Goal: Task Accomplishment & Management: Complete application form

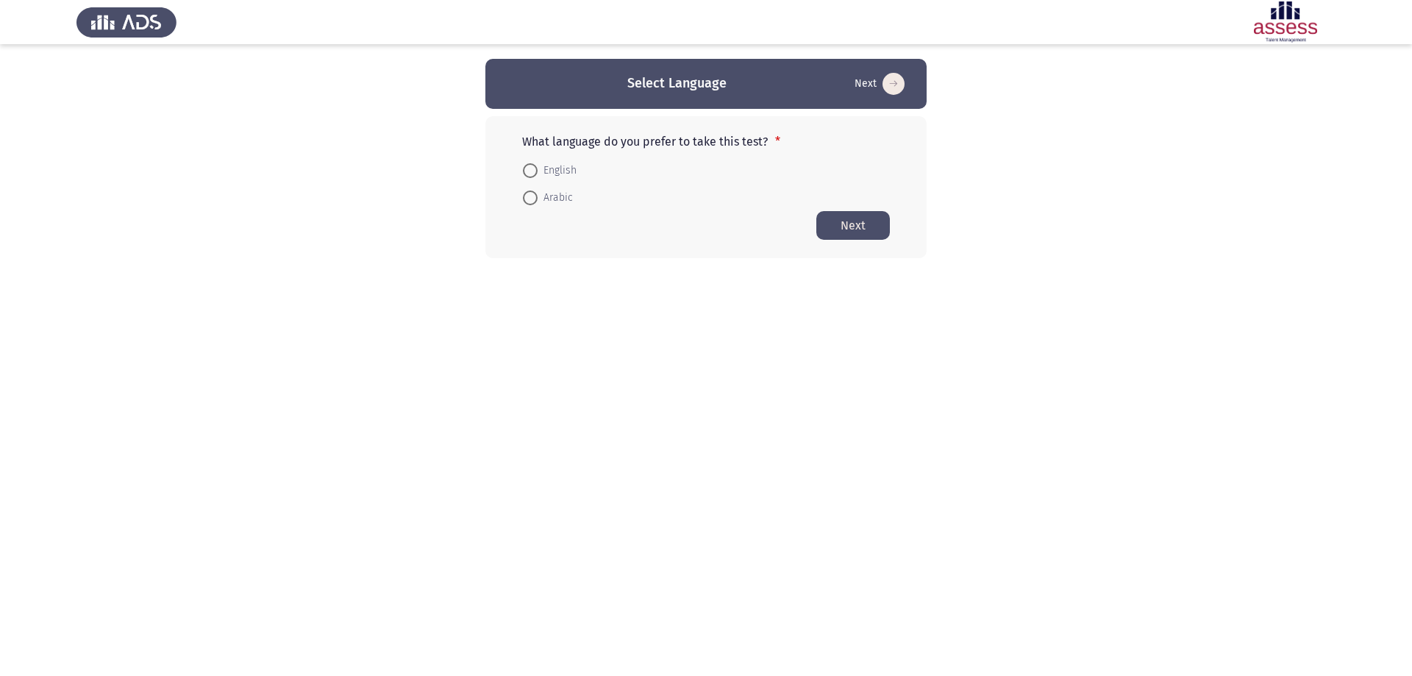
click at [529, 165] on span at bounding box center [530, 170] width 15 height 15
click at [529, 165] on input "English" at bounding box center [530, 170] width 15 height 15
radio input "true"
click at [880, 227] on button "Next" at bounding box center [853, 224] width 74 height 29
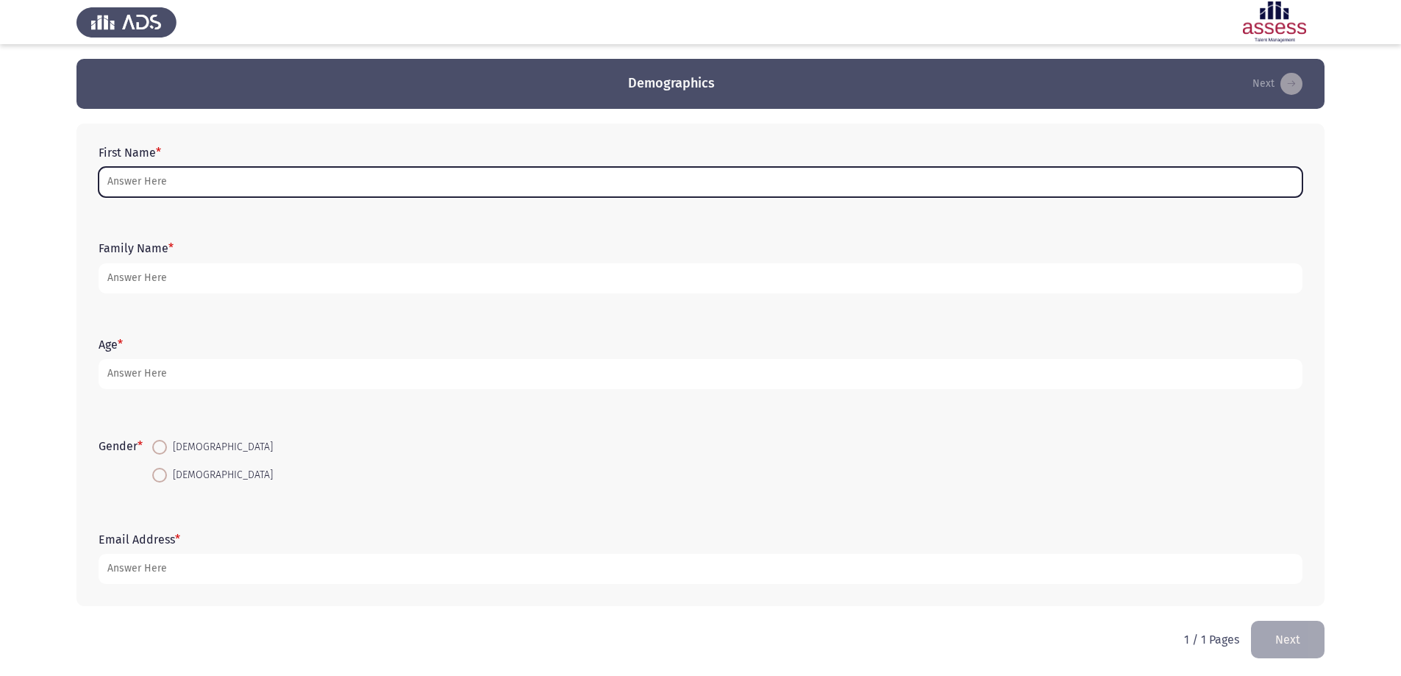
click at [816, 185] on input "First Name *" at bounding box center [701, 182] width 1204 height 30
type input "ش"
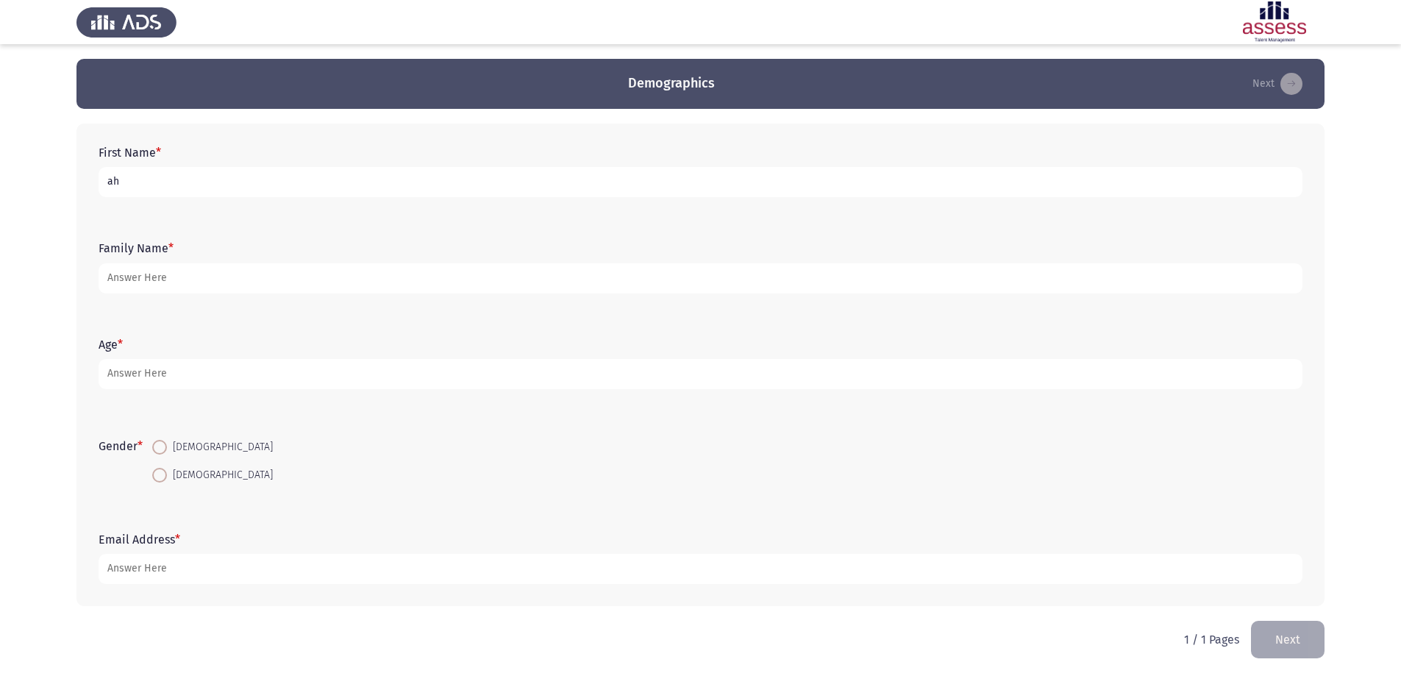
type input "a"
click at [234, 181] on input "[PERSON_NAME] Alhaossiny [PERSON_NAME]" at bounding box center [701, 182] width 1204 height 30
type input "[PERSON_NAME] Alhaossiny [PERSON_NAME]"
drag, startPoint x: 247, startPoint y: 261, endPoint x: 249, endPoint y: 271, distance: 10.4
click at [248, 263] on form "Family Name *" at bounding box center [701, 266] width 1204 height 51
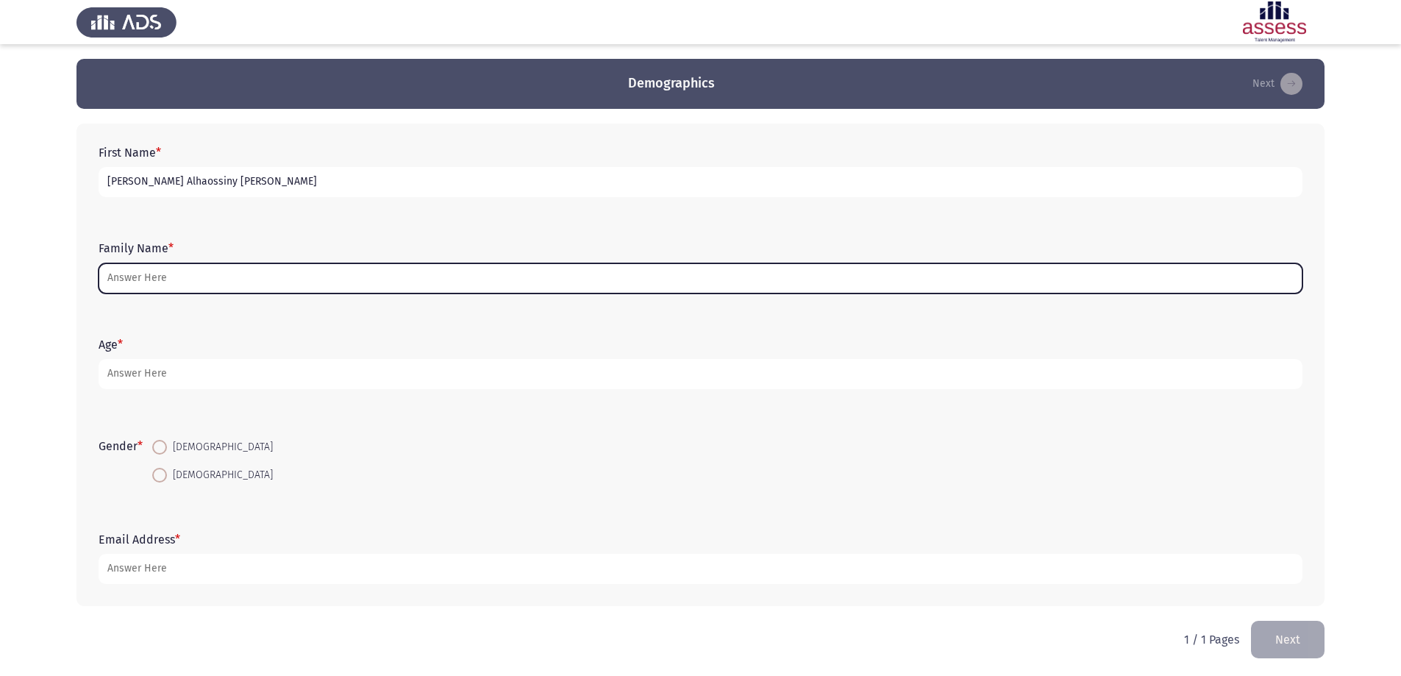
click at [249, 274] on input "Family Name *" at bounding box center [701, 278] width 1204 height 30
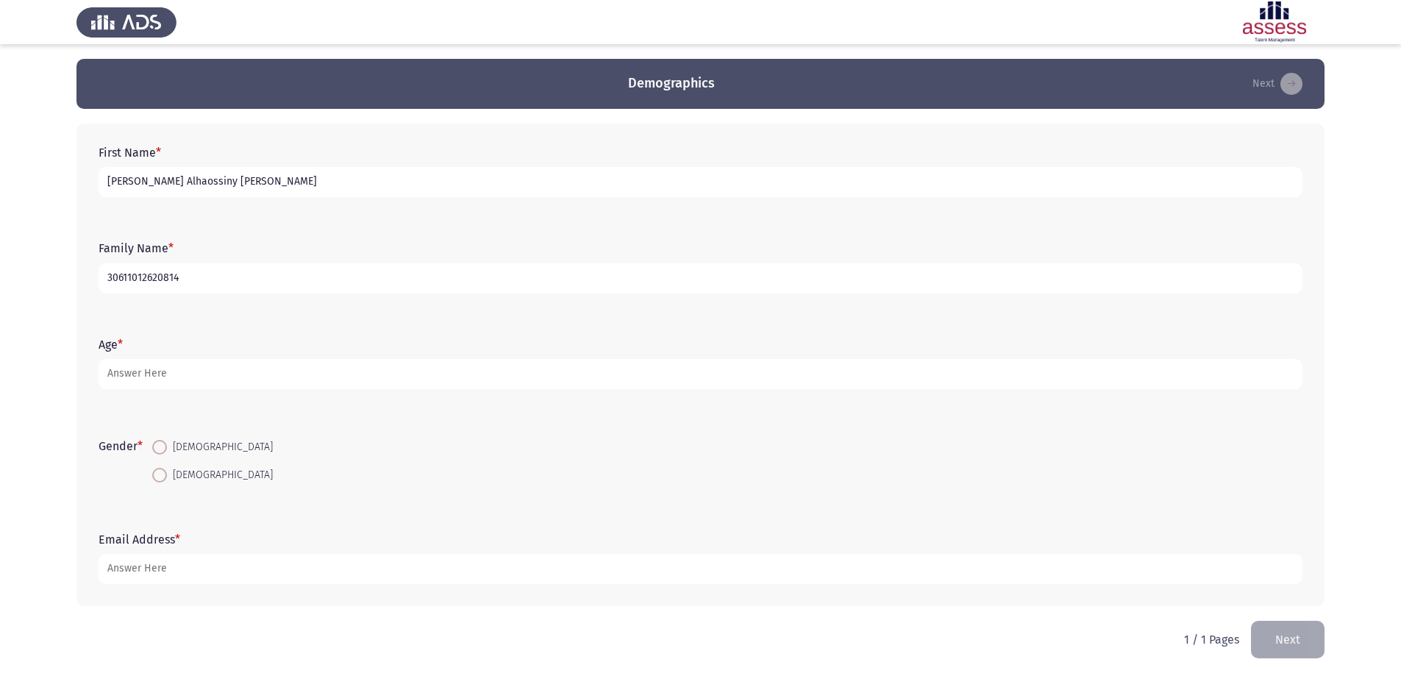
type input "30611012620814"
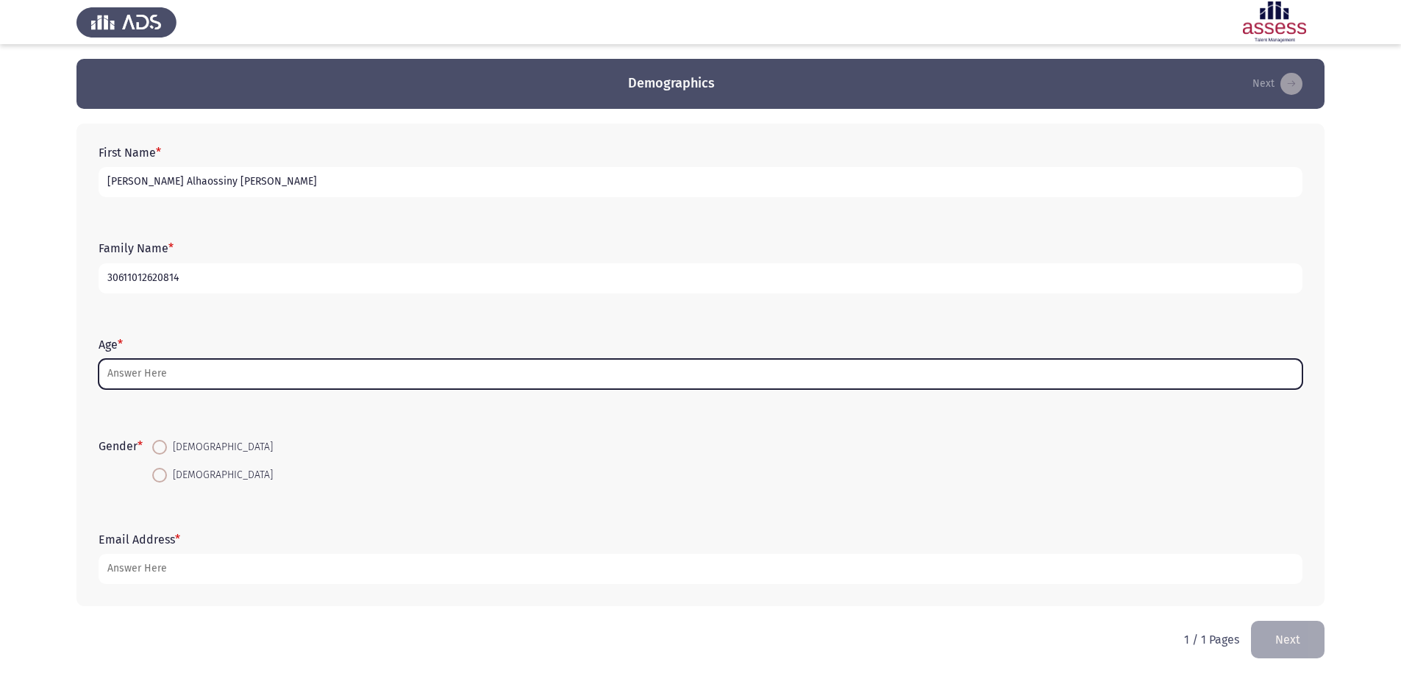
click at [192, 367] on input "Age *" at bounding box center [701, 374] width 1204 height 30
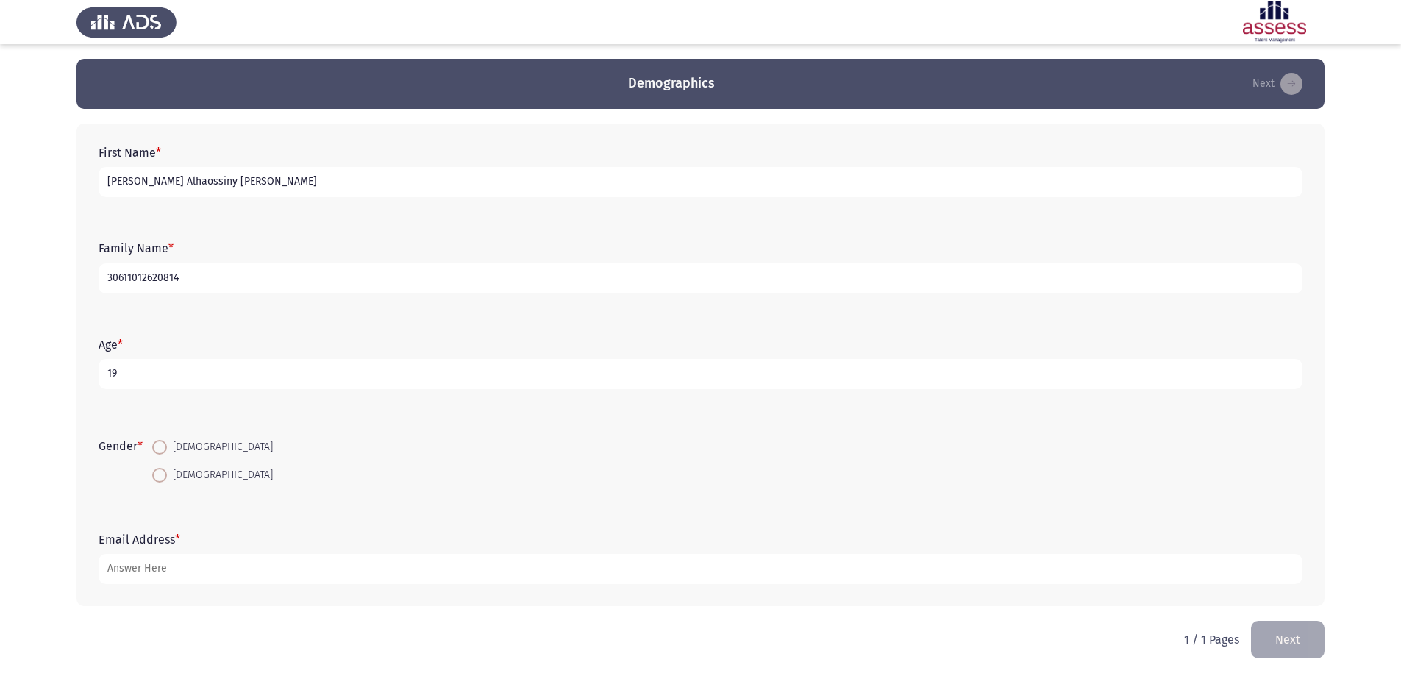
type input "19"
click at [159, 453] on span at bounding box center [159, 447] width 15 height 15
click at [159, 453] on input "[DEMOGRAPHIC_DATA]" at bounding box center [159, 447] width 15 height 15
radio input "true"
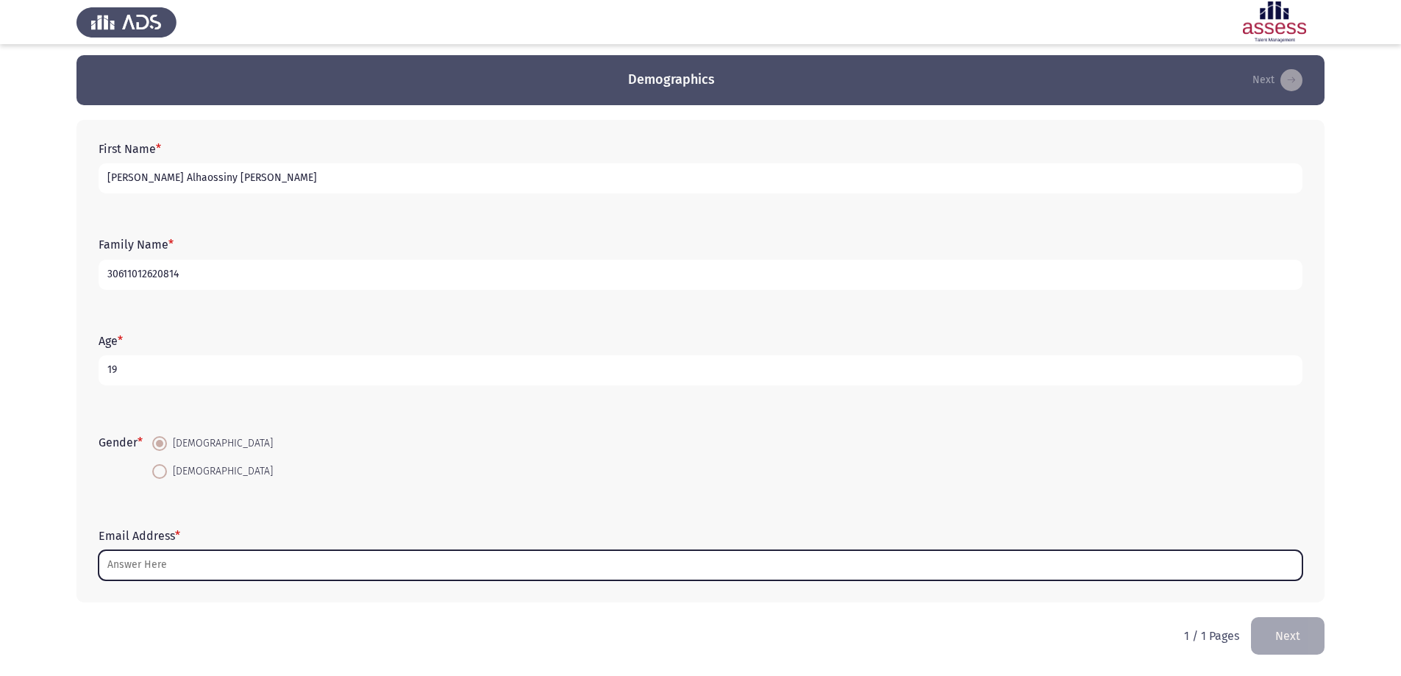
click at [274, 566] on input "Email Address *" at bounding box center [701, 565] width 1204 height 30
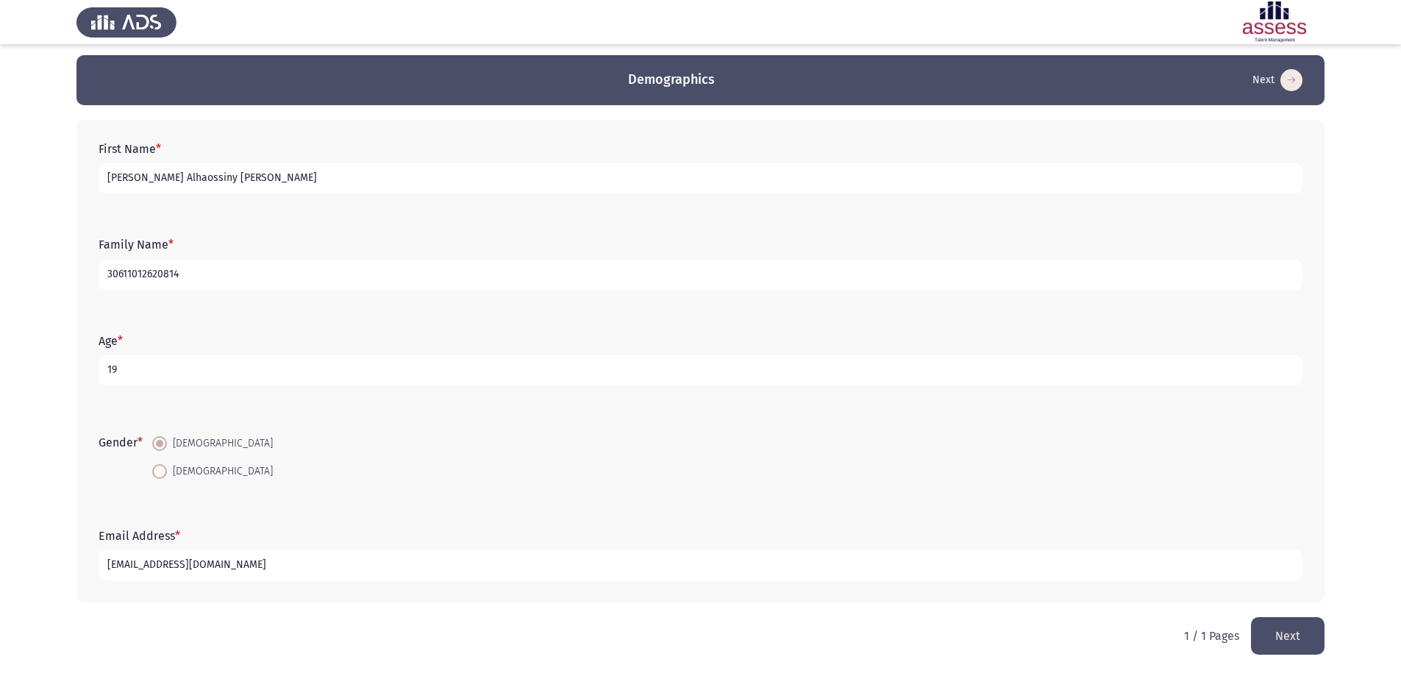
type input "[EMAIL_ADDRESS][DOMAIN_NAME]"
click at [1296, 632] on button "Next" at bounding box center [1288, 636] width 74 height 38
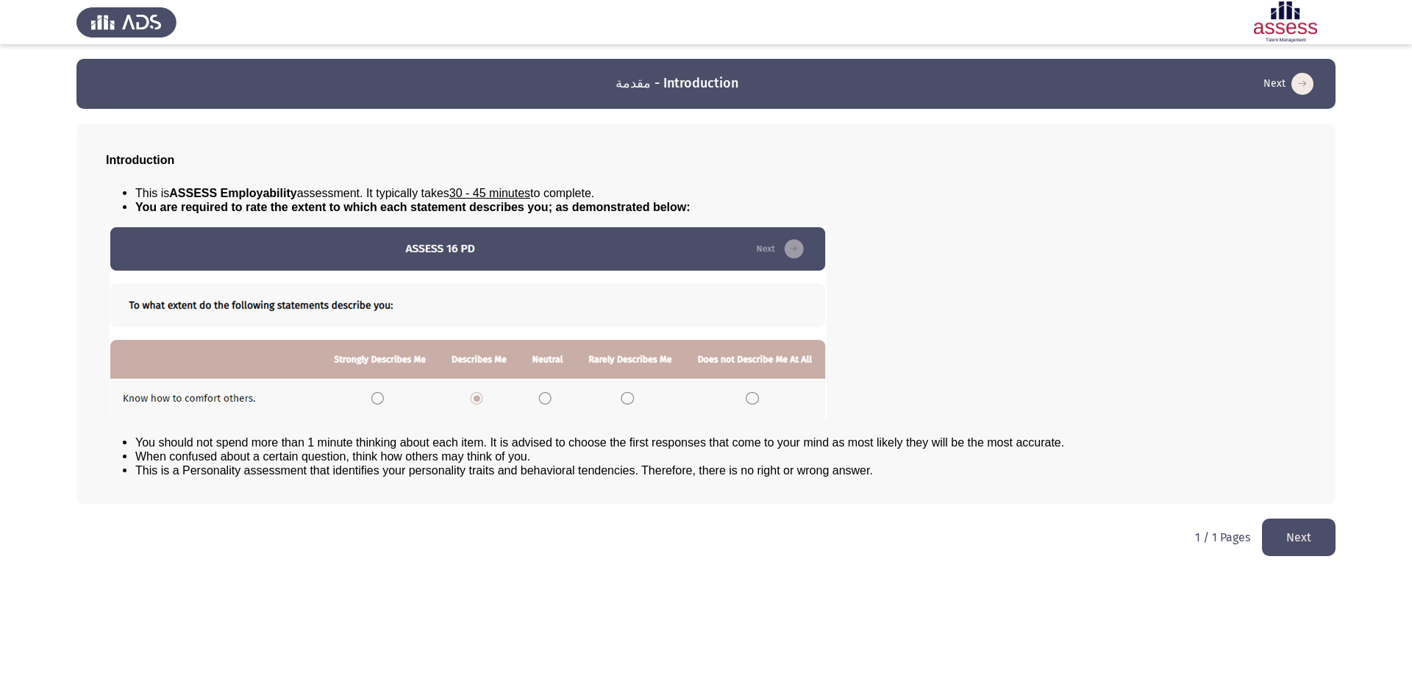
click at [1308, 541] on button "Next" at bounding box center [1299, 537] width 74 height 38
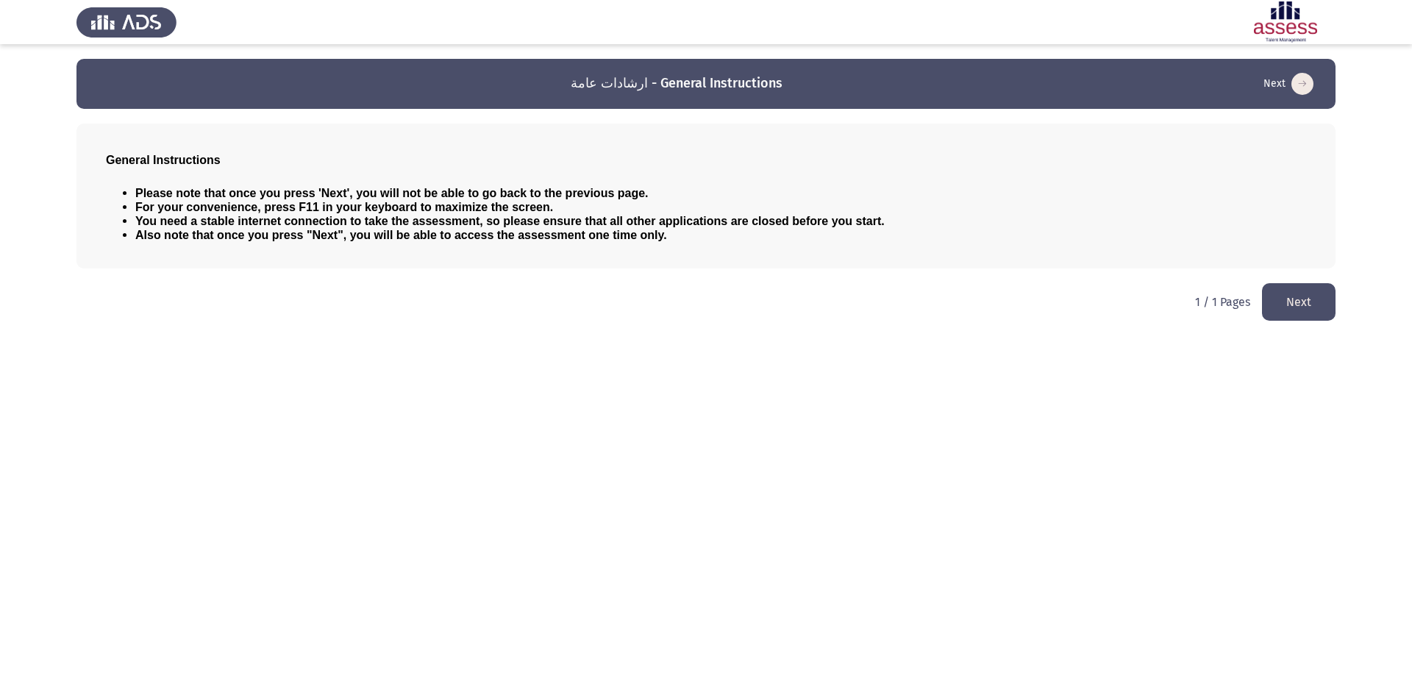
click at [1306, 83] on icon "load next page" at bounding box center [1302, 84] width 22 height 22
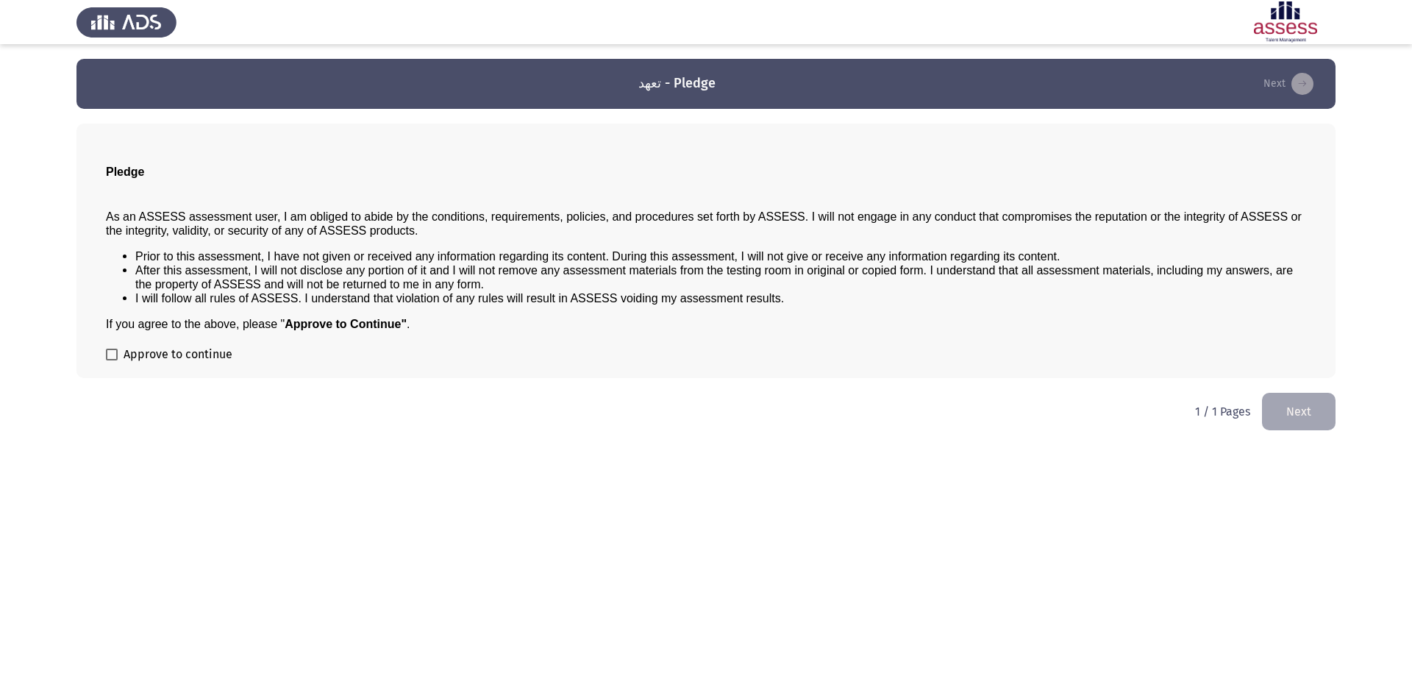
click at [107, 356] on span at bounding box center [112, 355] width 12 height 12
click at [111, 360] on input "Approve to continue" at bounding box center [111, 360] width 1 height 1
checkbox input "true"
drag, startPoint x: 1283, startPoint y: 82, endPoint x: 1272, endPoint y: 92, distance: 15.1
click at [1284, 81] on button "Next" at bounding box center [1288, 84] width 59 height 24
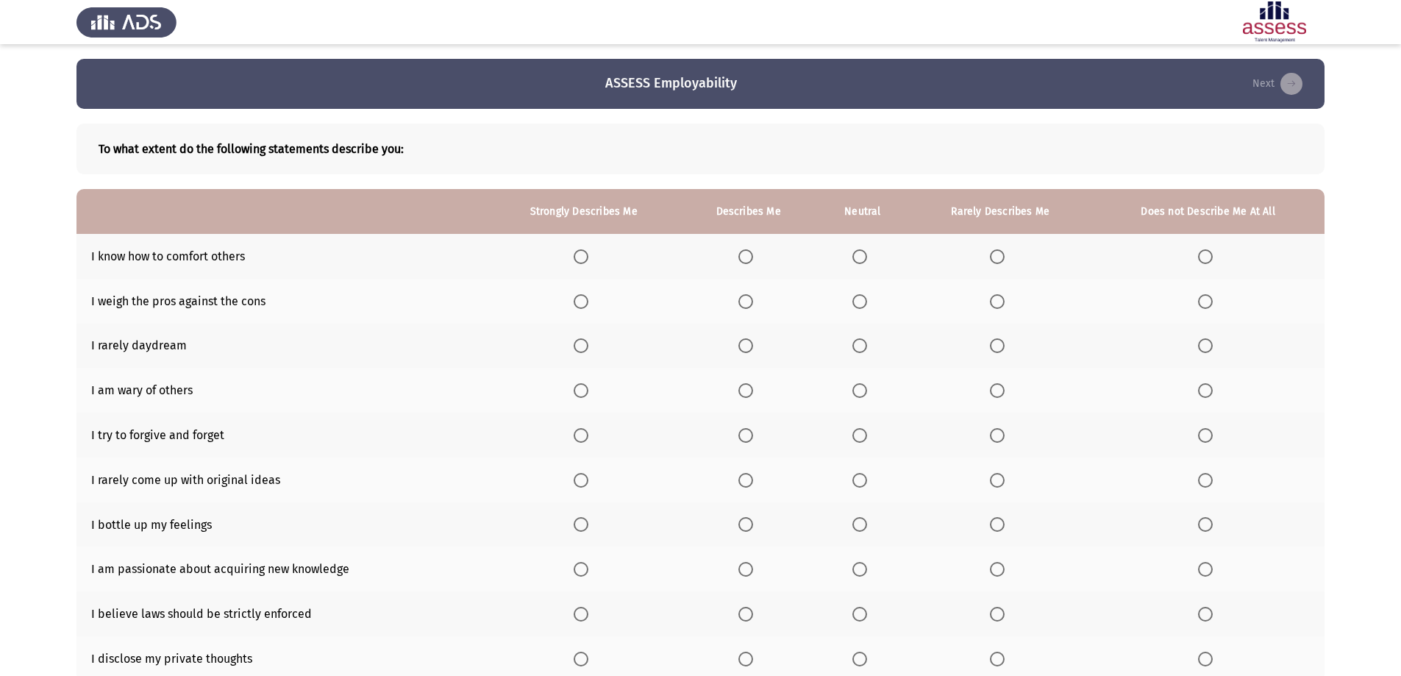
scroll to position [74, 0]
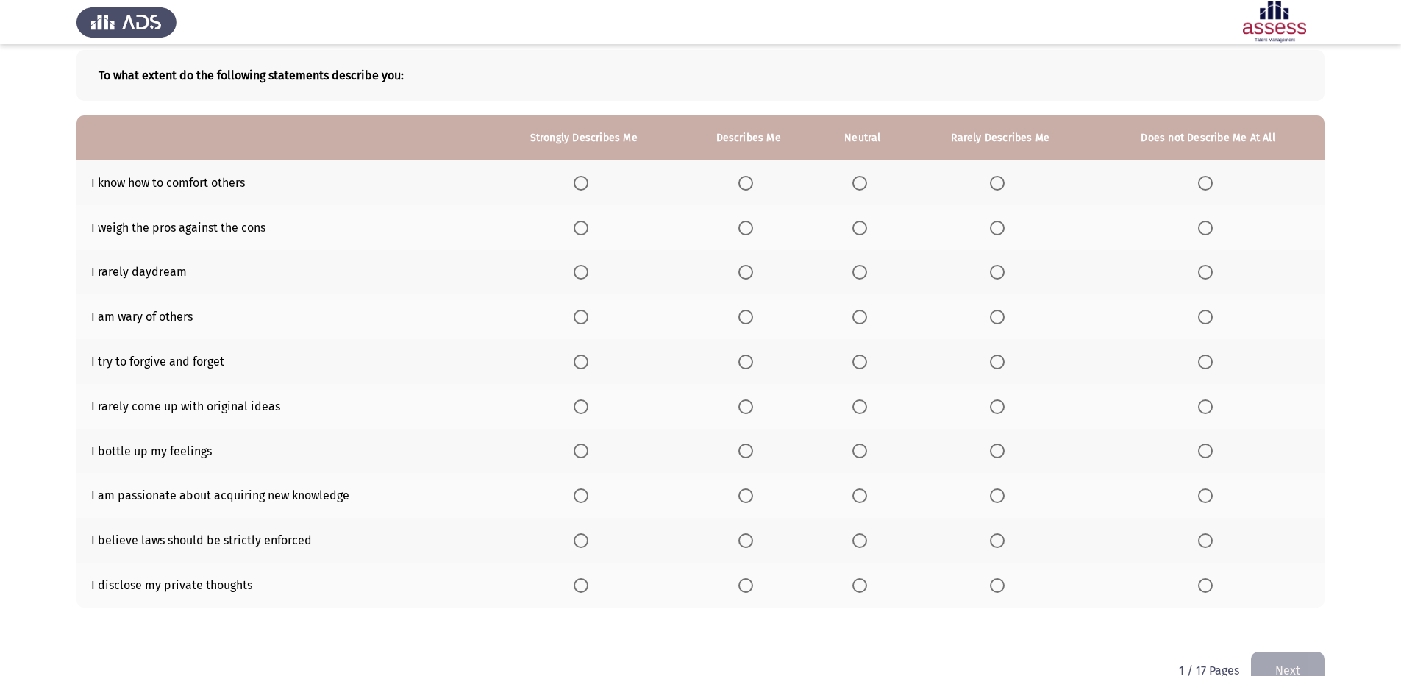
click at [860, 182] on span "Select an option" at bounding box center [859, 183] width 15 height 15
click at [860, 182] on input "Select an option" at bounding box center [859, 183] width 15 height 15
click at [1204, 227] on span "Select an option" at bounding box center [1205, 228] width 15 height 15
click at [1204, 227] on input "Select an option" at bounding box center [1205, 228] width 15 height 15
click at [861, 271] on span "Select an option" at bounding box center [859, 272] width 15 height 15
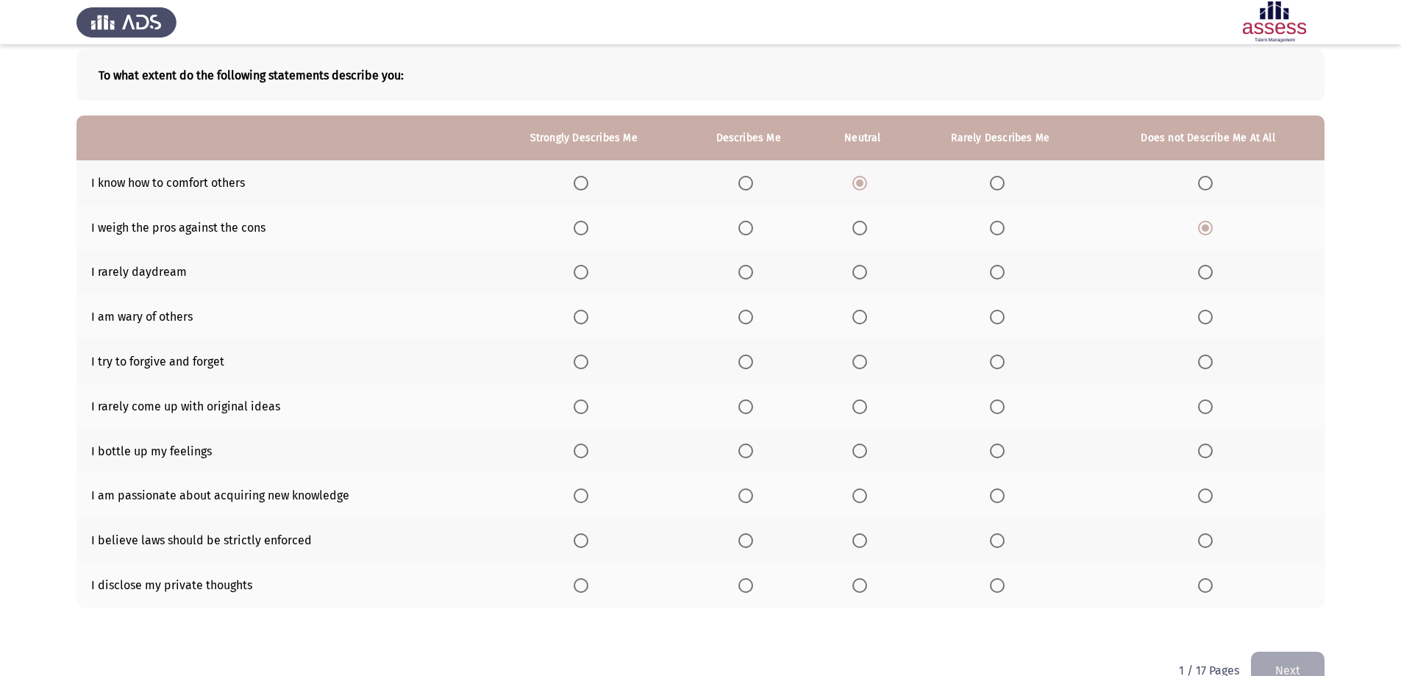
click at [861, 271] on input "Select an option" at bounding box center [859, 272] width 15 height 15
click at [1004, 318] on span "Select an option" at bounding box center [997, 317] width 15 height 15
click at [1004, 318] on input "Select an option" at bounding box center [997, 317] width 15 height 15
click at [857, 320] on span "Select an option" at bounding box center [859, 317] width 15 height 15
click at [857, 320] on input "Select an option" at bounding box center [859, 317] width 15 height 15
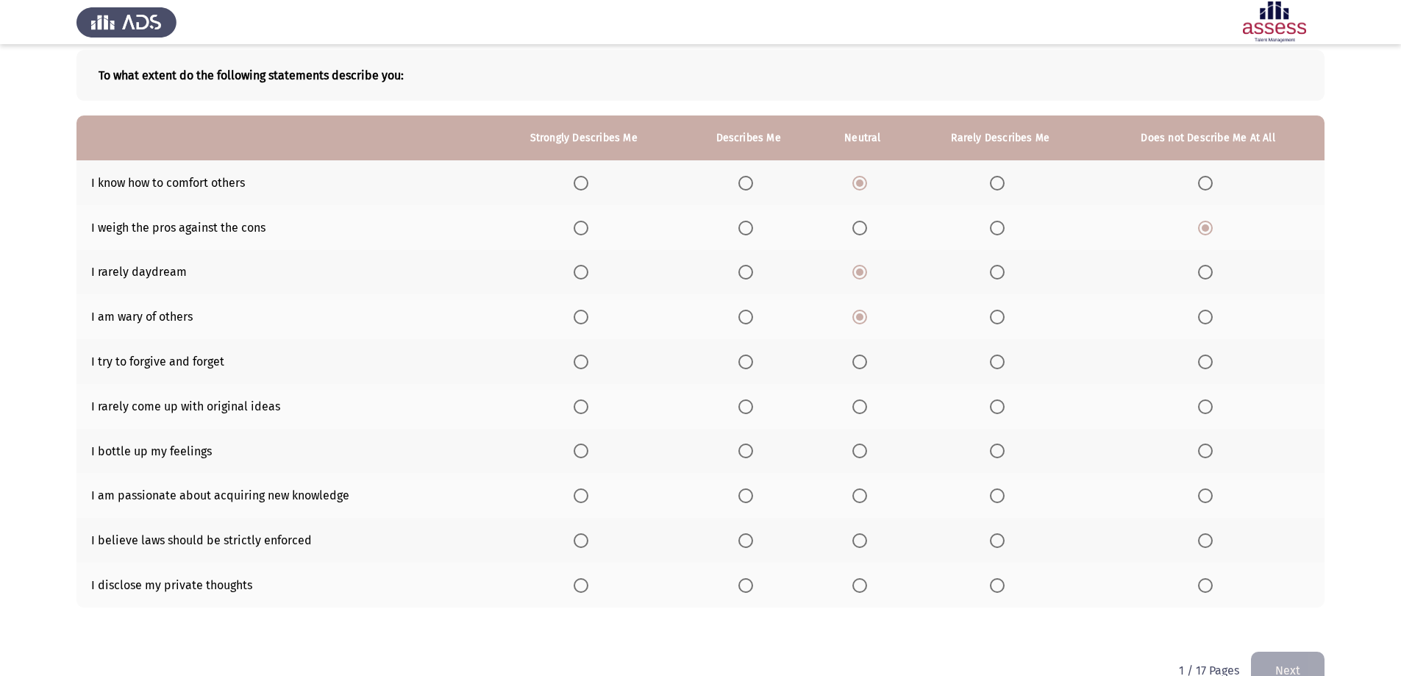
click at [1003, 365] on span "Select an option" at bounding box center [997, 361] width 15 height 15
click at [1003, 365] on input "Select an option" at bounding box center [997, 361] width 15 height 15
click at [1208, 410] on span "Select an option" at bounding box center [1205, 406] width 15 height 15
click at [1208, 410] on input "Select an option" at bounding box center [1205, 406] width 15 height 15
click at [1206, 446] on span "Select an option" at bounding box center [1205, 450] width 15 height 15
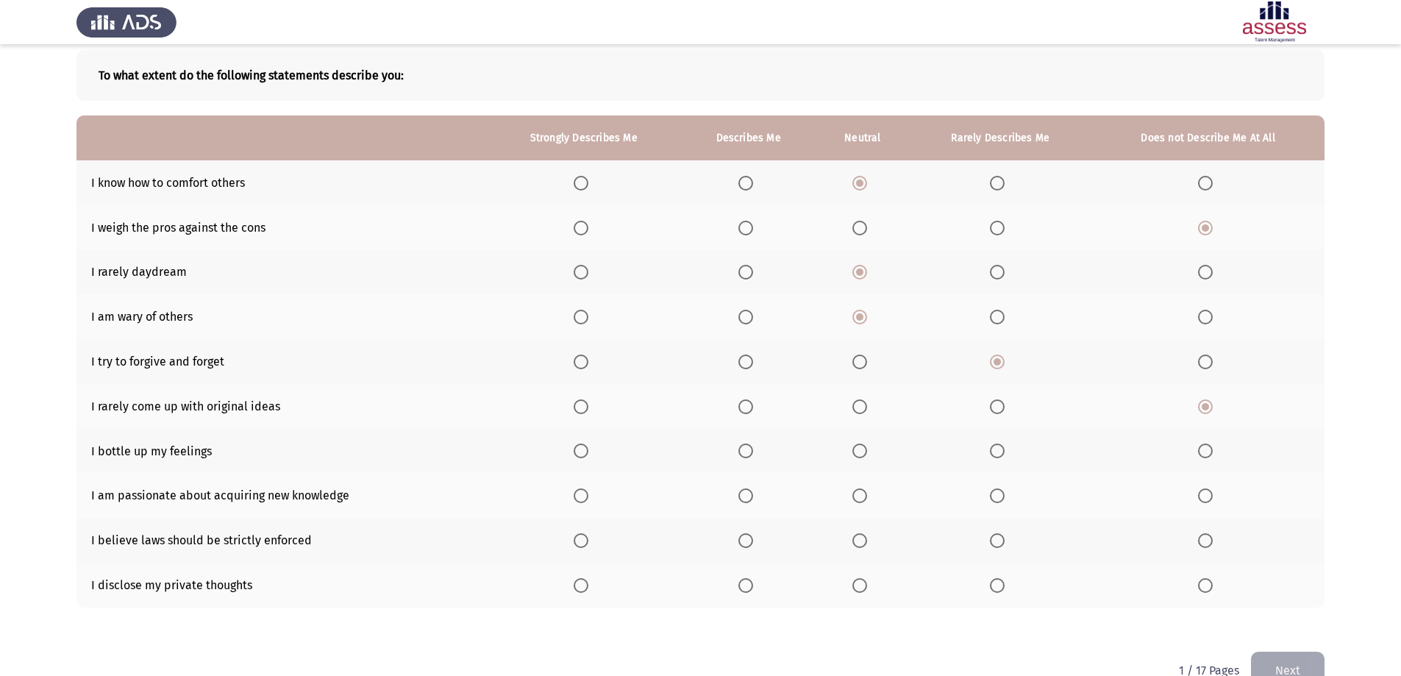
click at [1206, 446] on input "Select an option" at bounding box center [1205, 450] width 15 height 15
click at [744, 502] on span "Select an option" at bounding box center [745, 495] width 15 height 15
click at [744, 502] on input "Select an option" at bounding box center [745, 495] width 15 height 15
click at [752, 540] on span "Select an option" at bounding box center [745, 540] width 15 height 15
click at [752, 540] on input "Select an option" at bounding box center [745, 540] width 15 height 15
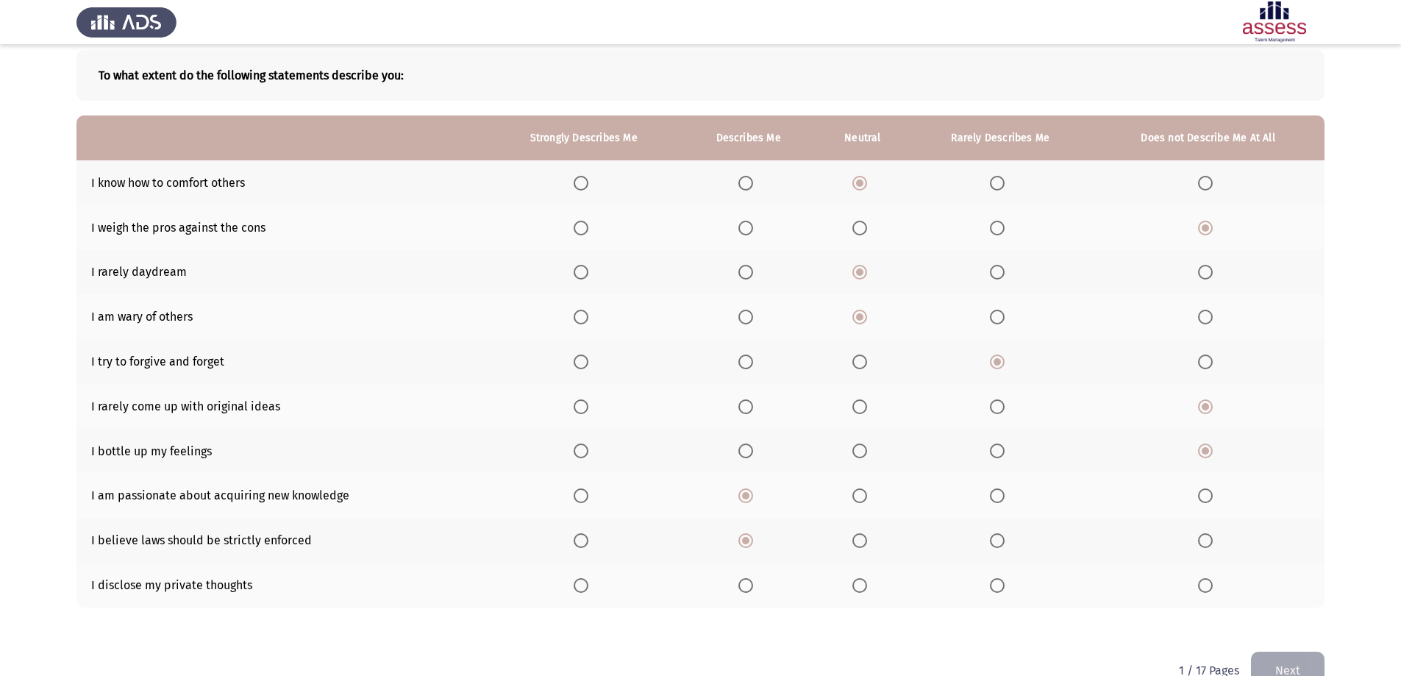
click at [858, 585] on span "Select an option" at bounding box center [859, 585] width 15 height 15
click at [858, 585] on input "Select an option" at bounding box center [859, 585] width 15 height 15
click at [1283, 659] on button "Next" at bounding box center [1288, 671] width 74 height 38
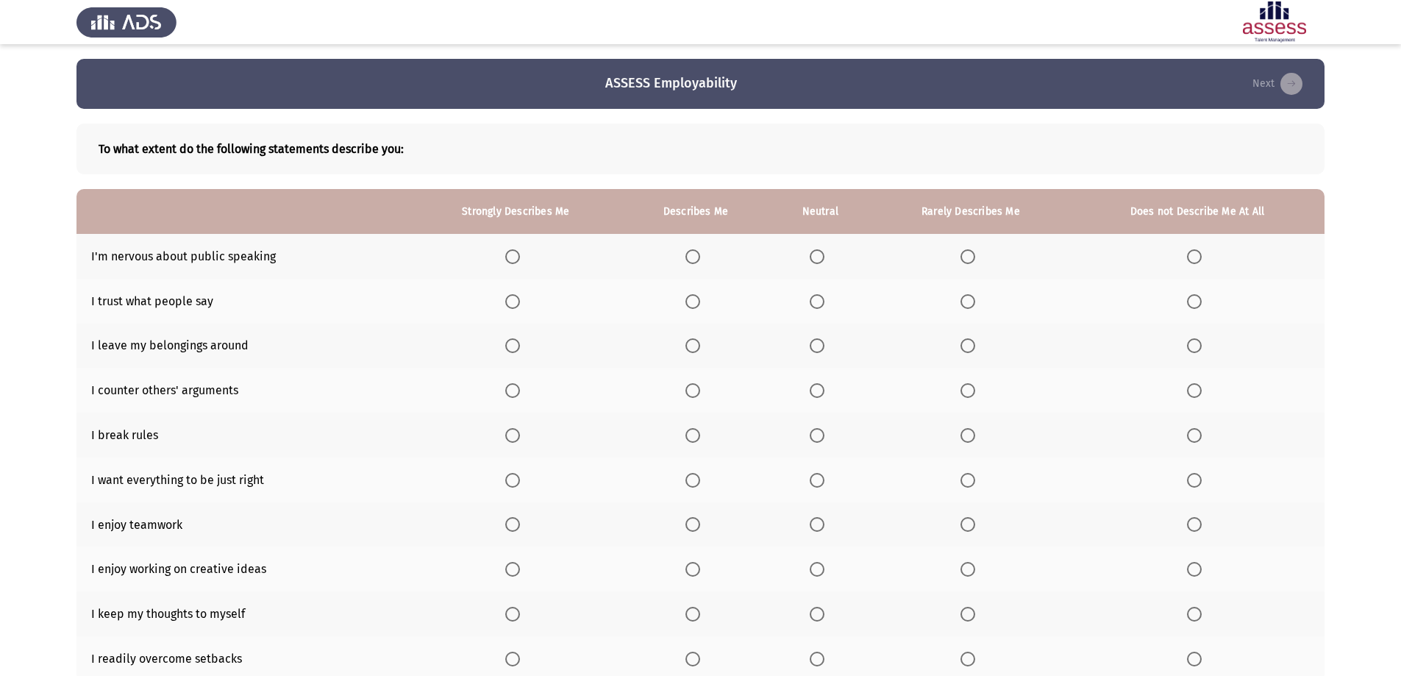
scroll to position [108, 0]
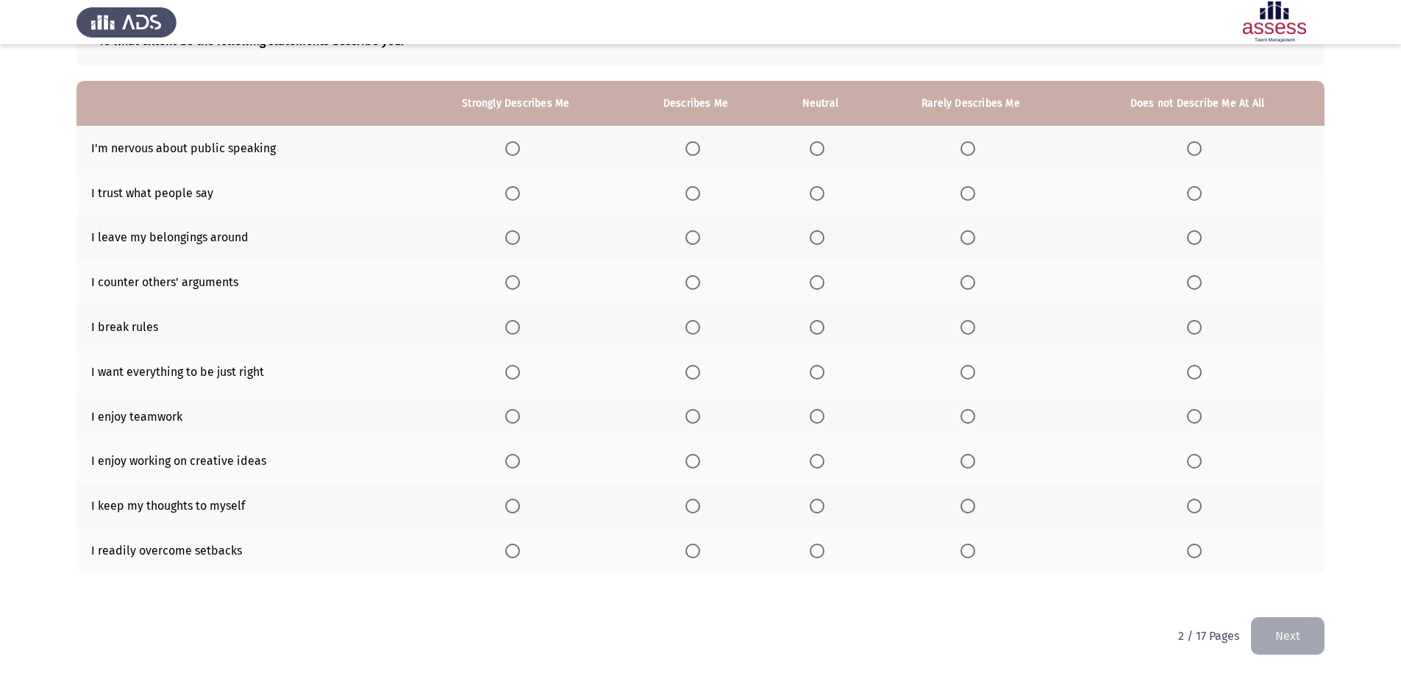
click at [1191, 146] on span "Select an option" at bounding box center [1194, 148] width 15 height 15
click at [1191, 146] on input "Select an option" at bounding box center [1194, 148] width 15 height 15
click at [969, 200] on span "Select an option" at bounding box center [967, 193] width 15 height 15
click at [969, 200] on input "Select an option" at bounding box center [967, 193] width 15 height 15
click at [1203, 240] on label "Select an option" at bounding box center [1197, 237] width 21 height 15
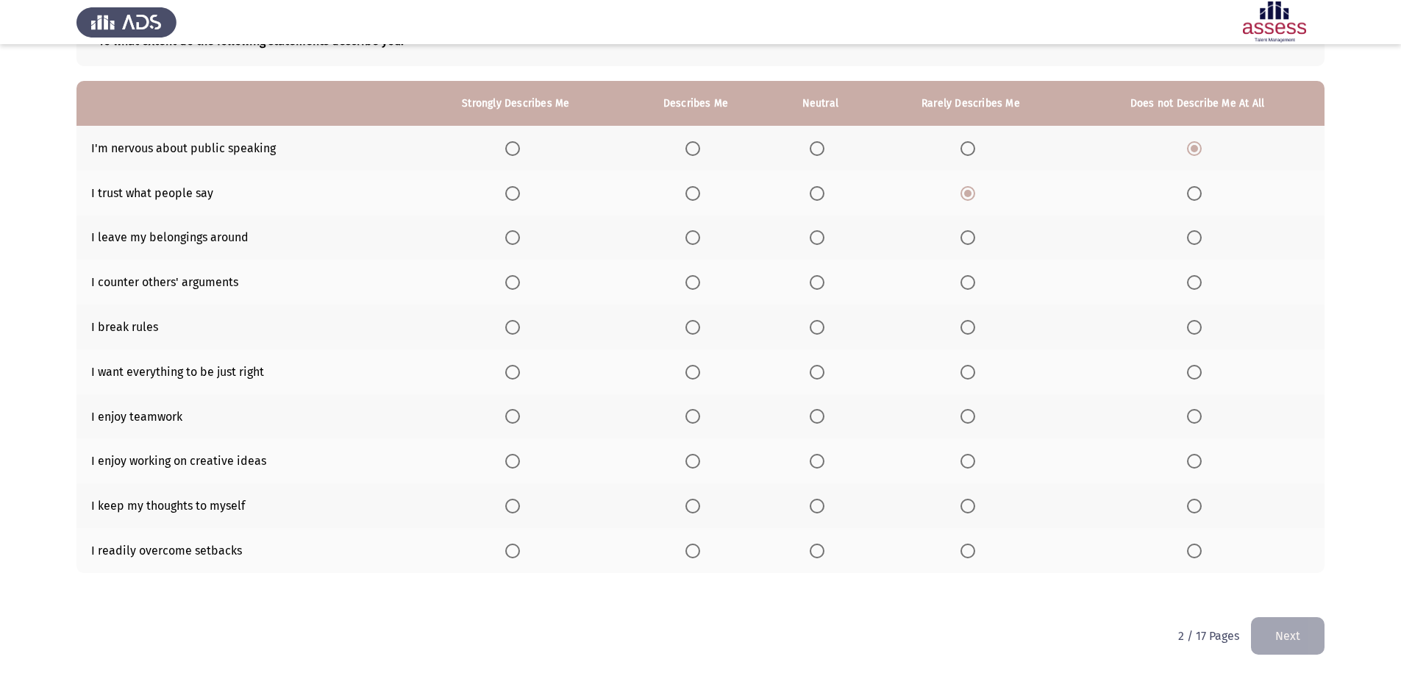
click at [1202, 240] on input "Select an option" at bounding box center [1194, 237] width 15 height 15
click at [821, 278] on span "Select an option" at bounding box center [817, 282] width 15 height 15
click at [821, 278] on input "Select an option" at bounding box center [817, 282] width 15 height 15
click at [1189, 330] on span "Select an option" at bounding box center [1194, 327] width 15 height 15
click at [1189, 330] on input "Select an option" at bounding box center [1194, 327] width 15 height 15
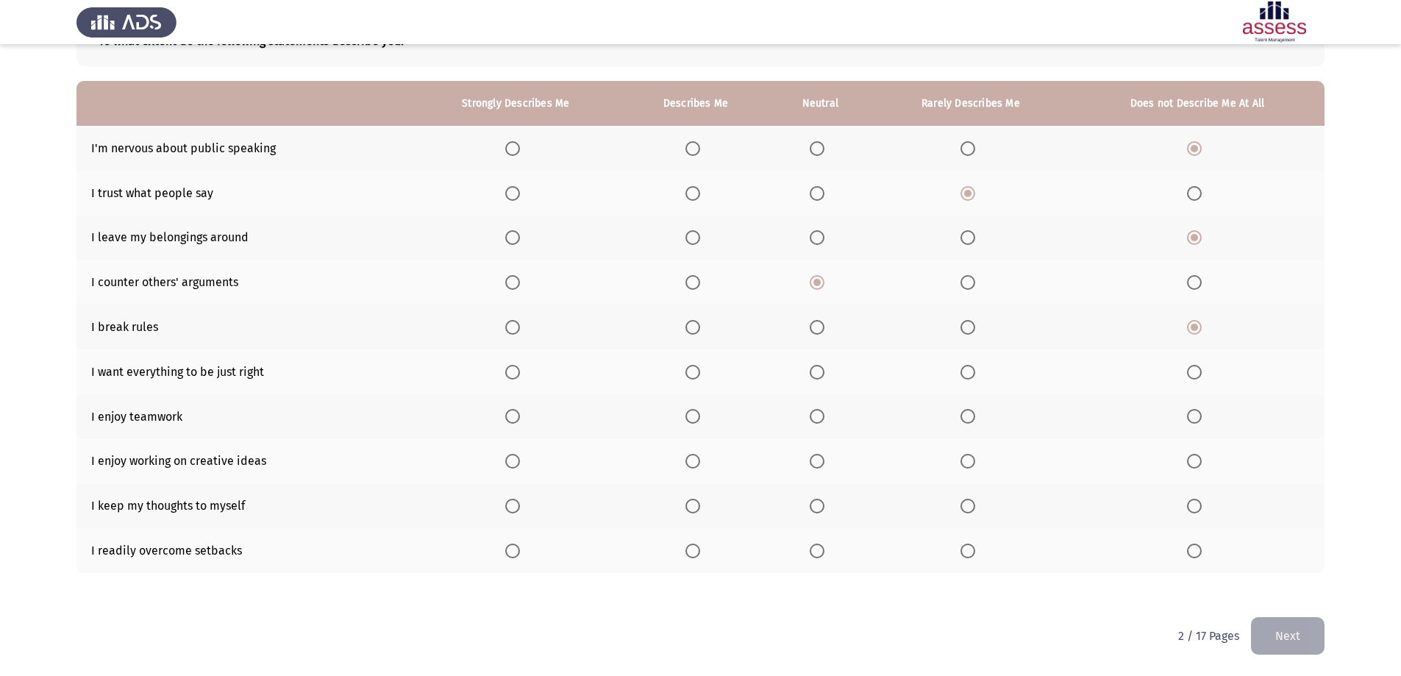
click at [972, 370] on span "Select an option" at bounding box center [967, 372] width 15 height 15
click at [972, 370] on input "Select an option" at bounding box center [967, 372] width 15 height 15
click at [697, 417] on span "Select an option" at bounding box center [692, 416] width 15 height 15
click at [697, 417] on input "Select an option" at bounding box center [692, 416] width 15 height 15
click at [696, 461] on span "Select an option" at bounding box center [692, 461] width 15 height 15
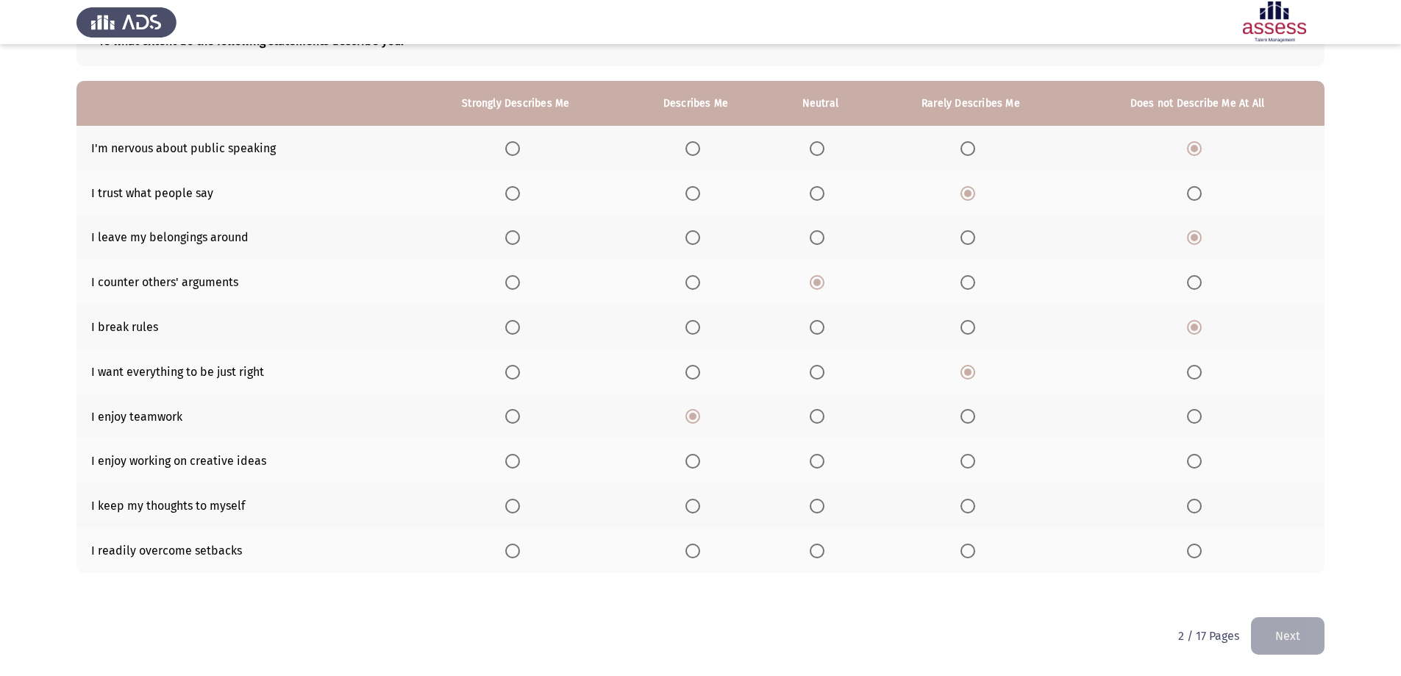
click at [696, 461] on input "Select an option" at bounding box center [692, 461] width 15 height 15
click at [511, 547] on span "Select an option" at bounding box center [512, 550] width 15 height 15
click at [511, 547] on input "Select an option" at bounding box center [512, 550] width 15 height 15
click at [1302, 635] on button "Next" at bounding box center [1288, 636] width 74 height 38
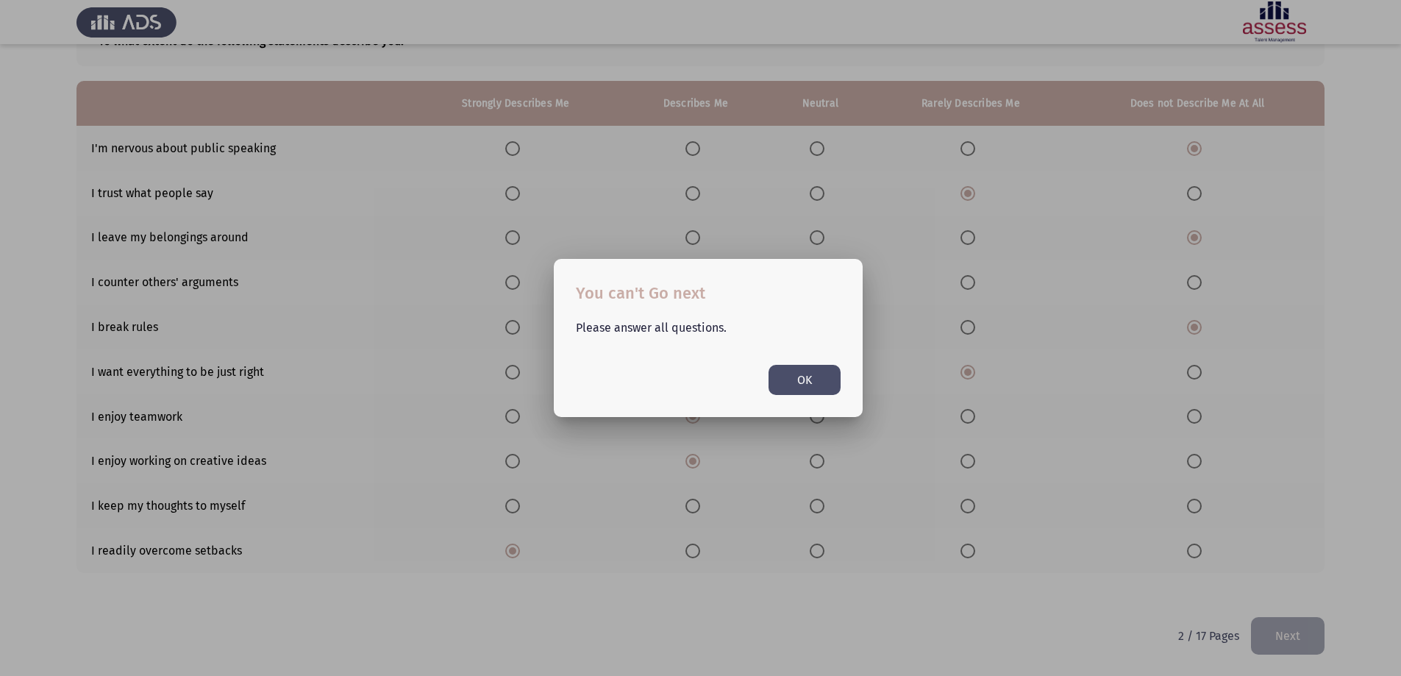
scroll to position [0, 0]
click at [741, 535] on div at bounding box center [700, 338] width 1401 height 676
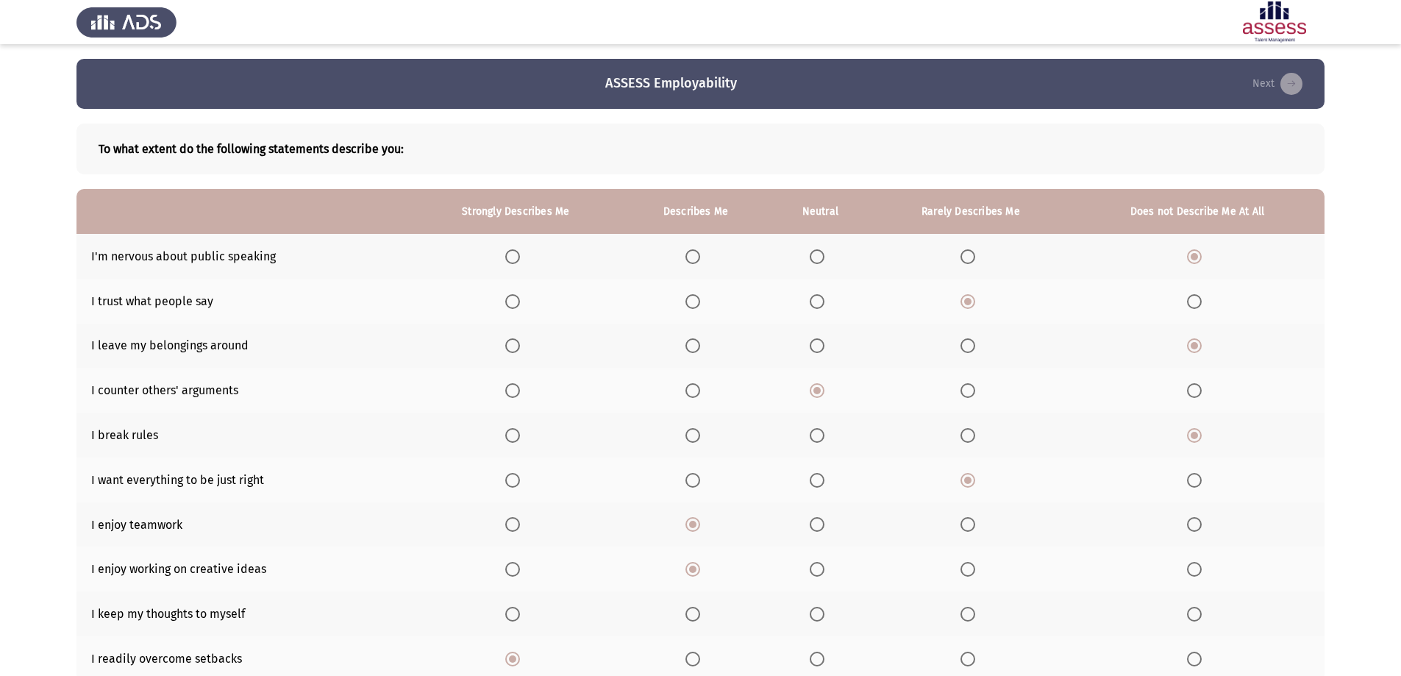
scroll to position [108, 0]
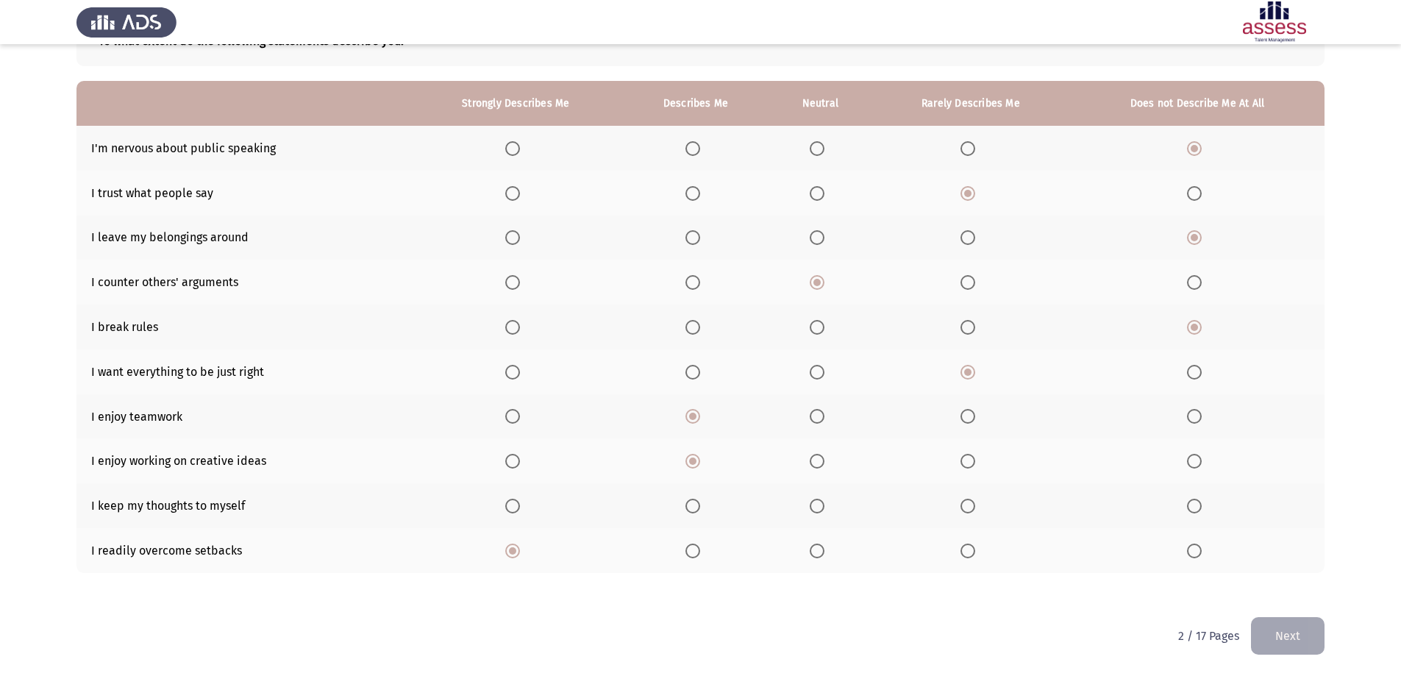
click at [516, 547] on span "Select an option" at bounding box center [512, 550] width 7 height 7
click at [516, 547] on input "Select an option" at bounding box center [512, 550] width 15 height 15
click at [1194, 502] on span "Select an option" at bounding box center [1194, 506] width 15 height 15
click at [1194, 502] on input "Select an option" at bounding box center [1194, 506] width 15 height 15
click at [1272, 623] on button "Next" at bounding box center [1288, 636] width 74 height 38
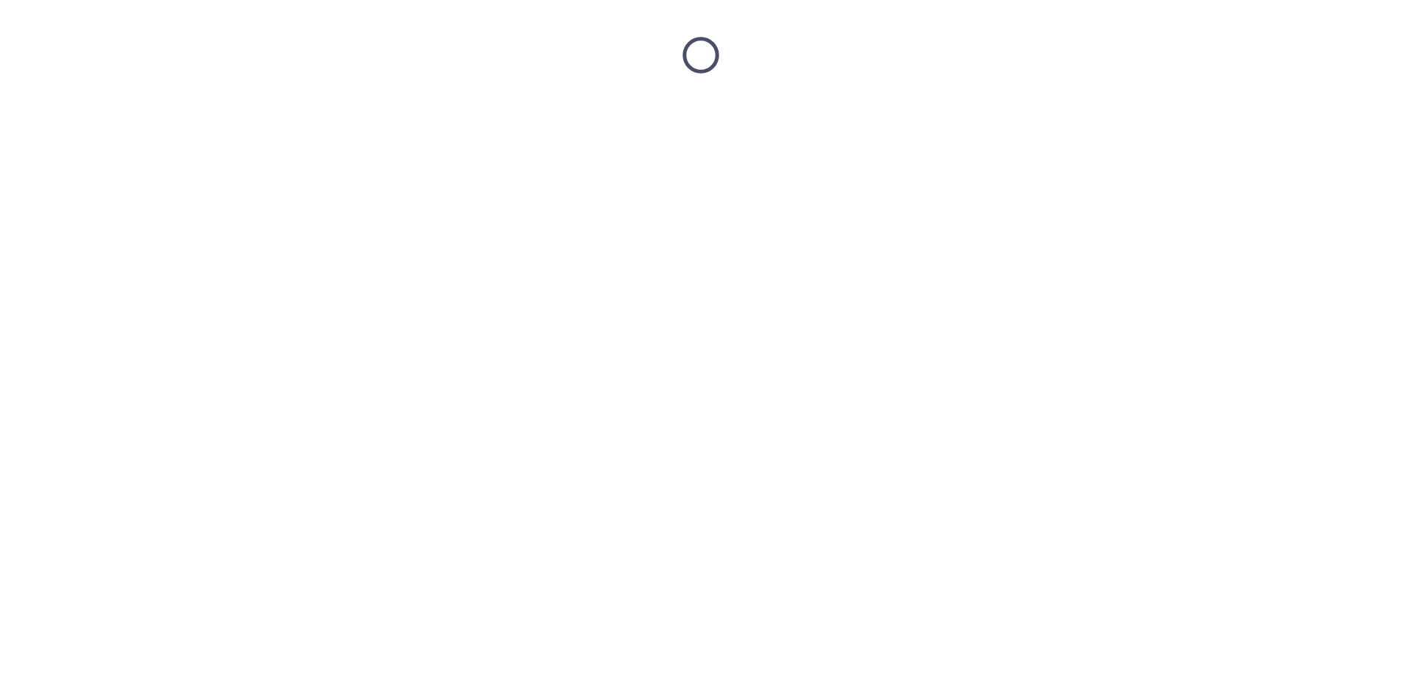
scroll to position [0, 0]
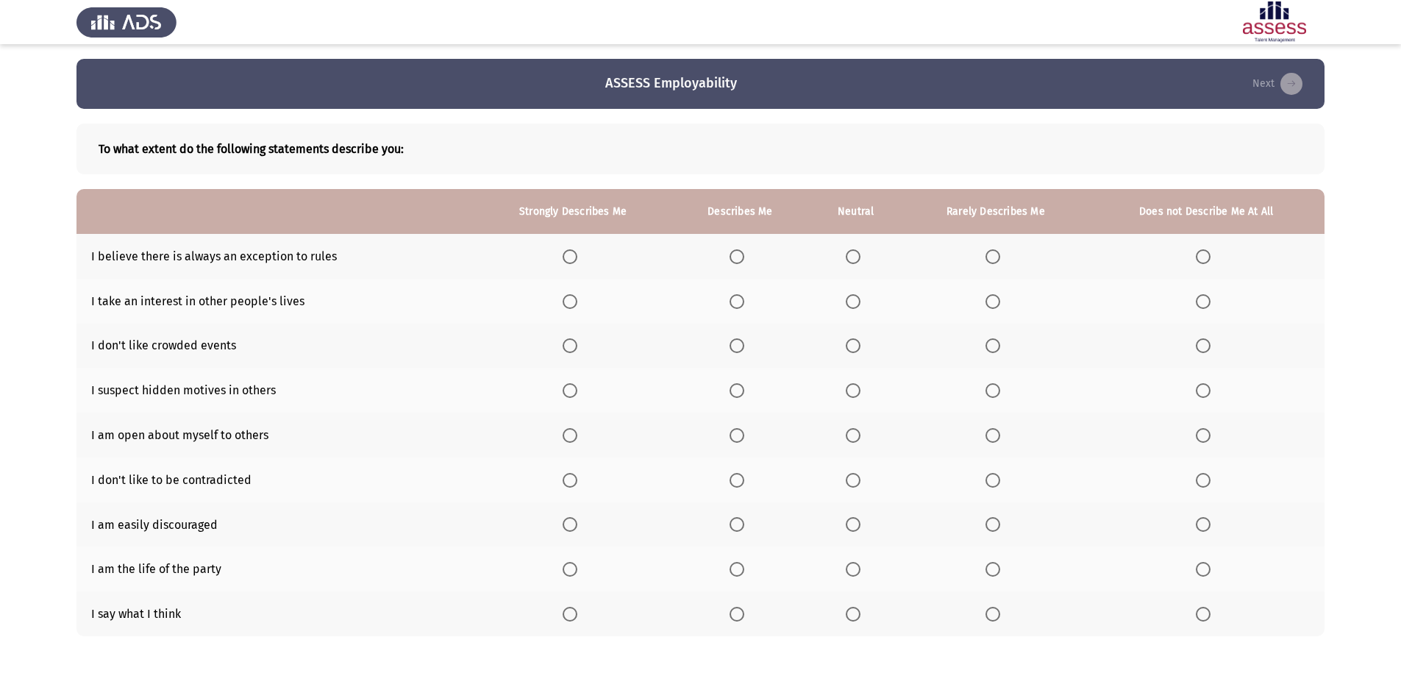
click at [858, 256] on span "Select an option" at bounding box center [853, 256] width 15 height 15
click at [858, 256] on input "Select an option" at bounding box center [853, 256] width 15 height 15
click at [996, 303] on span "Select an option" at bounding box center [992, 301] width 15 height 15
click at [996, 303] on input "Select an option" at bounding box center [992, 301] width 15 height 15
click at [988, 347] on span "Select an option" at bounding box center [992, 345] width 15 height 15
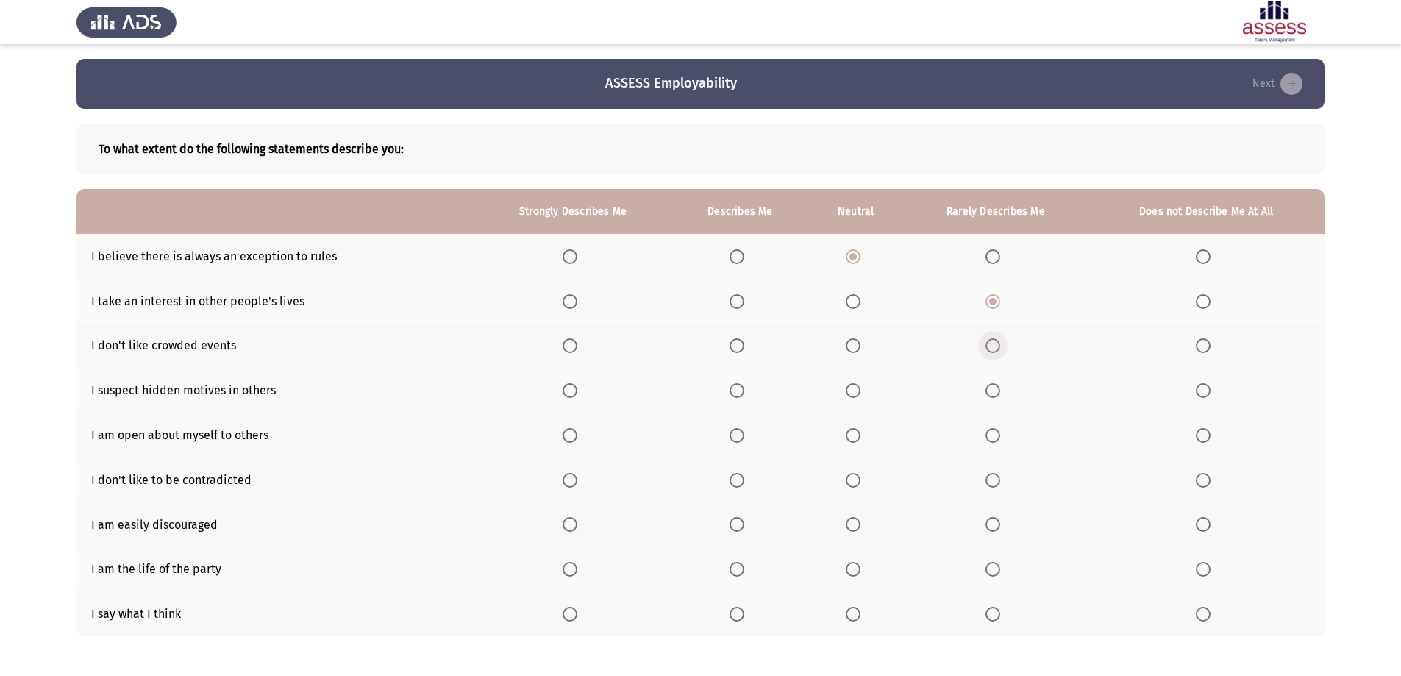
click at [988, 347] on input "Select an option" at bounding box center [992, 345] width 15 height 15
click at [991, 397] on span "Select an option" at bounding box center [992, 390] width 15 height 15
click at [991, 397] on input "Select an option" at bounding box center [992, 390] width 15 height 15
click at [741, 441] on span "Select an option" at bounding box center [737, 435] width 15 height 15
click at [741, 441] on input "Select an option" at bounding box center [737, 435] width 15 height 15
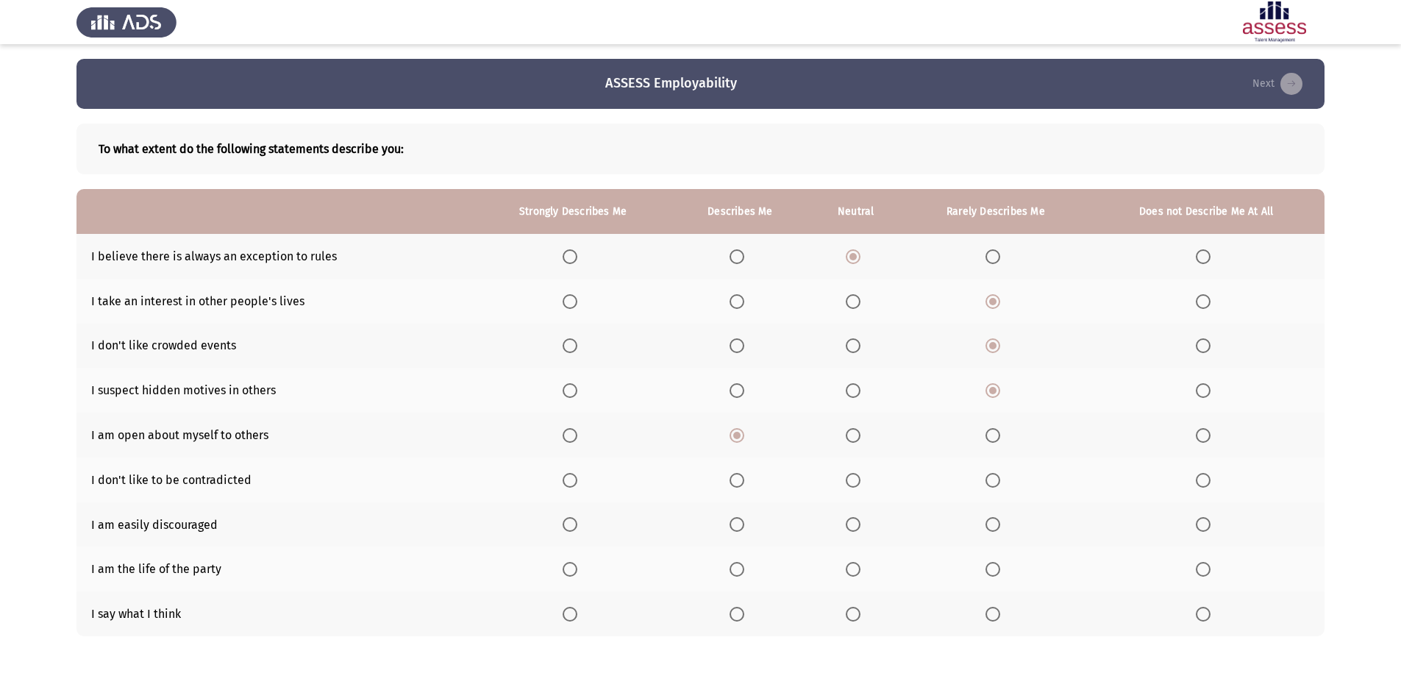
click at [1211, 480] on span "Select an option" at bounding box center [1203, 480] width 15 height 15
click at [1211, 480] on input "Select an option" at bounding box center [1203, 480] width 15 height 15
click at [1209, 524] on span "Select an option" at bounding box center [1203, 524] width 15 height 15
click at [1209, 524] on input "Select an option" at bounding box center [1203, 524] width 15 height 15
click at [1202, 567] on span "Select an option" at bounding box center [1203, 569] width 15 height 15
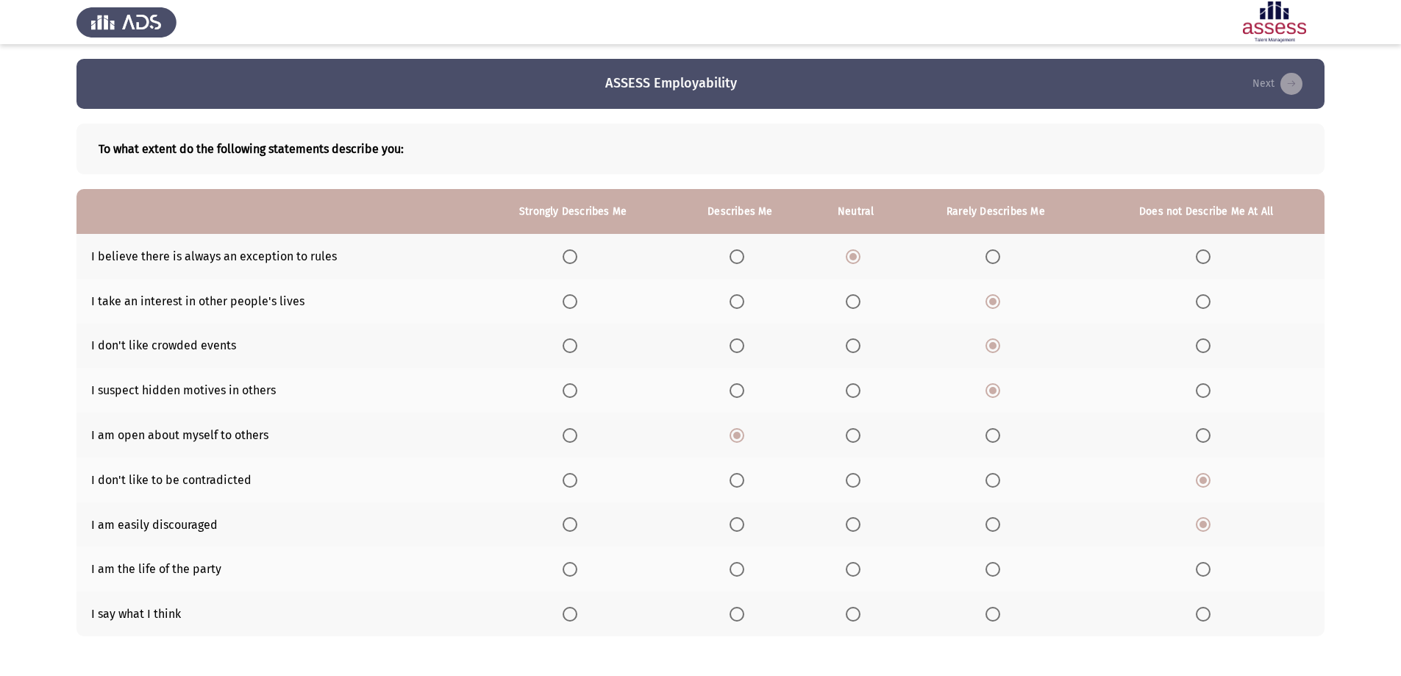
click at [1202, 567] on input "Select an option" at bounding box center [1203, 569] width 15 height 15
click at [737, 611] on span "Select an option" at bounding box center [737, 614] width 15 height 15
click at [737, 611] on input "Select an option" at bounding box center [737, 614] width 15 height 15
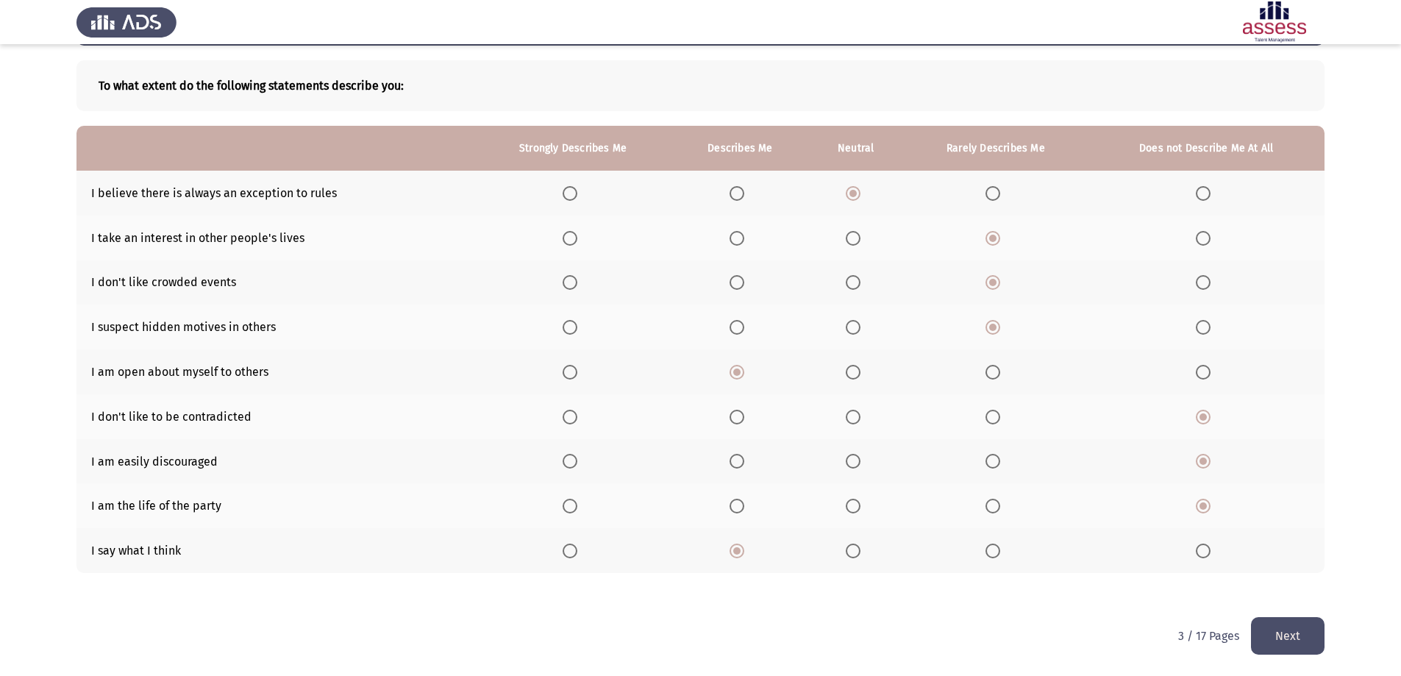
click at [1276, 629] on button "Next" at bounding box center [1288, 636] width 74 height 38
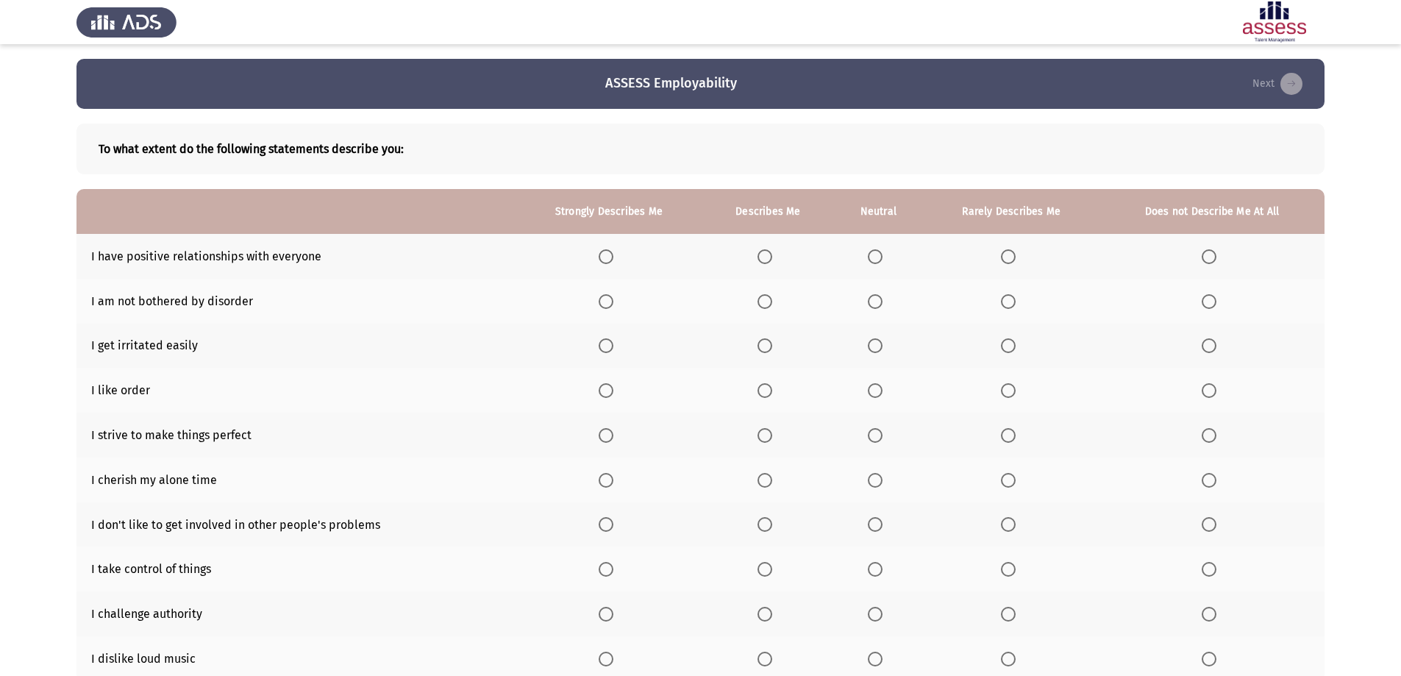
click at [607, 255] on span "Select an option" at bounding box center [606, 256] width 15 height 15
click at [607, 255] on input "Select an option" at bounding box center [606, 256] width 15 height 15
click at [758, 298] on span "Select an option" at bounding box center [764, 301] width 15 height 15
click at [758, 298] on input "Select an option" at bounding box center [764, 301] width 15 height 15
click at [1208, 341] on span "Select an option" at bounding box center [1209, 345] width 15 height 15
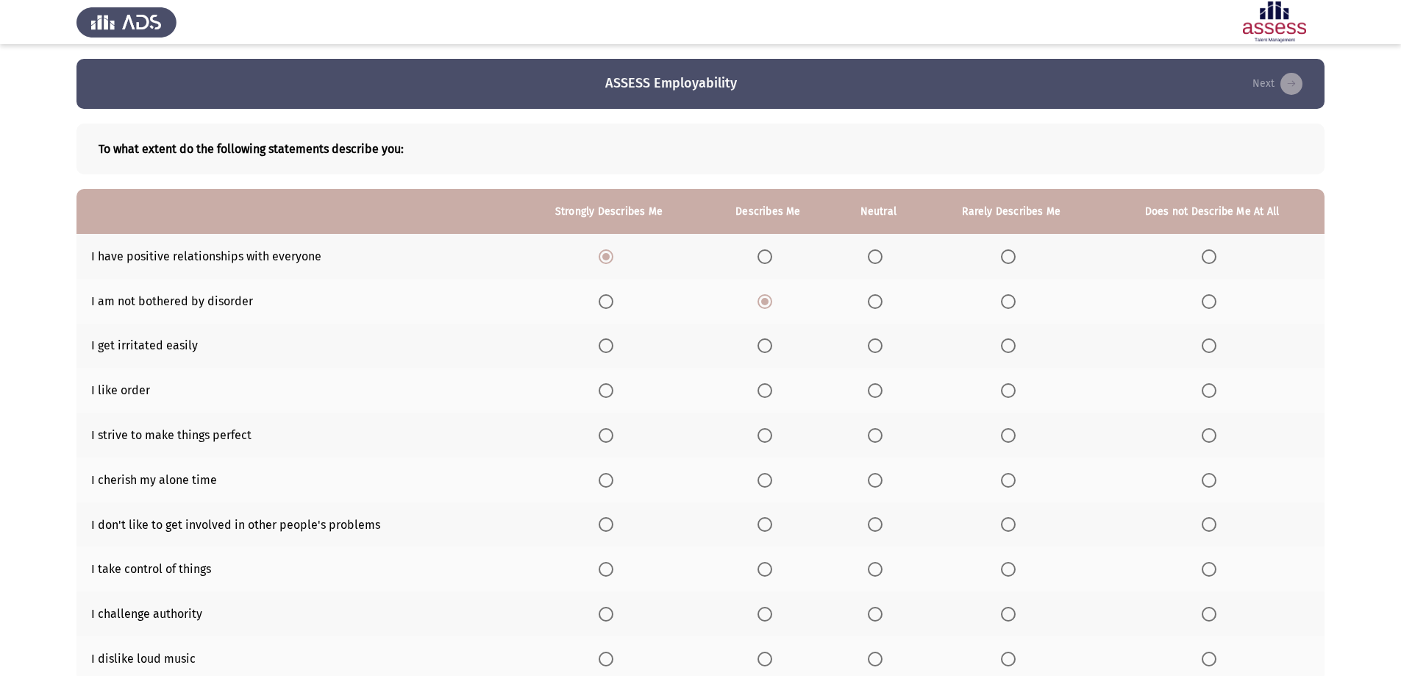
click at [1208, 341] on input "Select an option" at bounding box center [1209, 345] width 15 height 15
click at [766, 383] on span "Select an option" at bounding box center [764, 390] width 15 height 15
click at [766, 383] on input "Select an option" at bounding box center [764, 390] width 15 height 15
click at [760, 433] on span "Select an option" at bounding box center [764, 435] width 15 height 15
click at [760, 433] on input "Select an option" at bounding box center [764, 435] width 15 height 15
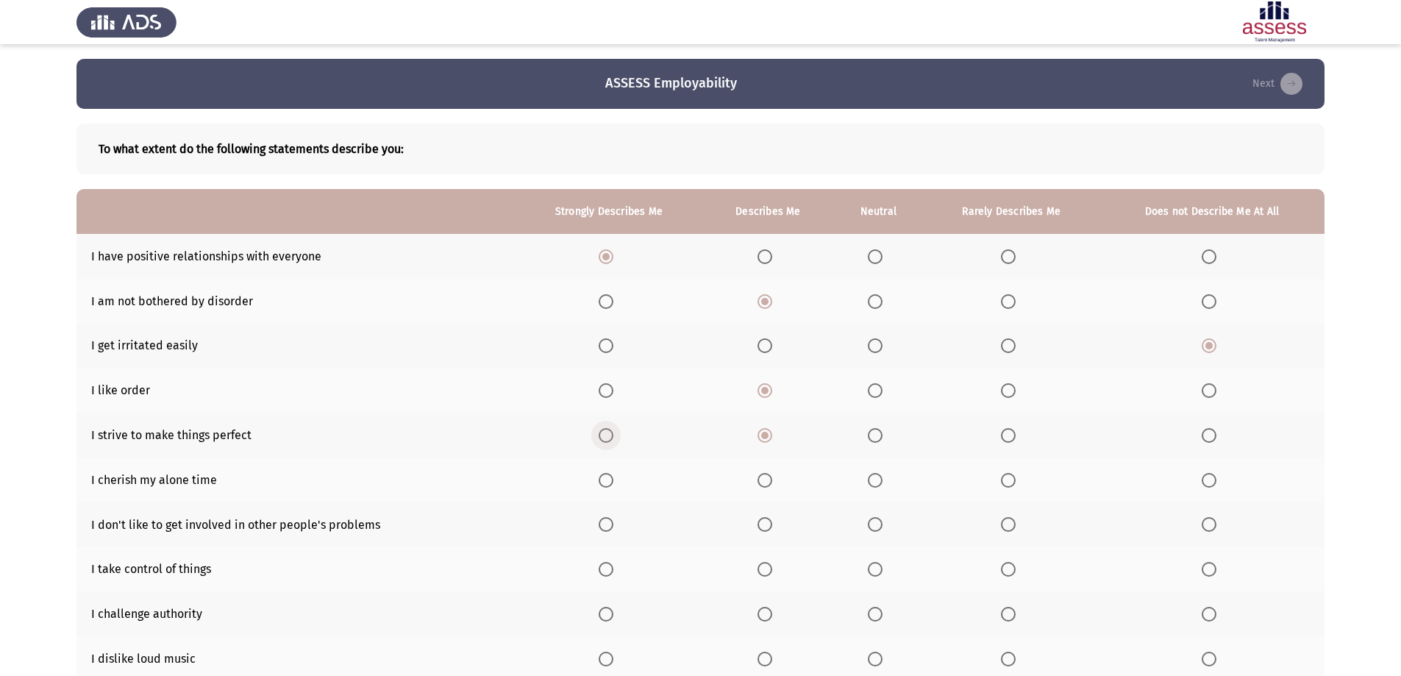
click at [607, 434] on span "Select an option" at bounding box center [606, 435] width 15 height 15
click at [607, 434] on input "Select an option" at bounding box center [606, 435] width 15 height 15
click at [613, 480] on span "Select an option" at bounding box center [606, 480] width 15 height 15
click at [613, 480] on input "Select an option" at bounding box center [606, 480] width 15 height 15
click at [873, 518] on span "Select an option" at bounding box center [875, 524] width 15 height 15
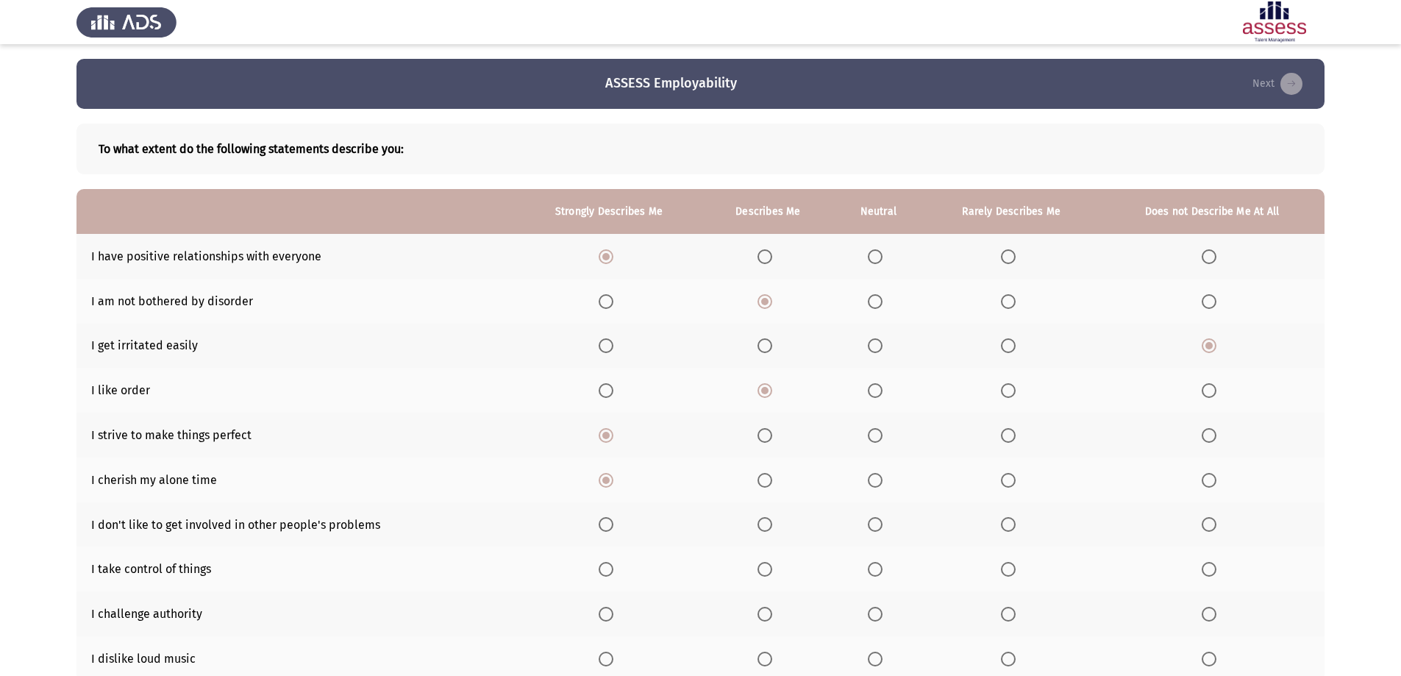
click at [873, 518] on input "Select an option" at bounding box center [875, 524] width 15 height 15
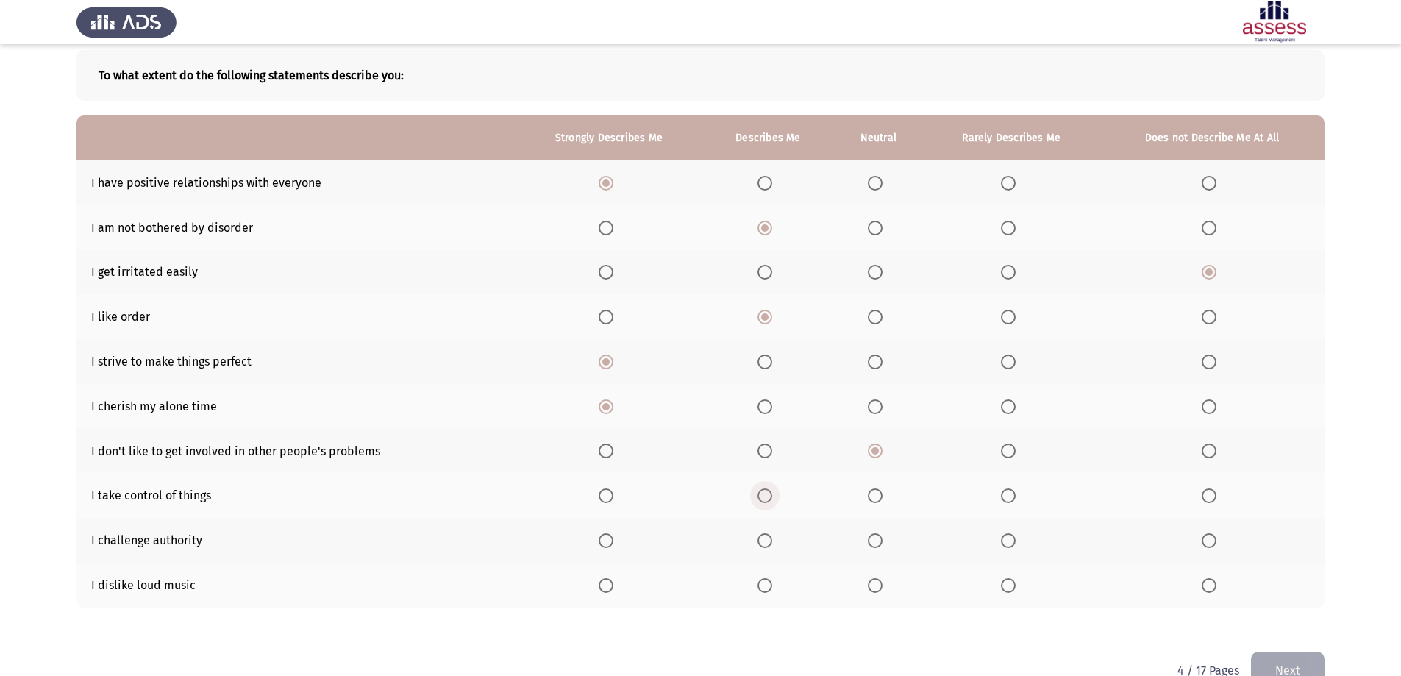
click at [761, 495] on span "Select an option" at bounding box center [764, 495] width 15 height 15
click at [761, 495] on input "Select an option" at bounding box center [764, 495] width 15 height 15
click at [772, 540] on span "Select an option" at bounding box center [764, 540] width 15 height 15
click at [772, 540] on input "Select an option" at bounding box center [764, 540] width 15 height 15
click at [766, 586] on span "Select an option" at bounding box center [764, 585] width 15 height 15
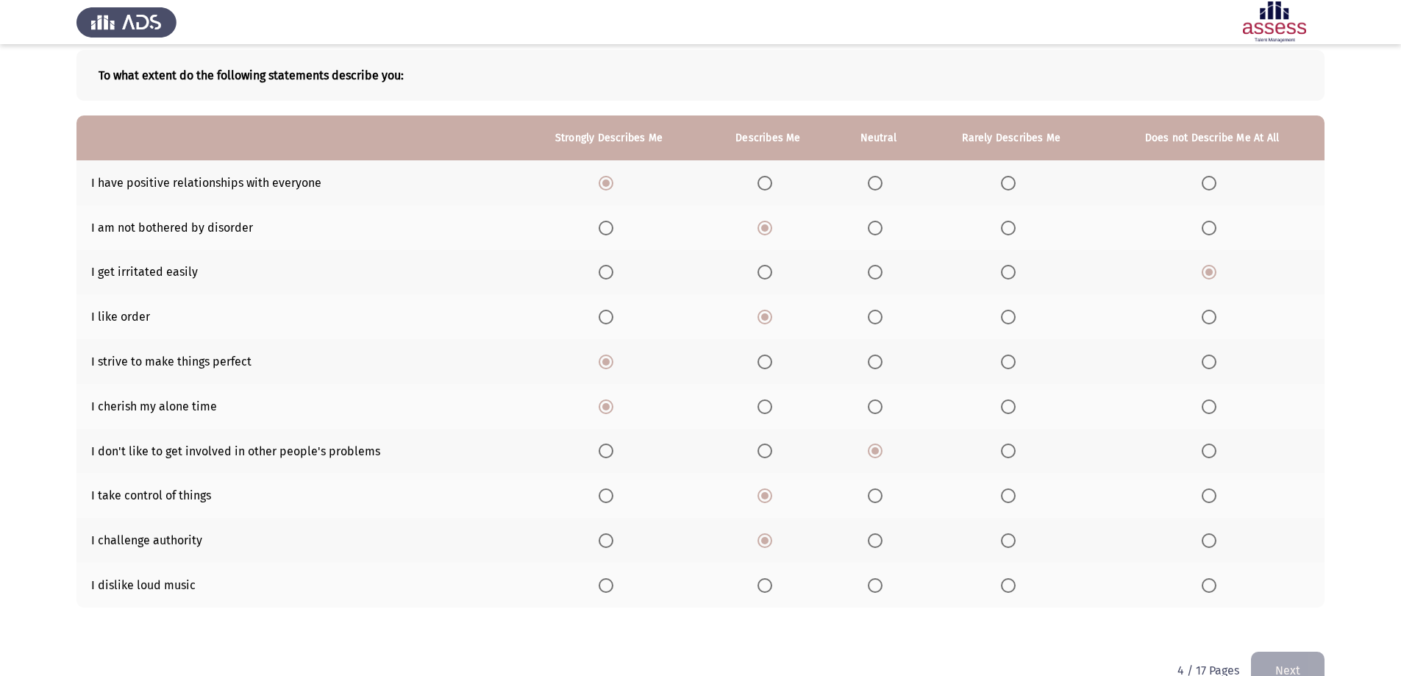
click at [766, 586] on input "Select an option" at bounding box center [764, 585] width 15 height 15
click at [1294, 660] on button "Next" at bounding box center [1288, 671] width 74 height 38
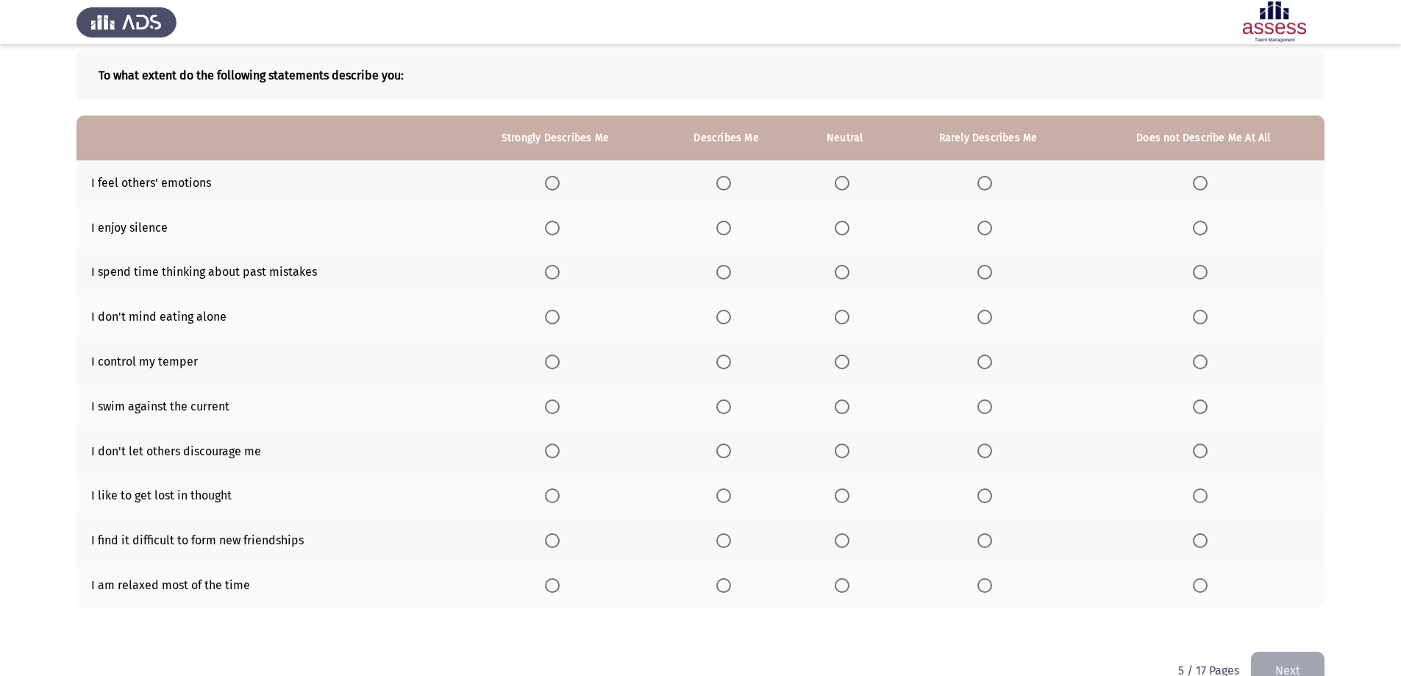
click at [1195, 181] on span "Select an option" at bounding box center [1200, 183] width 15 height 15
click at [1195, 181] on input "Select an option" at bounding box center [1200, 183] width 15 height 15
click at [988, 224] on span "Select an option" at bounding box center [984, 228] width 15 height 15
click at [988, 224] on input "Select an option" at bounding box center [984, 228] width 15 height 15
click at [1207, 274] on span "Select an option" at bounding box center [1200, 272] width 15 height 15
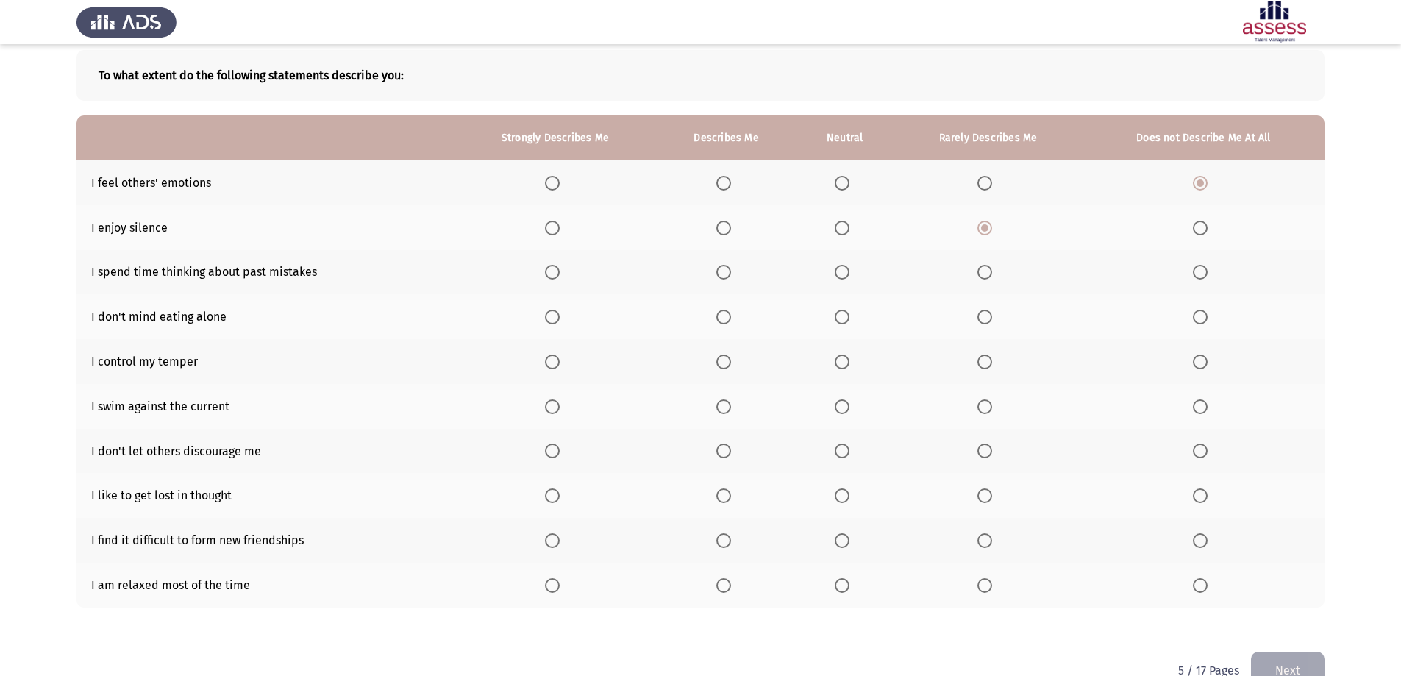
click at [1207, 274] on input "Select an option" at bounding box center [1200, 272] width 15 height 15
click at [731, 314] on span "Select an option" at bounding box center [723, 317] width 15 height 15
click at [731, 314] on input "Select an option" at bounding box center [723, 317] width 15 height 15
click at [721, 361] on span "Select an option" at bounding box center [723, 361] width 15 height 15
click at [721, 361] on input "Select an option" at bounding box center [723, 361] width 15 height 15
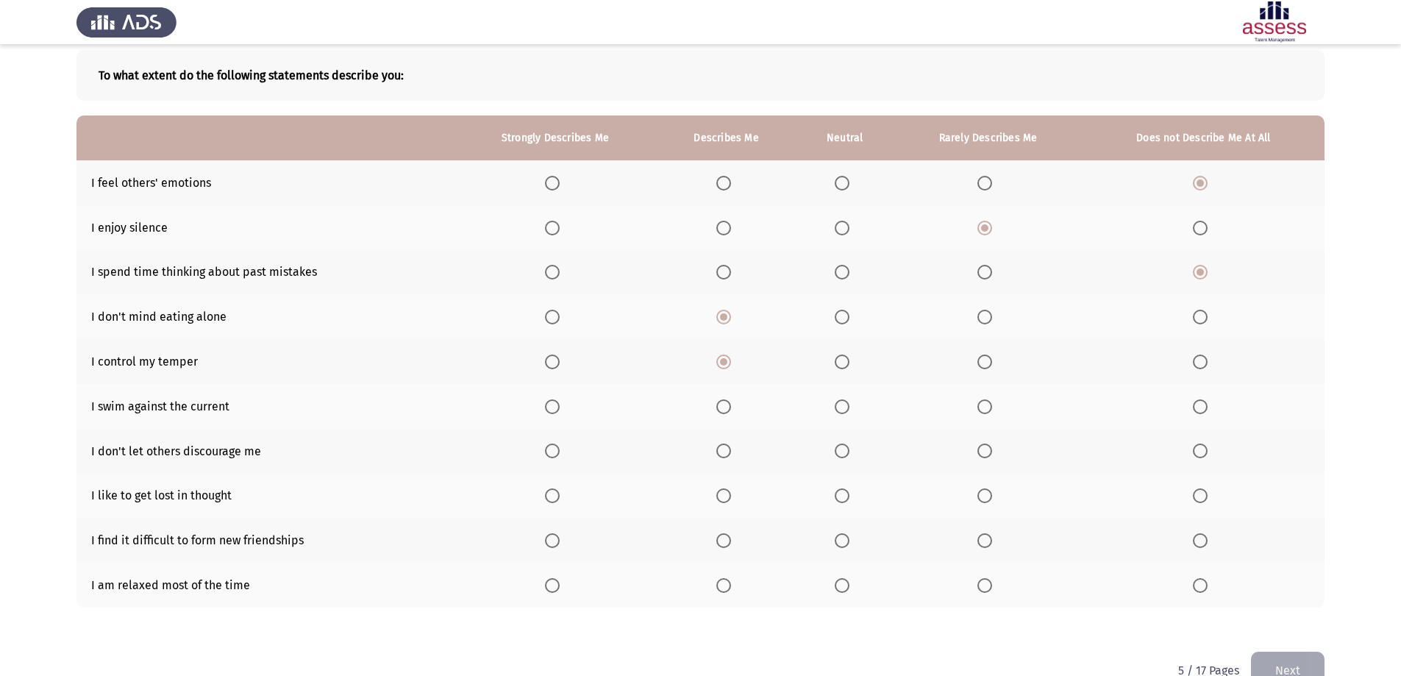
click at [722, 410] on span "Select an option" at bounding box center [723, 406] width 15 height 15
click at [722, 410] on input "Select an option" at bounding box center [723, 406] width 15 height 15
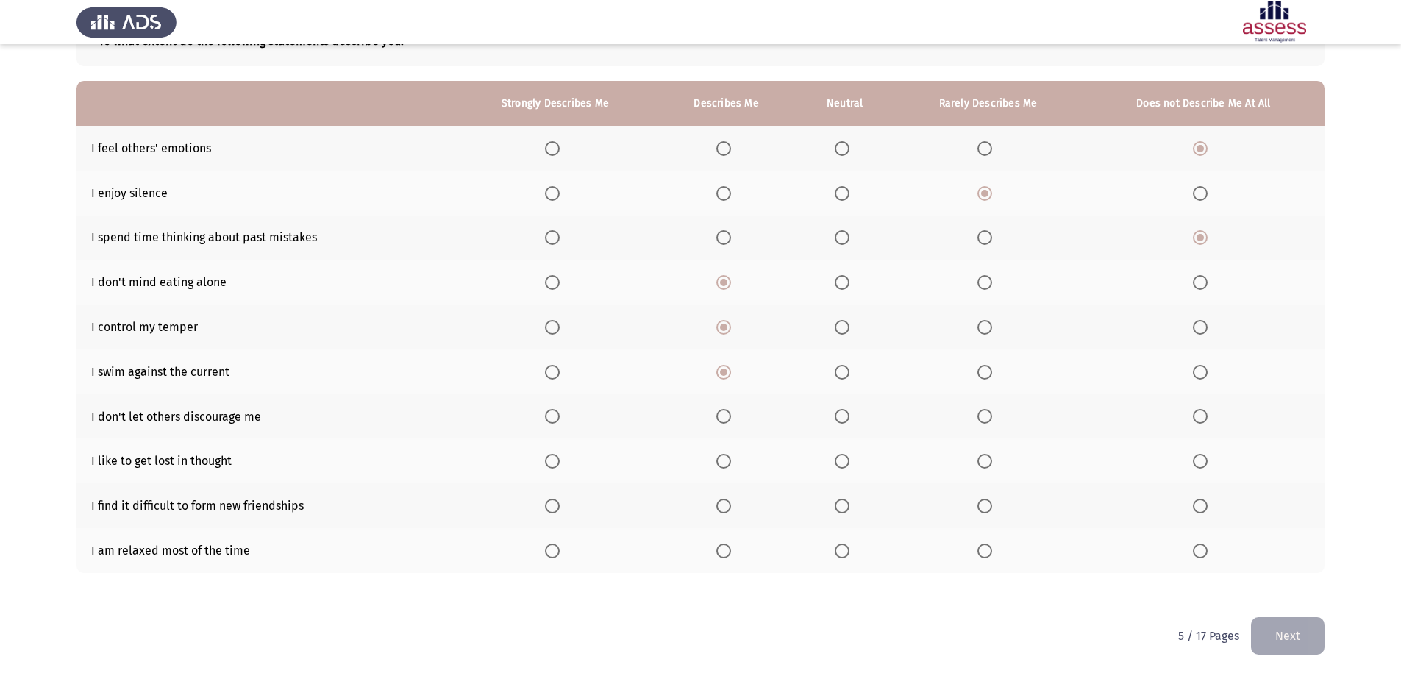
click at [1199, 507] on span "Select an option" at bounding box center [1200, 506] width 15 height 15
click at [1199, 507] on input "Select an option" at bounding box center [1200, 506] width 15 height 15
click at [985, 555] on span "Select an option" at bounding box center [984, 550] width 15 height 15
click at [985, 555] on input "Select an option" at bounding box center [984, 550] width 15 height 15
click at [1200, 458] on span "Select an option" at bounding box center [1200, 461] width 15 height 15
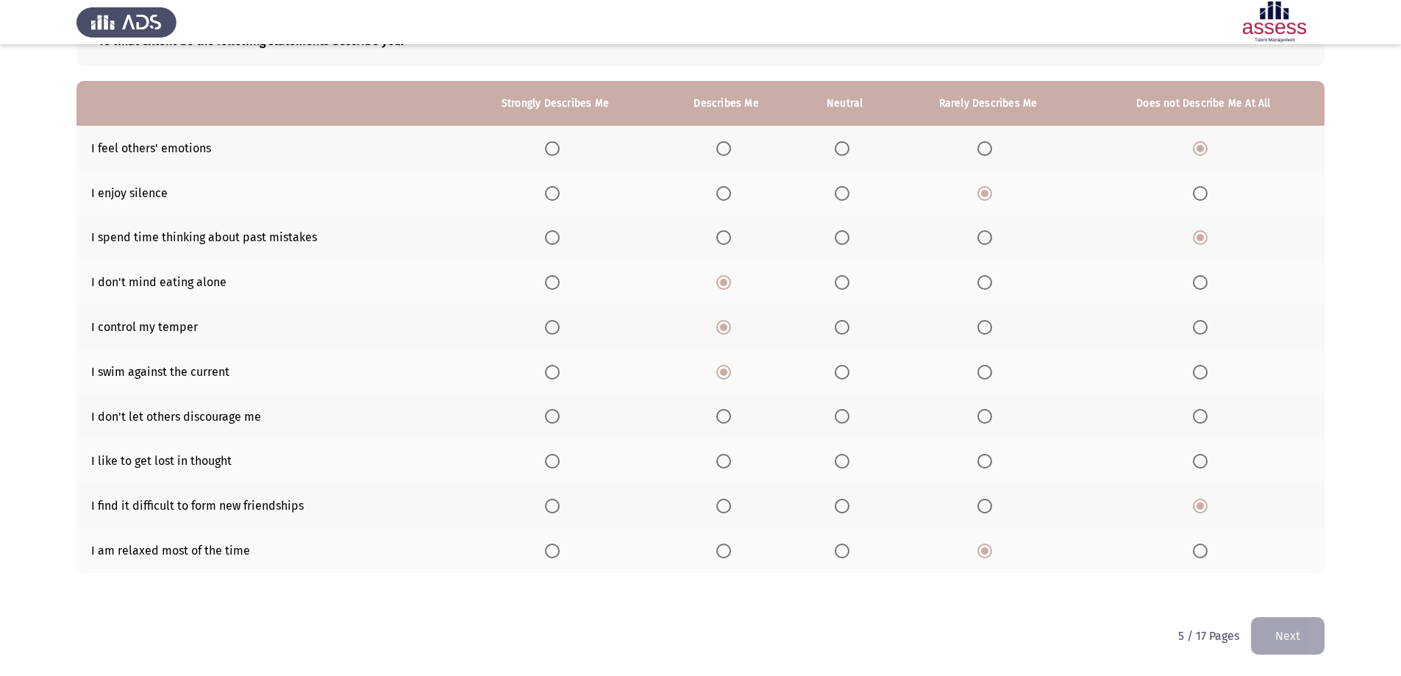
click at [1200, 458] on input "Select an option" at bounding box center [1200, 461] width 15 height 15
click at [852, 414] on label "Select an option" at bounding box center [845, 416] width 21 height 15
click at [849, 414] on input "Select an option" at bounding box center [842, 416] width 15 height 15
click at [1304, 630] on button "Next" at bounding box center [1288, 636] width 74 height 38
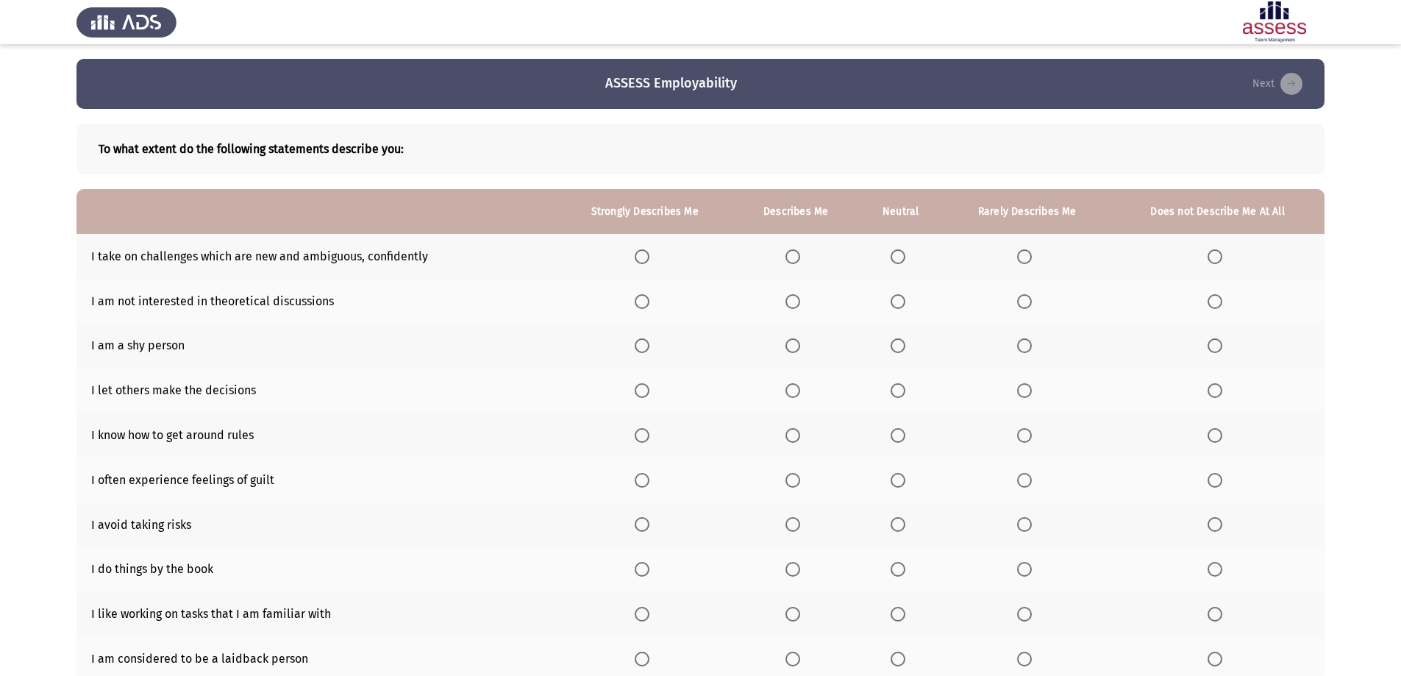
scroll to position [74, 0]
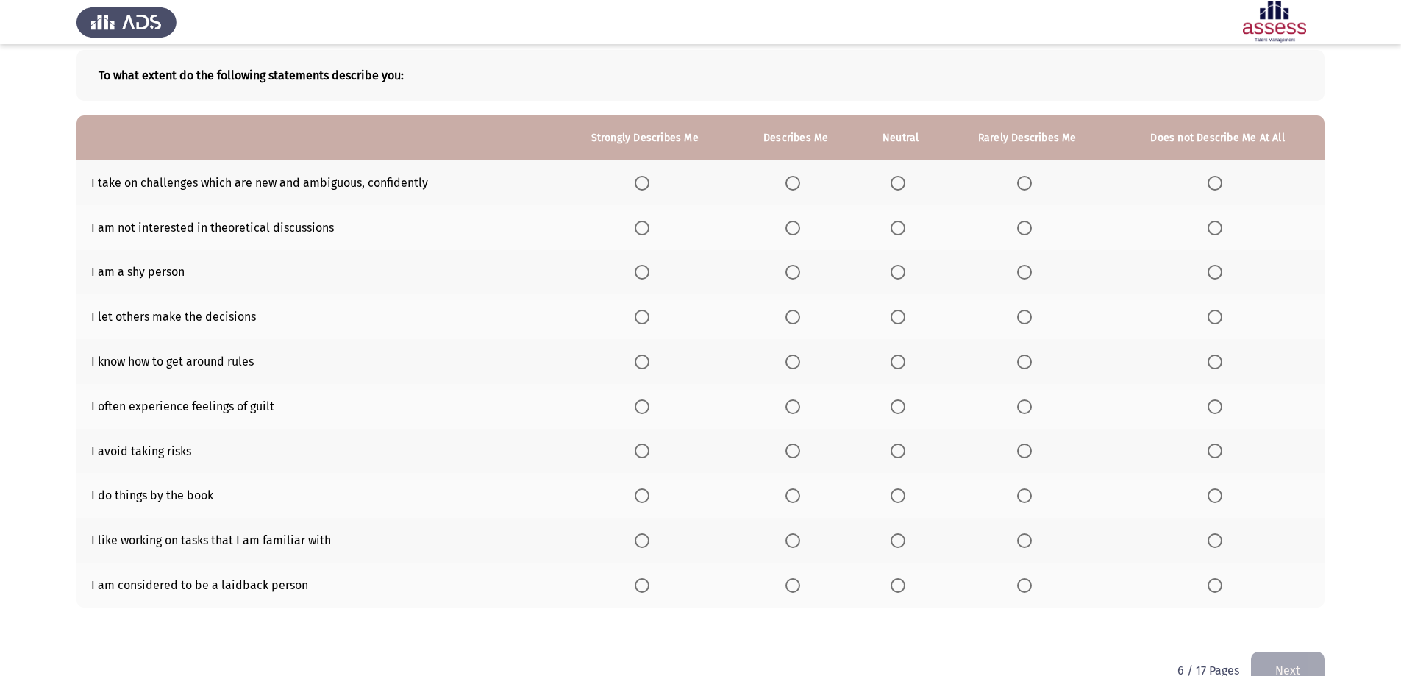
click at [796, 179] on span "Select an option" at bounding box center [792, 183] width 15 height 15
click at [796, 179] on input "Select an option" at bounding box center [792, 183] width 15 height 15
click at [1211, 227] on span "Select an option" at bounding box center [1215, 228] width 15 height 15
click at [1211, 227] on input "Select an option" at bounding box center [1215, 228] width 15 height 15
click at [1213, 269] on span "Select an option" at bounding box center [1215, 272] width 15 height 15
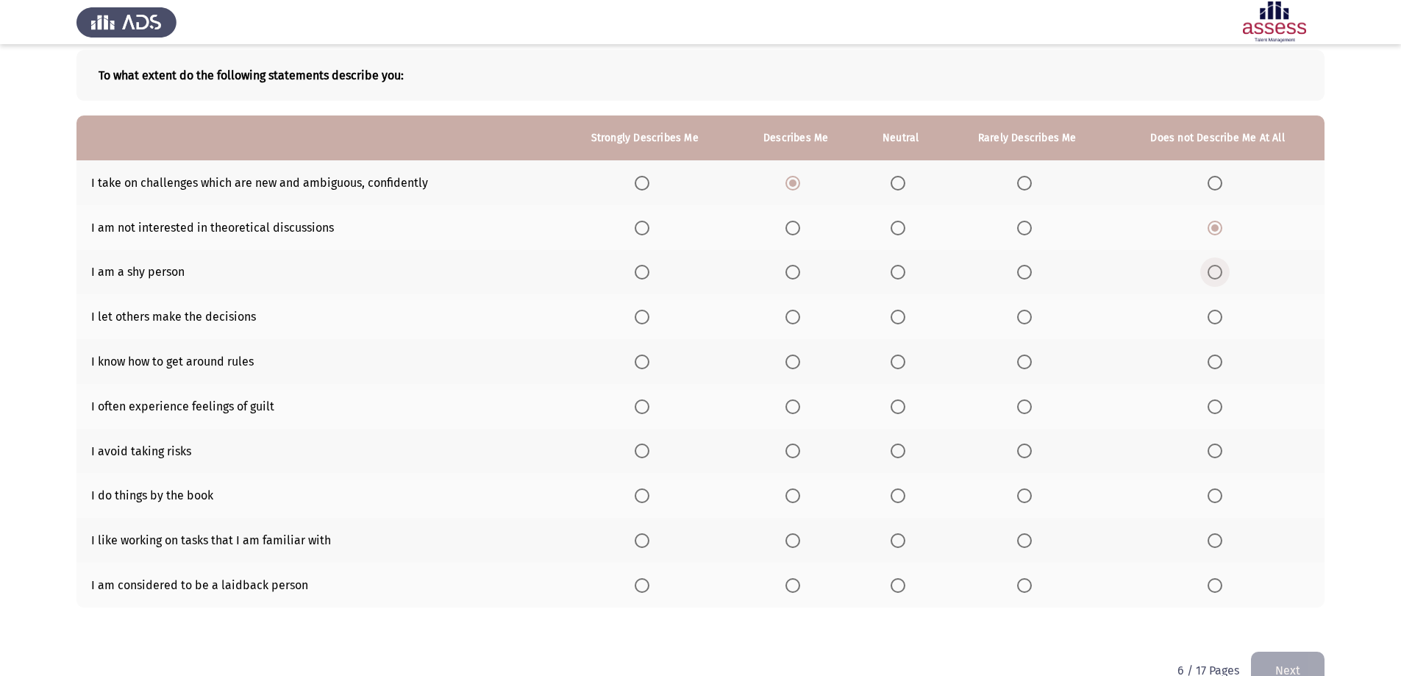
click at [1213, 269] on input "Select an option" at bounding box center [1215, 272] width 15 height 15
click at [1222, 321] on span "Select an option" at bounding box center [1215, 317] width 15 height 15
click at [1222, 321] on input "Select an option" at bounding box center [1215, 317] width 15 height 15
click at [1027, 318] on span "Select an option" at bounding box center [1024, 317] width 15 height 15
click at [1027, 318] on input "Select an option" at bounding box center [1024, 317] width 15 height 15
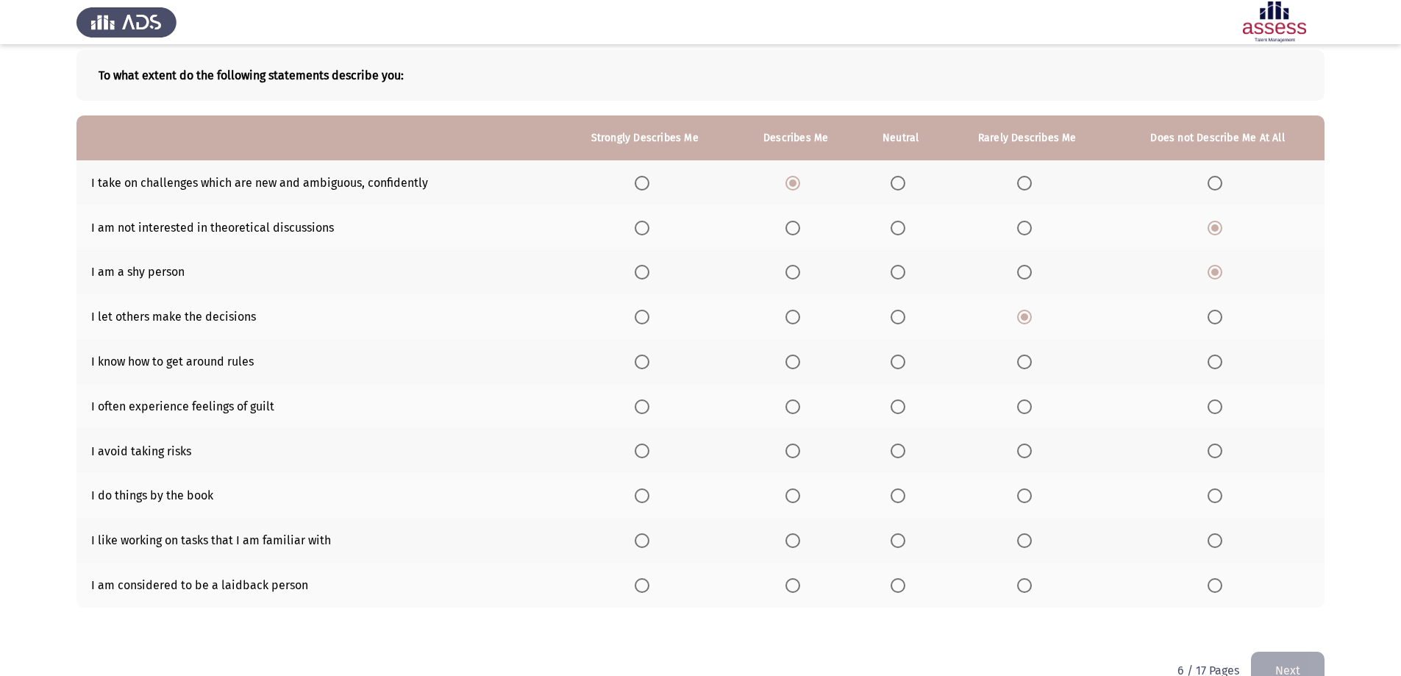
click at [787, 361] on th at bounding box center [796, 361] width 124 height 45
click at [795, 365] on span "Select an option" at bounding box center [792, 361] width 15 height 15
click at [795, 365] on input "Select an option" at bounding box center [792, 361] width 15 height 15
click at [905, 407] on span "Select an option" at bounding box center [898, 406] width 15 height 15
click at [905, 407] on input "Select an option" at bounding box center [898, 406] width 15 height 15
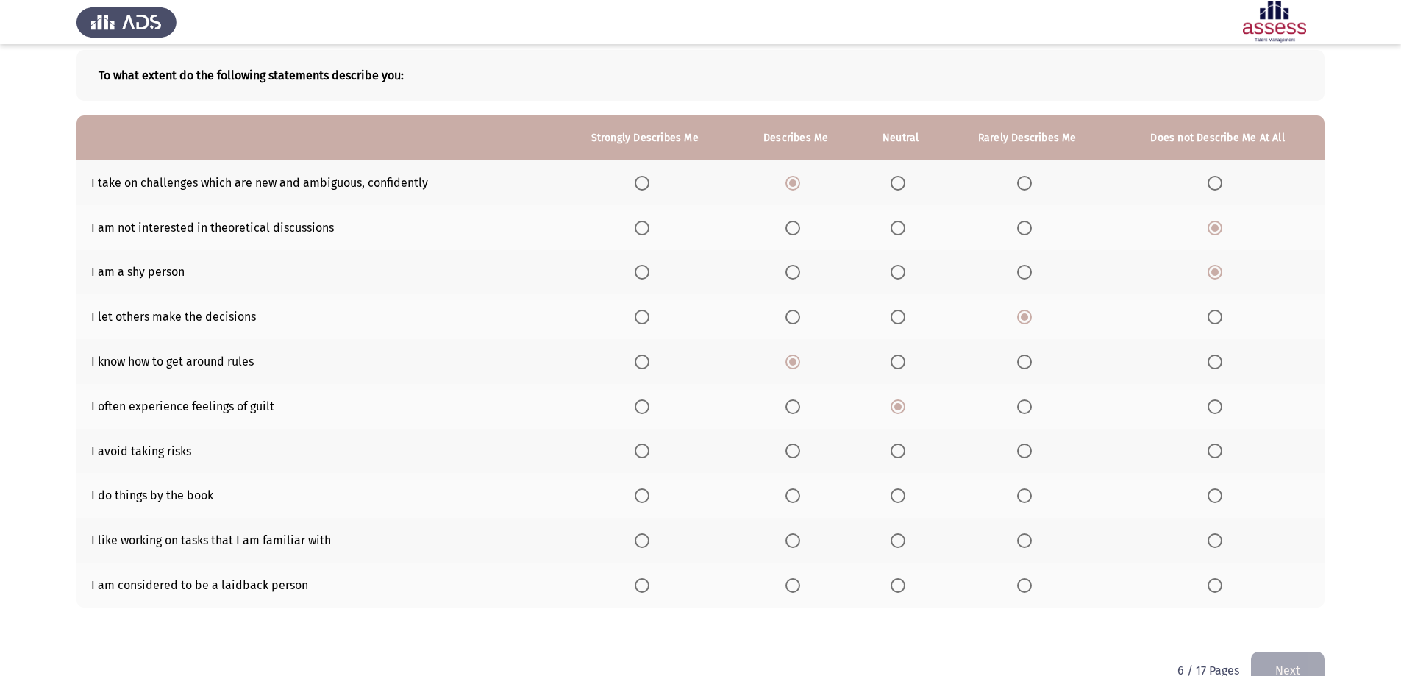
click at [1022, 457] on span "Select an option" at bounding box center [1024, 450] width 15 height 15
click at [1022, 457] on input "Select an option" at bounding box center [1024, 450] width 15 height 15
click at [1031, 491] on span "Select an option" at bounding box center [1024, 495] width 15 height 15
click at [1031, 491] on input "Select an option" at bounding box center [1024, 495] width 15 height 15
click at [800, 542] on span "Select an option" at bounding box center [792, 540] width 15 height 15
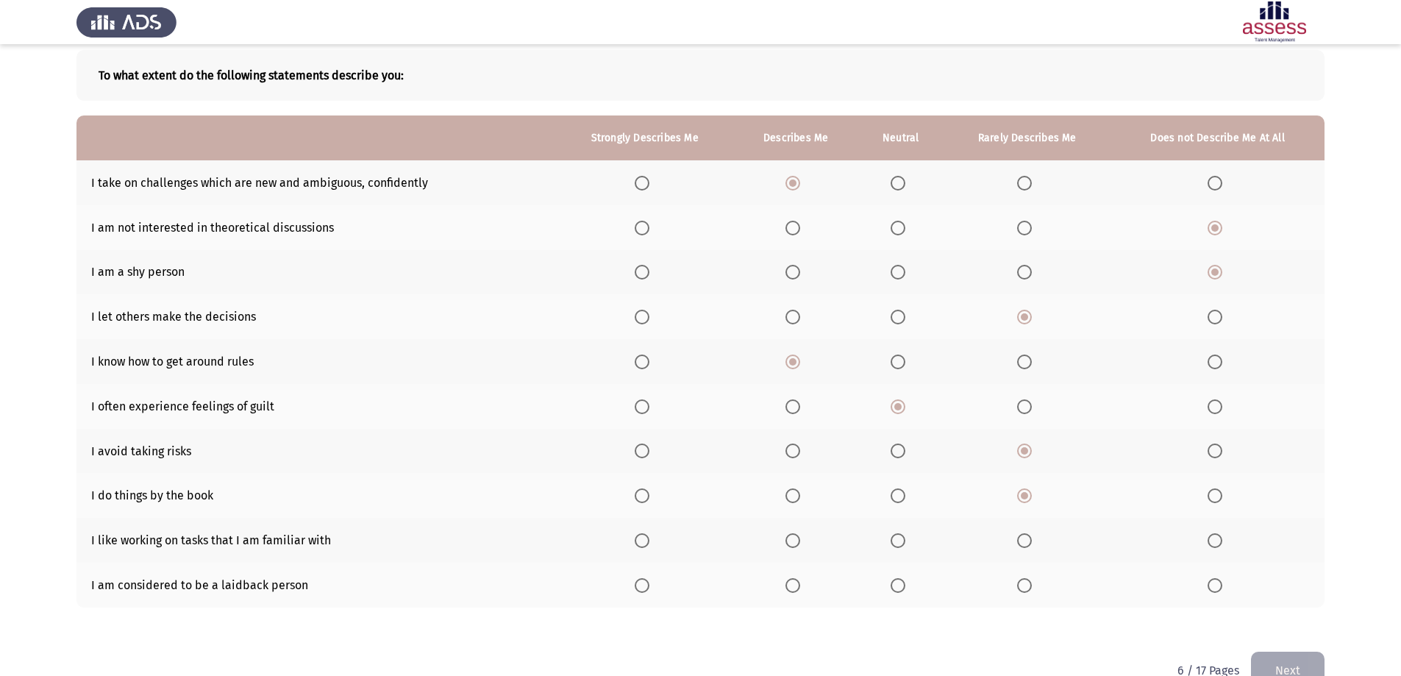
click at [800, 542] on input "Select an option" at bounding box center [792, 540] width 15 height 15
click at [1030, 585] on span "Select an option" at bounding box center [1024, 585] width 15 height 15
click at [1030, 585] on input "Select an option" at bounding box center [1024, 585] width 15 height 15
click at [1315, 662] on button "Next" at bounding box center [1288, 671] width 74 height 38
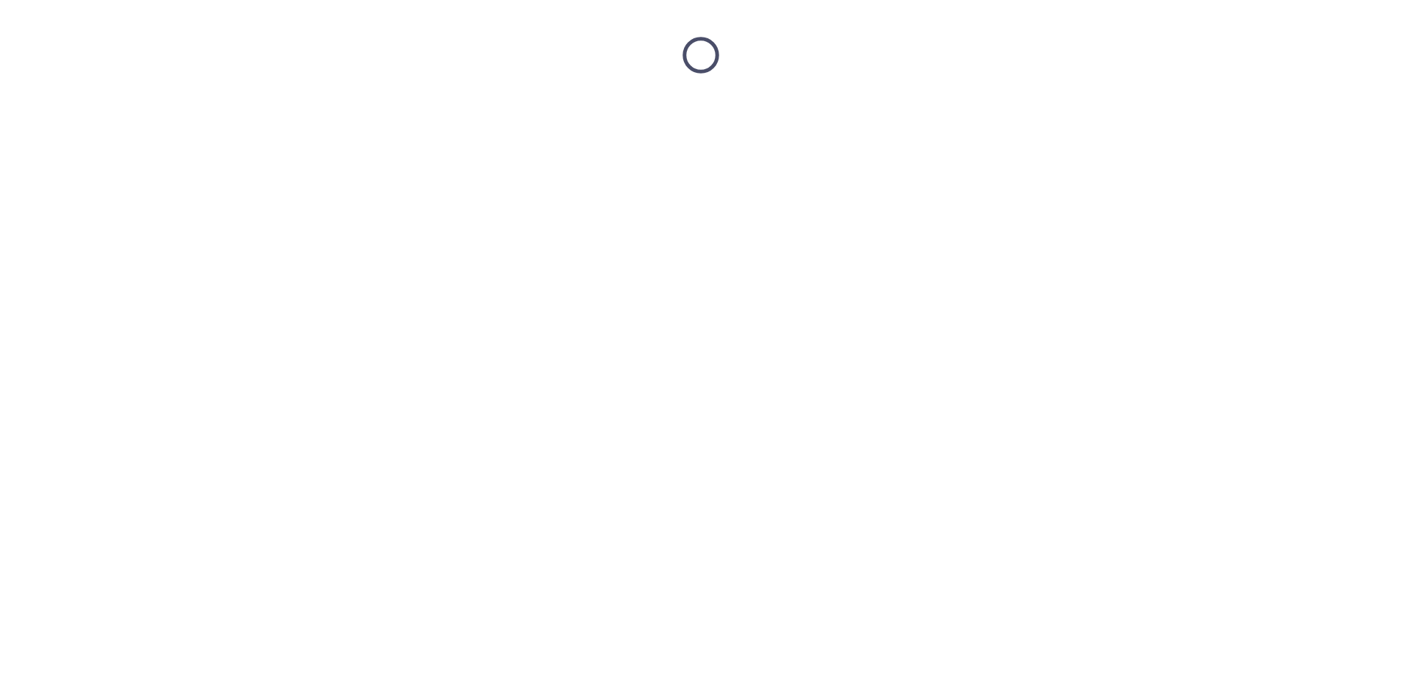
scroll to position [0, 0]
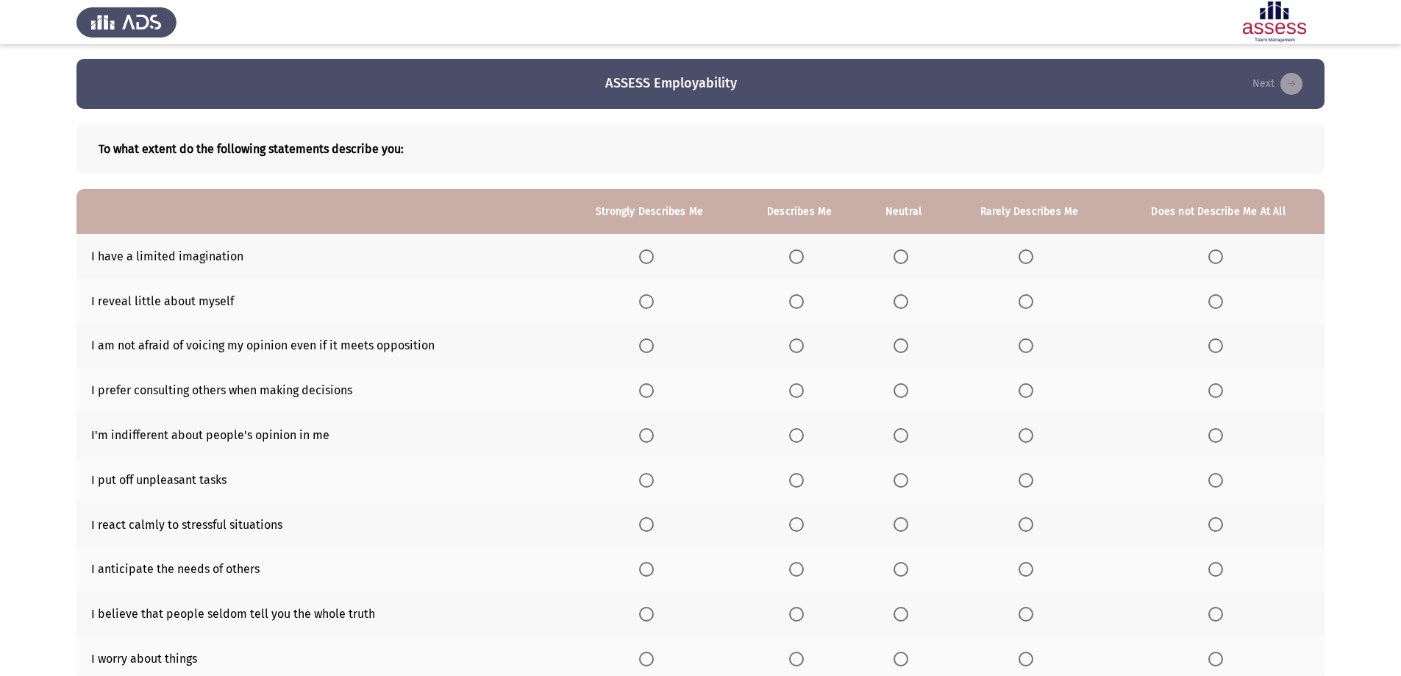
click at [1224, 254] on label "Select an option" at bounding box center [1218, 256] width 21 height 15
click at [1223, 254] on input "Select an option" at bounding box center [1215, 256] width 15 height 15
click at [1219, 299] on span "Select an option" at bounding box center [1215, 301] width 15 height 15
click at [1219, 299] on input "Select an option" at bounding box center [1215, 301] width 15 height 15
click at [810, 346] on label "Select an option" at bounding box center [799, 345] width 21 height 15
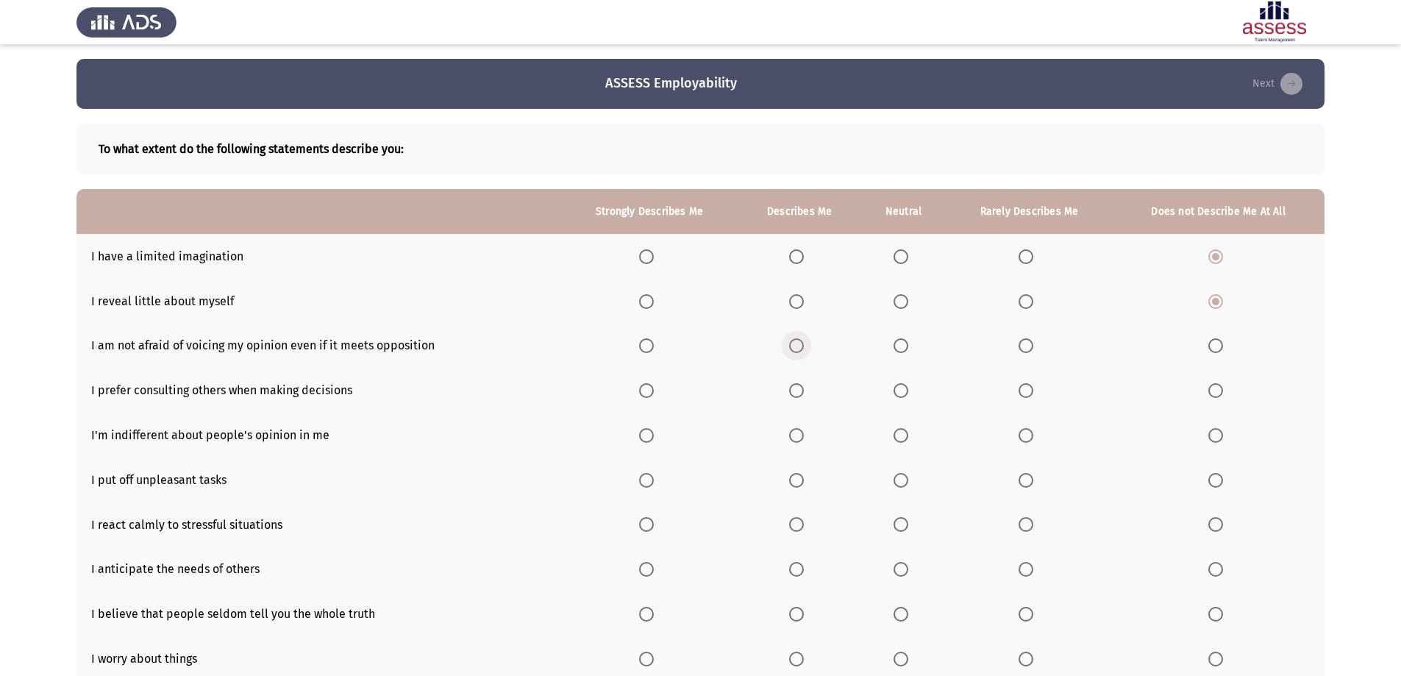
click at [804, 346] on input "Select an option" at bounding box center [796, 345] width 15 height 15
click at [1041, 388] on th at bounding box center [1030, 390] width 166 height 45
click at [1020, 393] on span "Select an option" at bounding box center [1026, 390] width 15 height 15
click at [1020, 393] on input "Select an option" at bounding box center [1026, 390] width 15 height 15
click at [1217, 435] on span "Select an option" at bounding box center [1215, 435] width 15 height 15
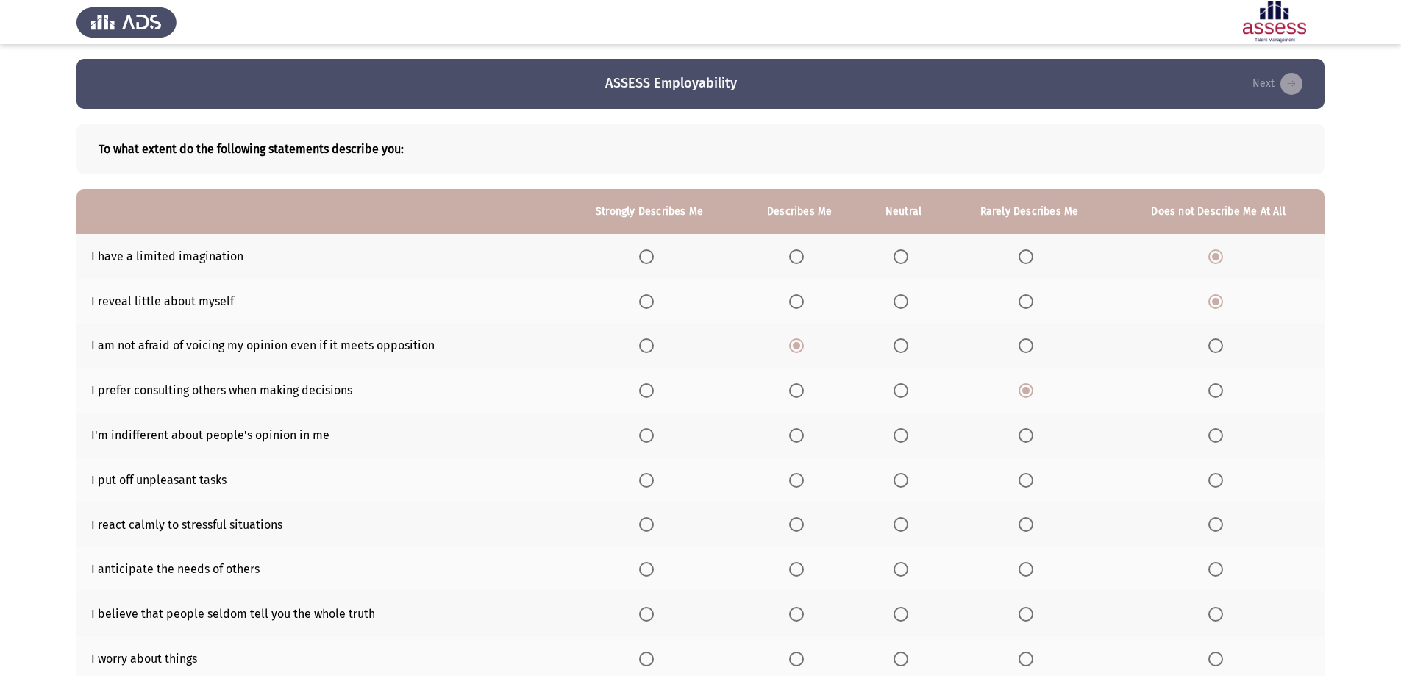
click at [1217, 435] on input "Select an option" at bounding box center [1215, 435] width 15 height 15
click at [1217, 481] on span "Select an option" at bounding box center [1215, 480] width 15 height 15
click at [1217, 481] on input "Select an option" at bounding box center [1215, 480] width 15 height 15
click at [804, 521] on span "Select an option" at bounding box center [796, 524] width 15 height 15
click at [804, 521] on input "Select an option" at bounding box center [796, 524] width 15 height 15
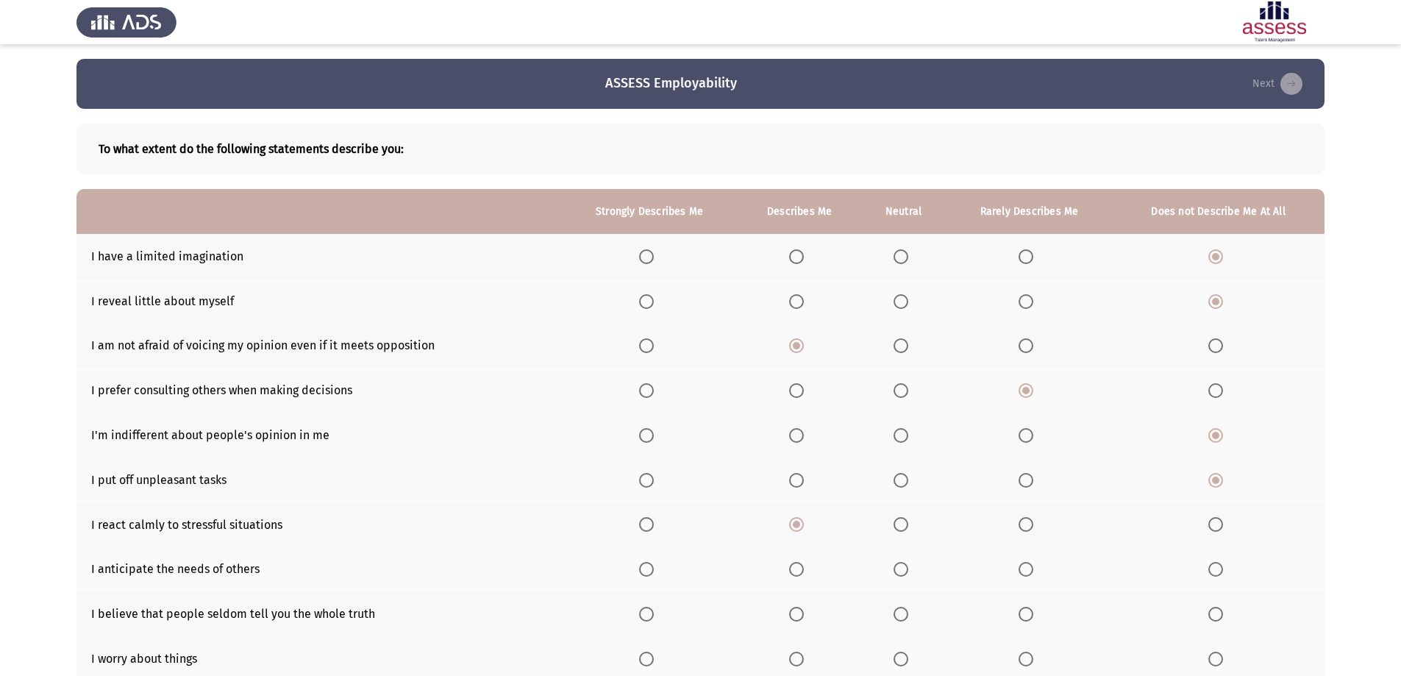
scroll to position [74, 0]
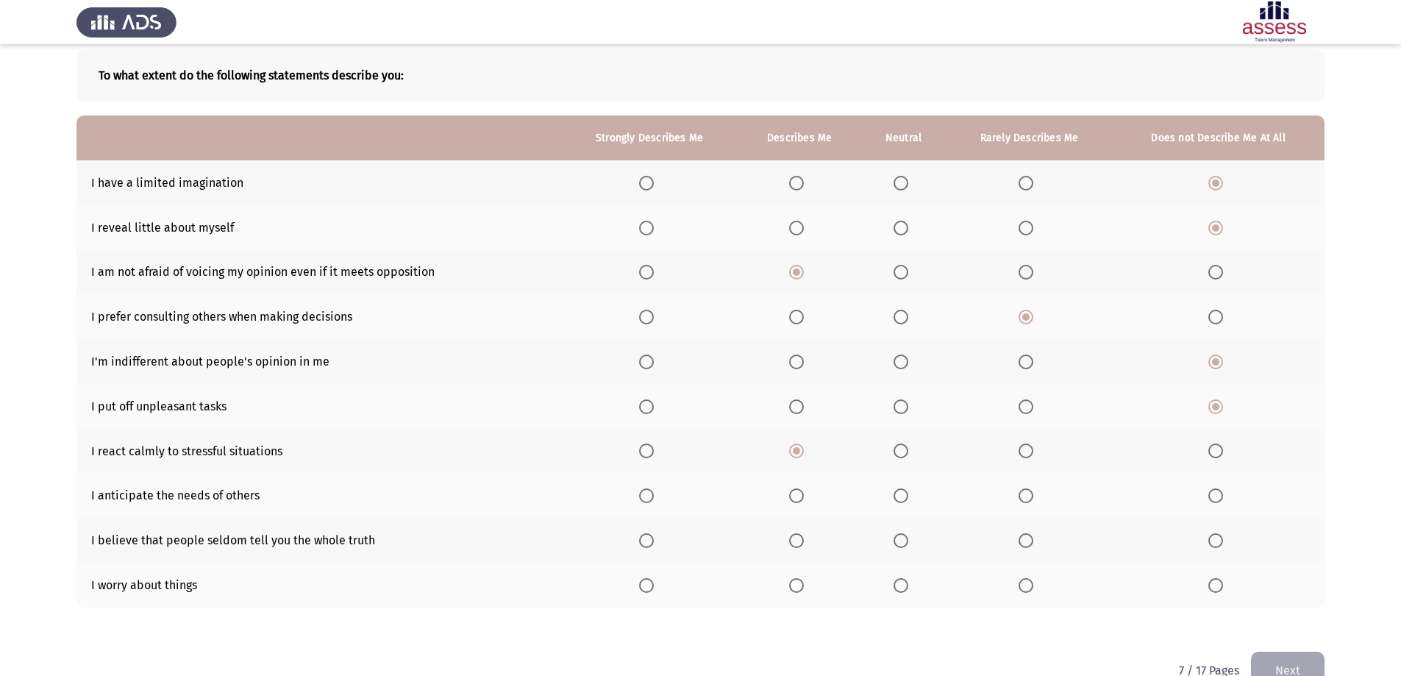
click at [905, 500] on span "Select an option" at bounding box center [901, 495] width 15 height 15
click at [905, 500] on input "Select an option" at bounding box center [901, 495] width 15 height 15
click at [1217, 540] on span "Select an option" at bounding box center [1215, 540] width 15 height 15
click at [1217, 540] on input "Select an option" at bounding box center [1215, 540] width 15 height 15
click at [1213, 586] on span "Select an option" at bounding box center [1215, 585] width 15 height 15
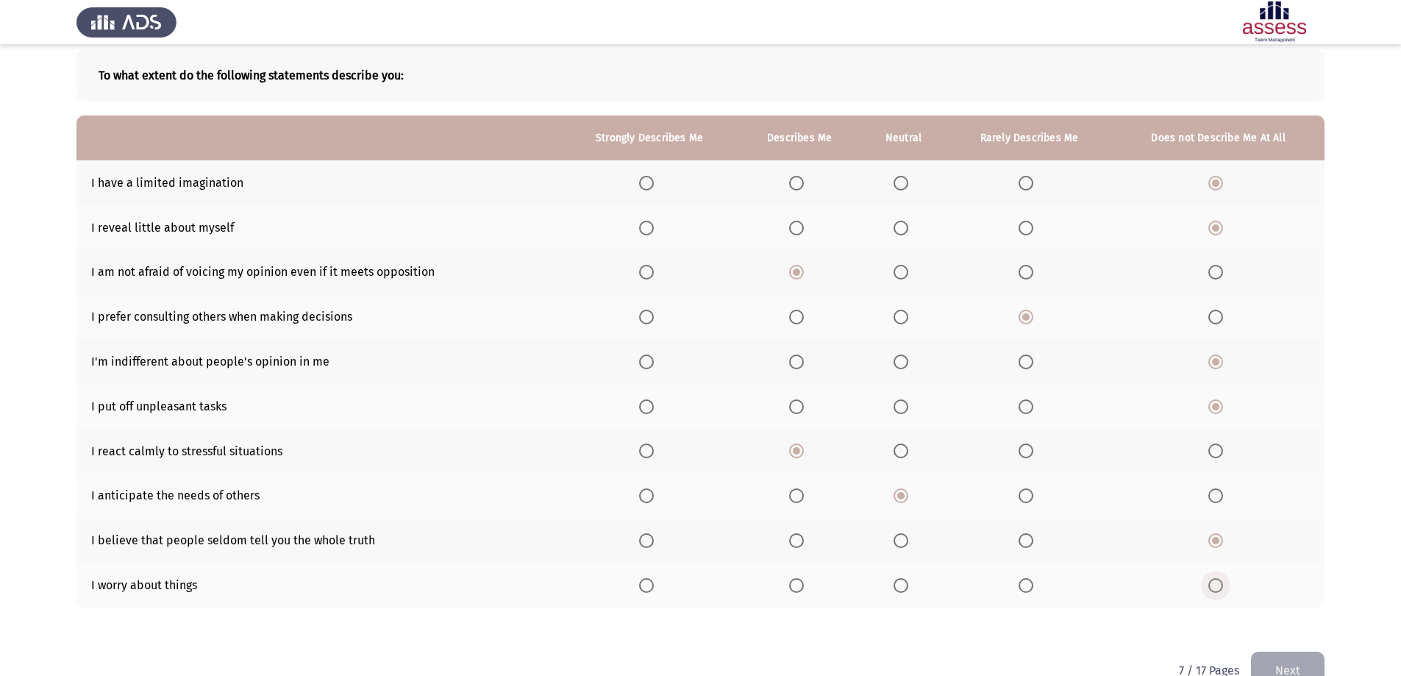
click at [1213, 586] on input "Select an option" at bounding box center [1215, 585] width 15 height 15
click at [1032, 586] on span "Select an option" at bounding box center [1026, 585] width 15 height 15
click at [1032, 586] on input "Select an option" at bounding box center [1026, 585] width 15 height 15
click at [1275, 664] on button "Next" at bounding box center [1288, 671] width 74 height 38
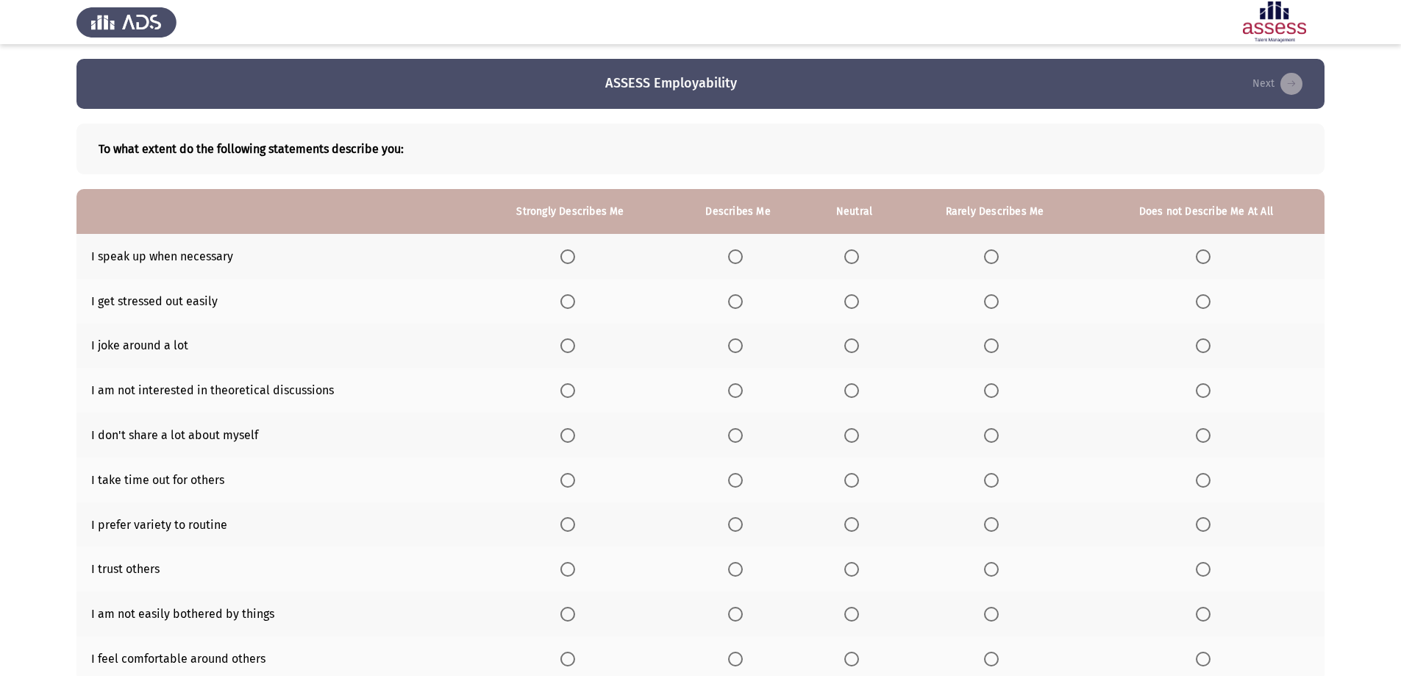
scroll to position [108, 0]
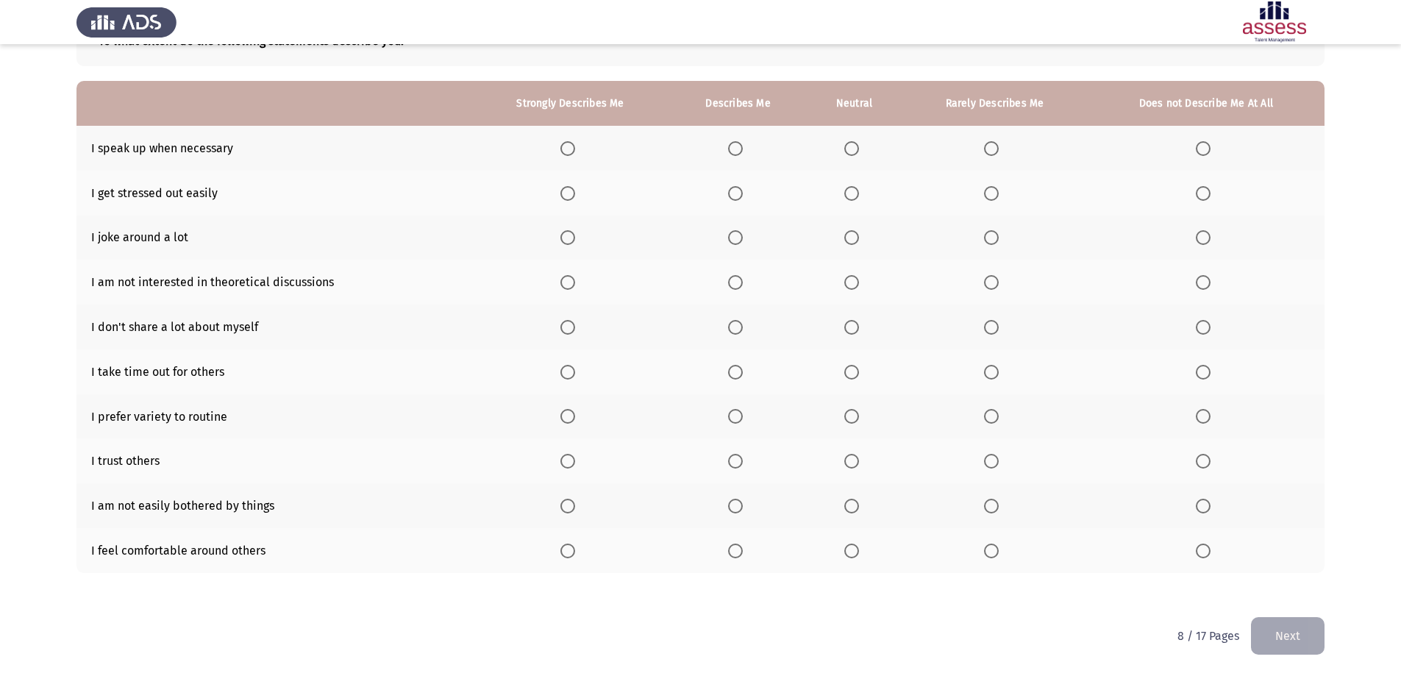
click at [741, 147] on span "Select an option" at bounding box center [735, 148] width 15 height 15
click at [741, 147] on input "Select an option" at bounding box center [735, 148] width 15 height 15
click at [1199, 190] on span "Select an option" at bounding box center [1203, 193] width 15 height 15
click at [1199, 190] on input "Select an option" at bounding box center [1203, 193] width 15 height 15
click at [1196, 241] on span "Select an option" at bounding box center [1203, 237] width 15 height 15
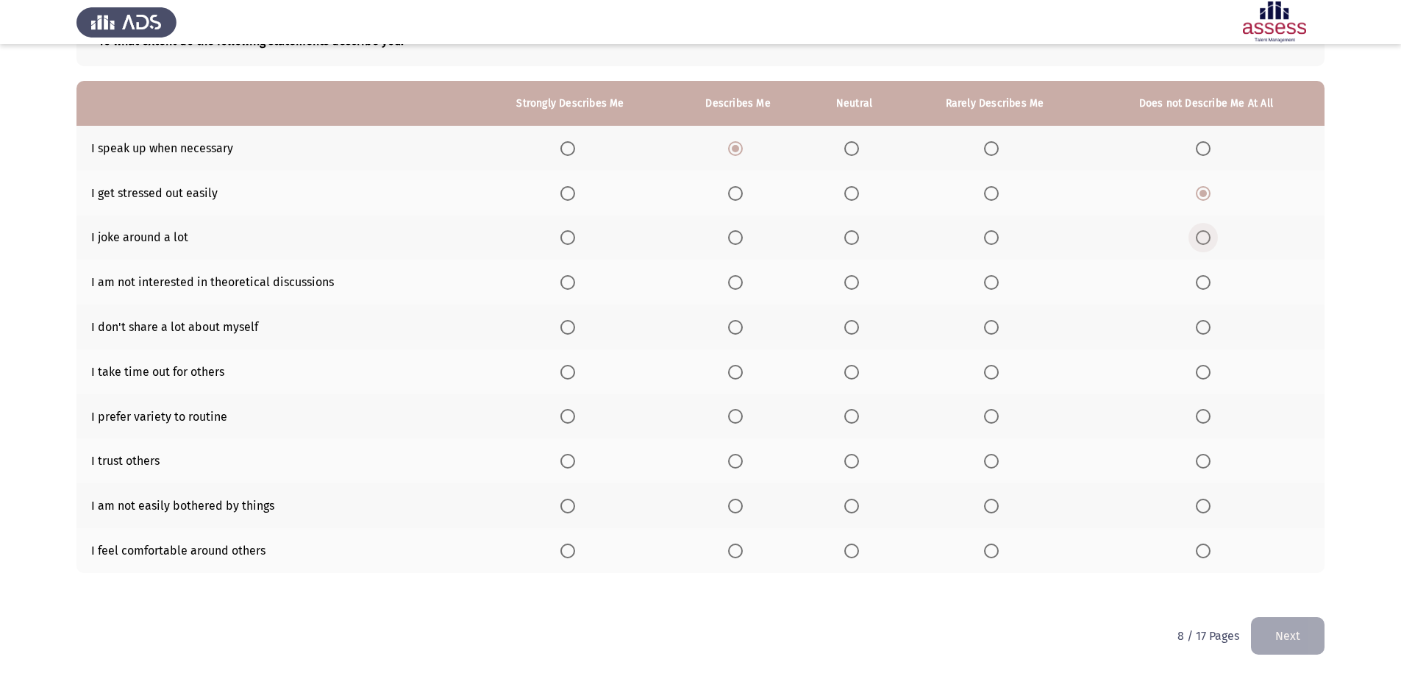
click at [1196, 241] on input "Select an option" at bounding box center [1203, 237] width 15 height 15
click at [1211, 282] on label "Select an option" at bounding box center [1206, 282] width 21 height 15
click at [1211, 282] on input "Select an option" at bounding box center [1203, 282] width 15 height 15
click at [994, 329] on span "Select an option" at bounding box center [991, 327] width 15 height 15
click at [994, 329] on input "Select an option" at bounding box center [991, 327] width 15 height 15
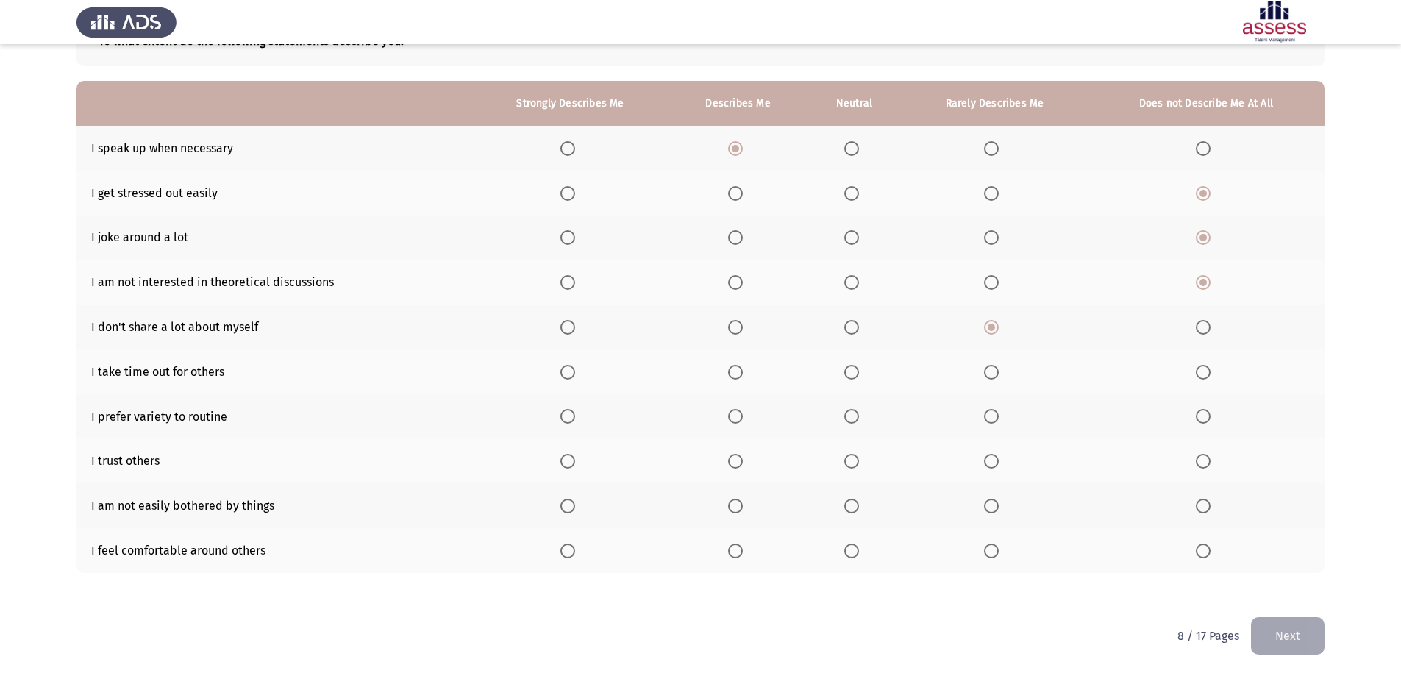
click at [1207, 365] on span "Select an option" at bounding box center [1203, 372] width 15 height 15
click at [1207, 365] on input "Select an option" at bounding box center [1203, 372] width 15 height 15
click at [1002, 374] on label "Select an option" at bounding box center [994, 372] width 21 height 15
click at [999, 374] on input "Select an option" at bounding box center [991, 372] width 15 height 15
click at [856, 414] on span "Select an option" at bounding box center [851, 416] width 15 height 15
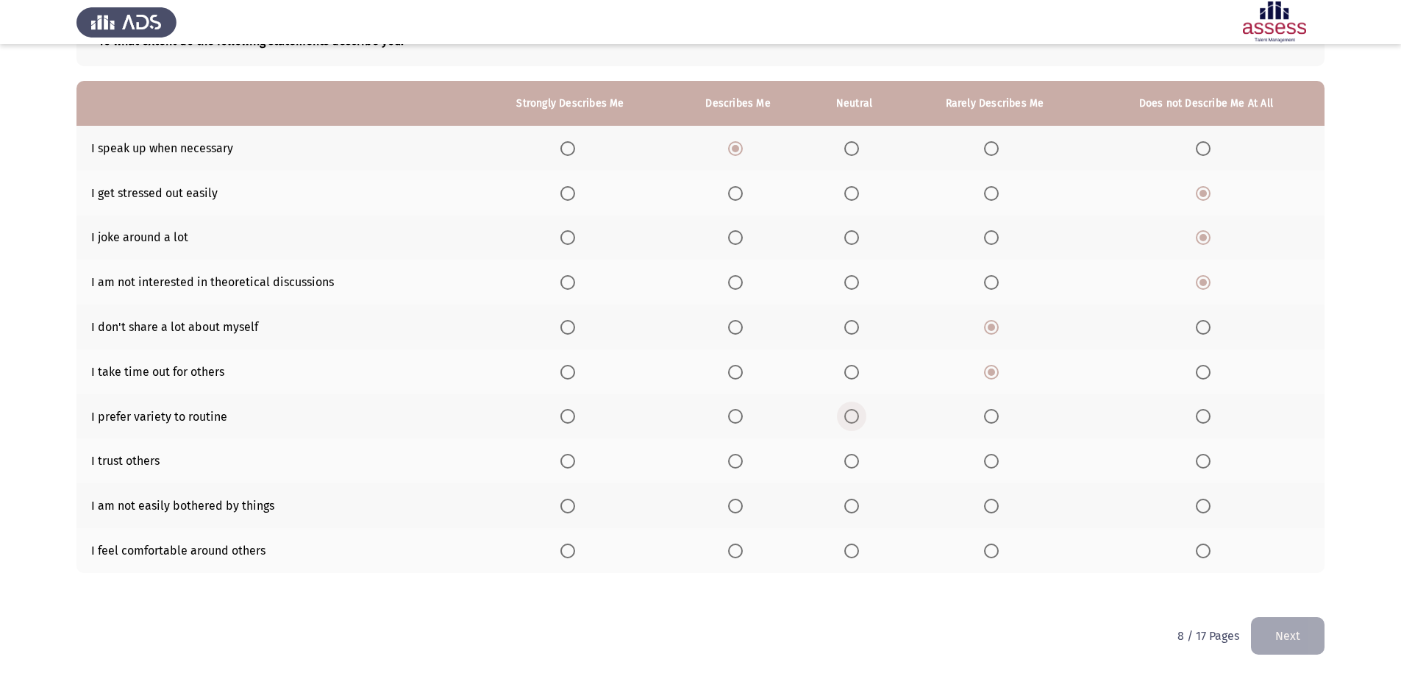
click at [856, 414] on input "Select an option" at bounding box center [851, 416] width 15 height 15
click at [866, 461] on th at bounding box center [855, 460] width 96 height 45
click at [738, 466] on span "Select an option" at bounding box center [735, 461] width 15 height 15
click at [738, 466] on input "Select an option" at bounding box center [735, 461] width 15 height 15
click at [741, 499] on span "Select an option" at bounding box center [735, 506] width 15 height 15
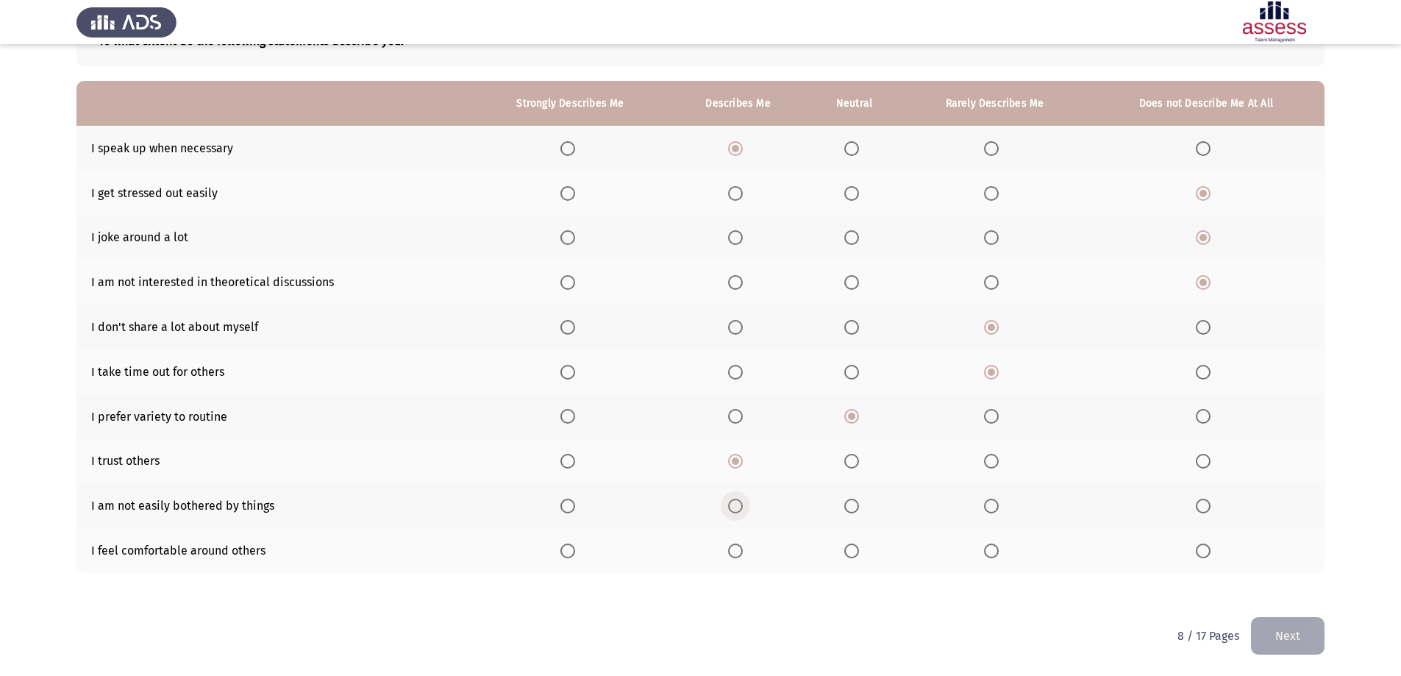
click at [741, 499] on input "Select an option" at bounding box center [735, 506] width 15 height 15
click at [858, 550] on span "Select an option" at bounding box center [851, 550] width 15 height 15
click at [858, 550] on input "Select an option" at bounding box center [851, 550] width 15 height 15
click at [1297, 638] on button "Next" at bounding box center [1288, 636] width 74 height 38
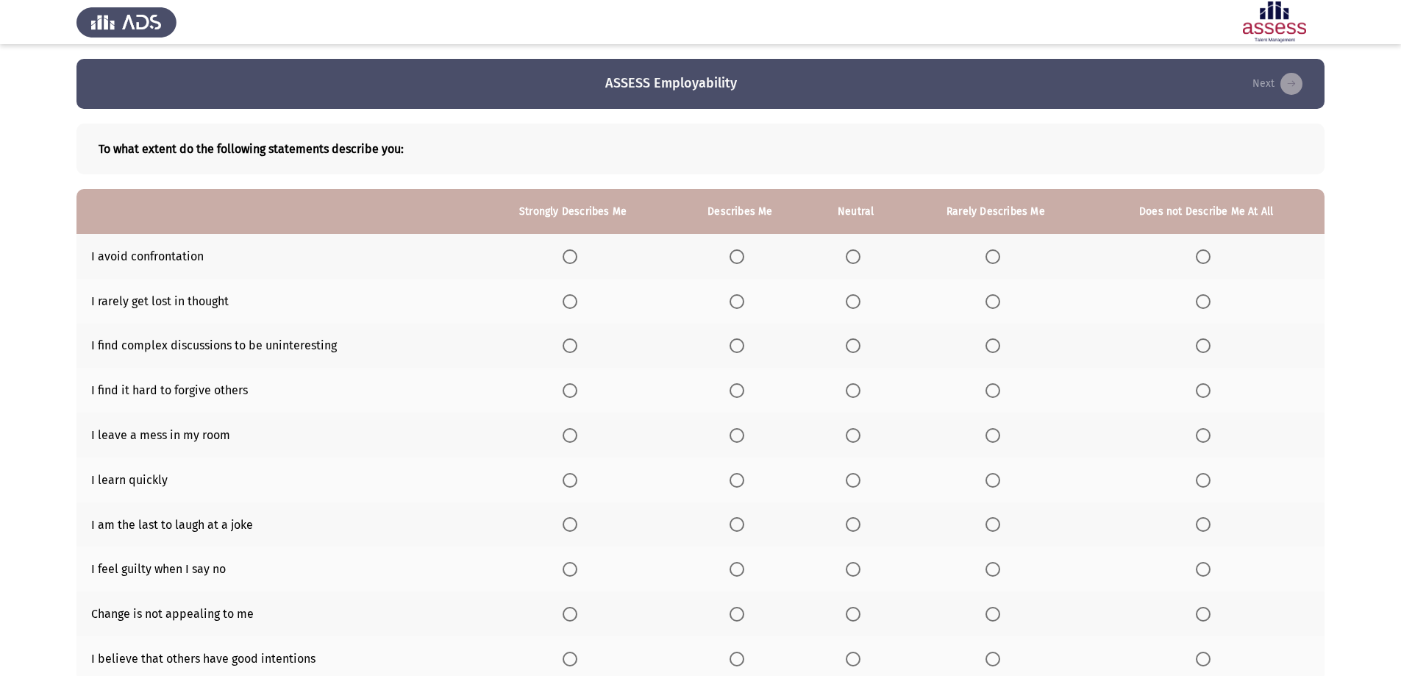
click at [739, 257] on span "Select an option" at bounding box center [737, 256] width 15 height 15
click at [739, 257] on input "Select an option" at bounding box center [737, 256] width 15 height 15
click at [735, 302] on span "Select an option" at bounding box center [737, 301] width 15 height 15
click at [735, 302] on input "Select an option" at bounding box center [737, 301] width 15 height 15
click at [1196, 345] on span "Select an option" at bounding box center [1203, 345] width 15 height 15
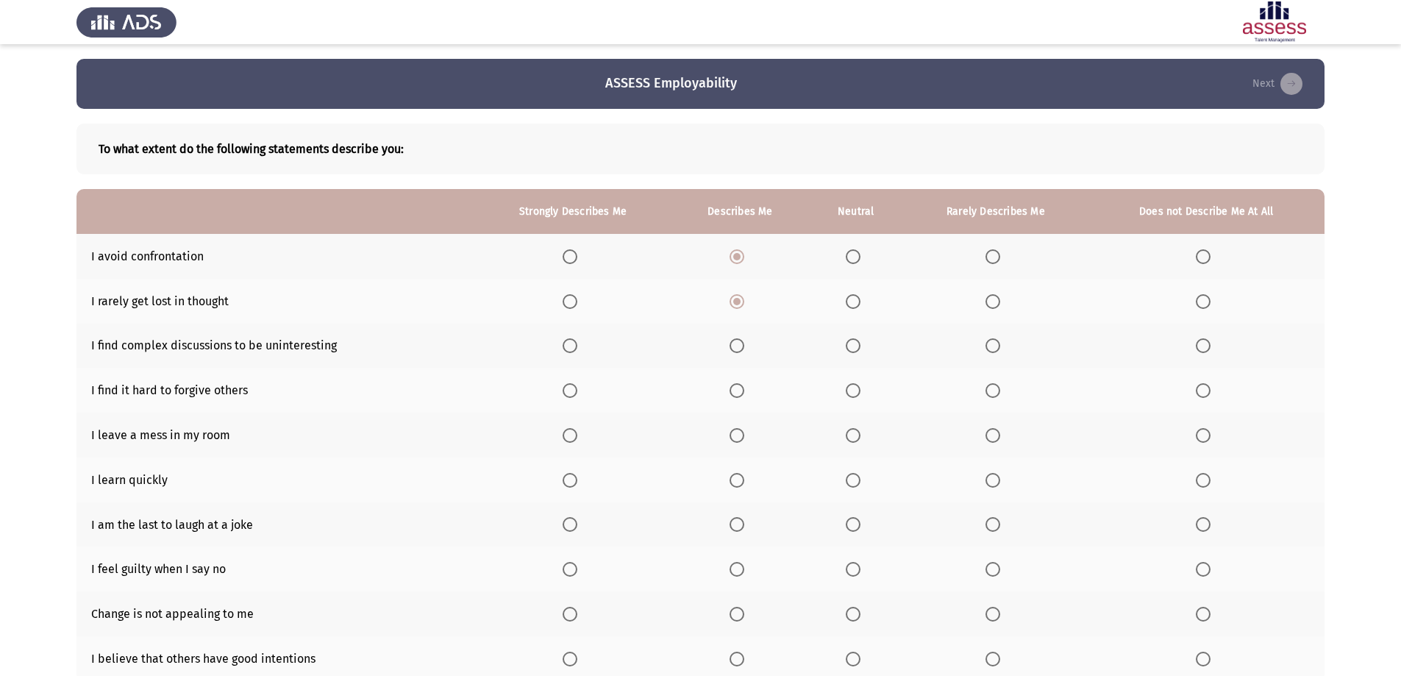
click at [1196, 345] on input "Select an option" at bounding box center [1203, 345] width 15 height 15
click at [1212, 382] on mat-radio-button "Select an option" at bounding box center [1206, 389] width 21 height 15
click at [1202, 388] on span "Select an option" at bounding box center [1203, 390] width 15 height 15
click at [1202, 388] on input "Select an option" at bounding box center [1203, 390] width 15 height 15
click at [1211, 435] on span "Select an option" at bounding box center [1203, 435] width 15 height 15
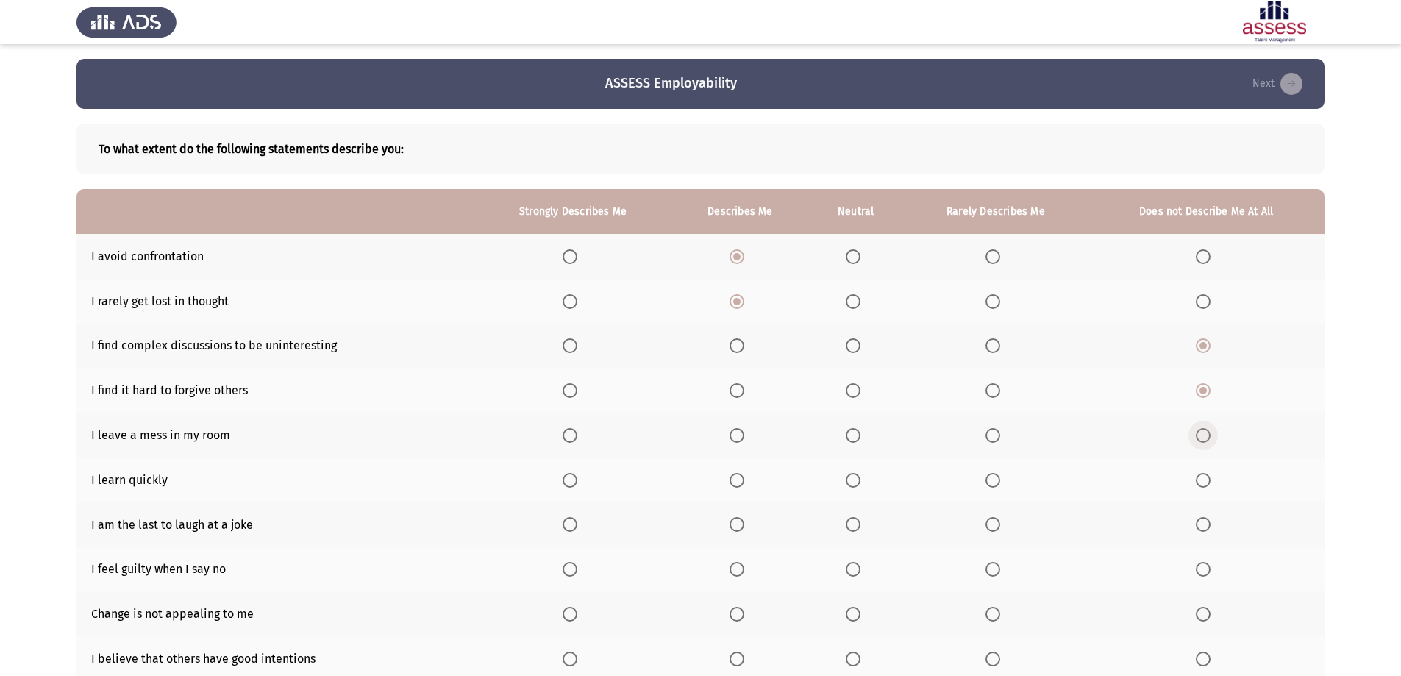
click at [1211, 435] on input "Select an option" at bounding box center [1203, 435] width 15 height 15
click at [748, 482] on label "Select an option" at bounding box center [740, 480] width 21 height 15
click at [744, 482] on input "Select an option" at bounding box center [737, 480] width 15 height 15
click at [1205, 519] on span "Select an option" at bounding box center [1203, 524] width 15 height 15
click at [1205, 519] on input "Select an option" at bounding box center [1203, 524] width 15 height 15
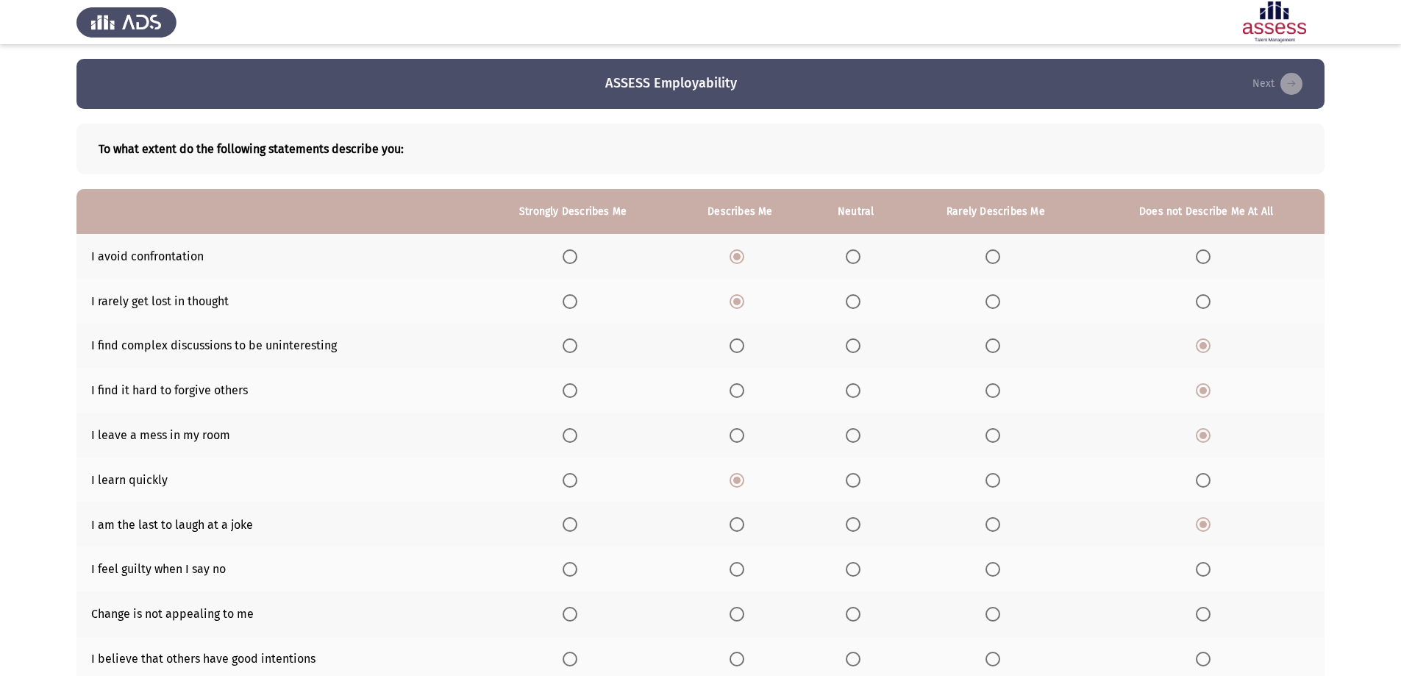
scroll to position [74, 0]
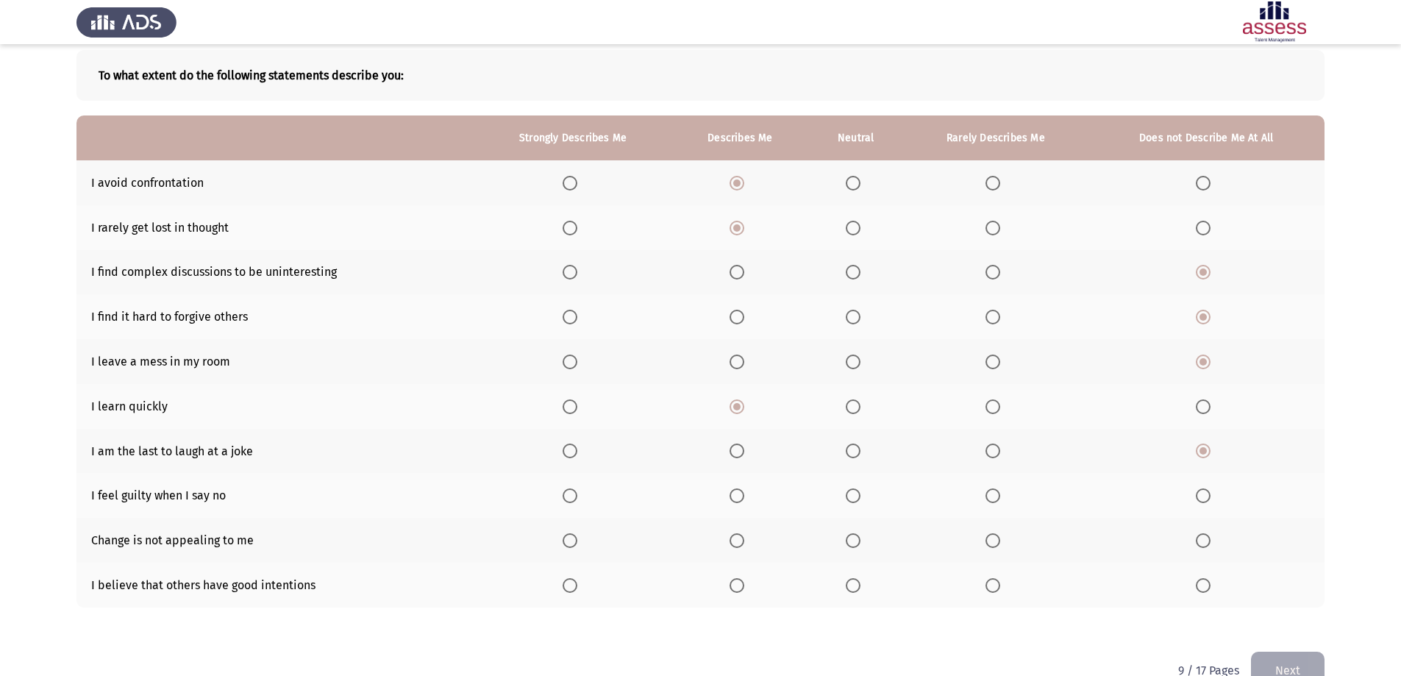
click at [1216, 498] on label "Select an option" at bounding box center [1206, 495] width 21 height 15
click at [1211, 498] on input "Select an option" at bounding box center [1203, 495] width 15 height 15
click at [1203, 541] on span "Select an option" at bounding box center [1203, 541] width 0 height 0
click at [1203, 540] on input "Select an option" at bounding box center [1203, 540] width 15 height 15
click at [744, 589] on span "Select an option" at bounding box center [737, 585] width 15 height 15
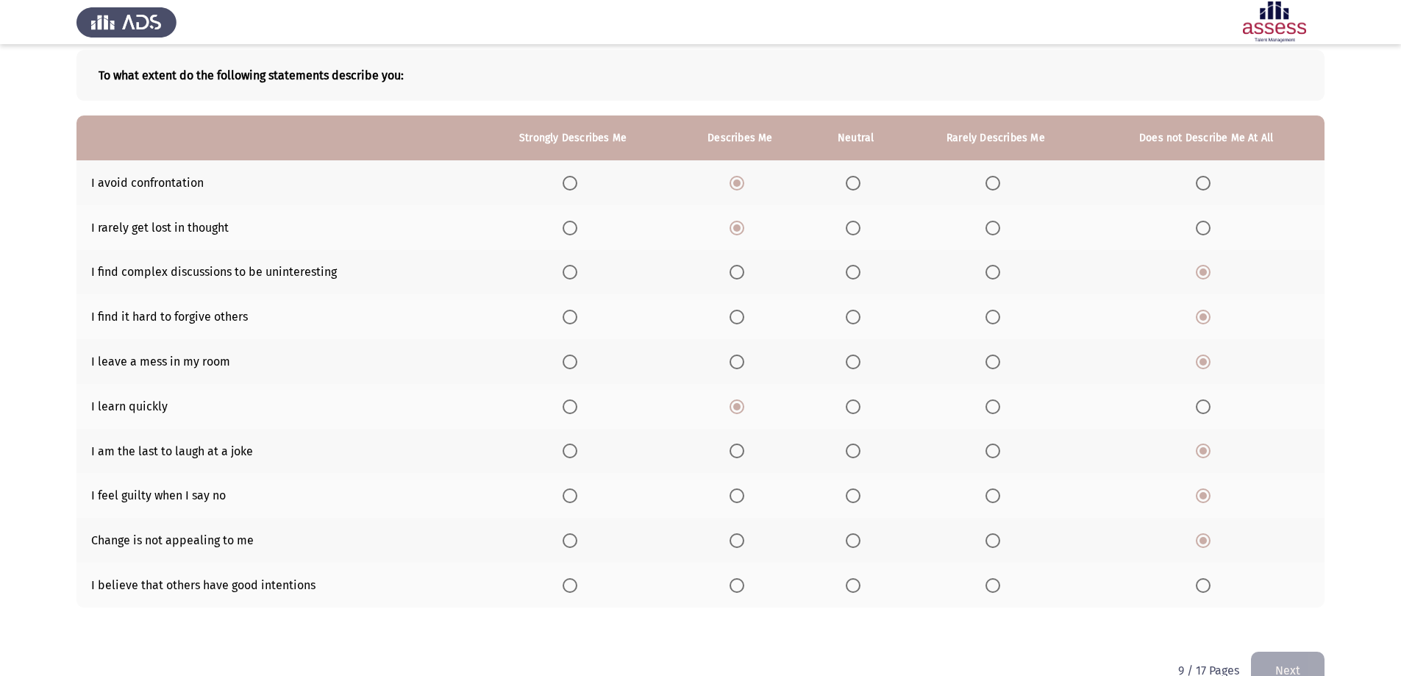
click at [744, 589] on input "Select an option" at bounding box center [737, 585] width 15 height 15
click at [1299, 667] on button "Next" at bounding box center [1288, 671] width 74 height 38
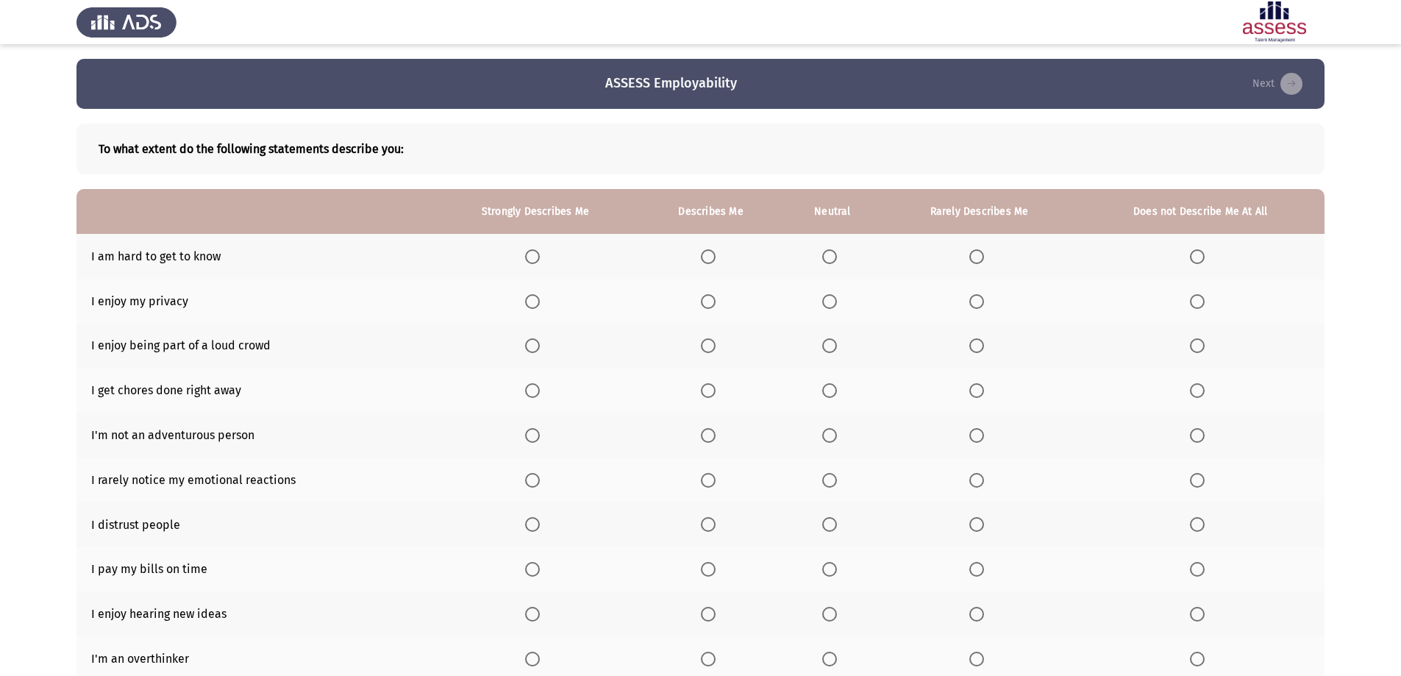
click at [1205, 256] on span "Select an option" at bounding box center [1197, 256] width 15 height 15
click at [1205, 256] on input "Select an option" at bounding box center [1197, 256] width 15 height 15
click at [827, 300] on span "Select an option" at bounding box center [829, 301] width 15 height 15
click at [827, 300] on input "Select an option" at bounding box center [829, 301] width 15 height 15
click at [713, 345] on span "Select an option" at bounding box center [708, 345] width 15 height 15
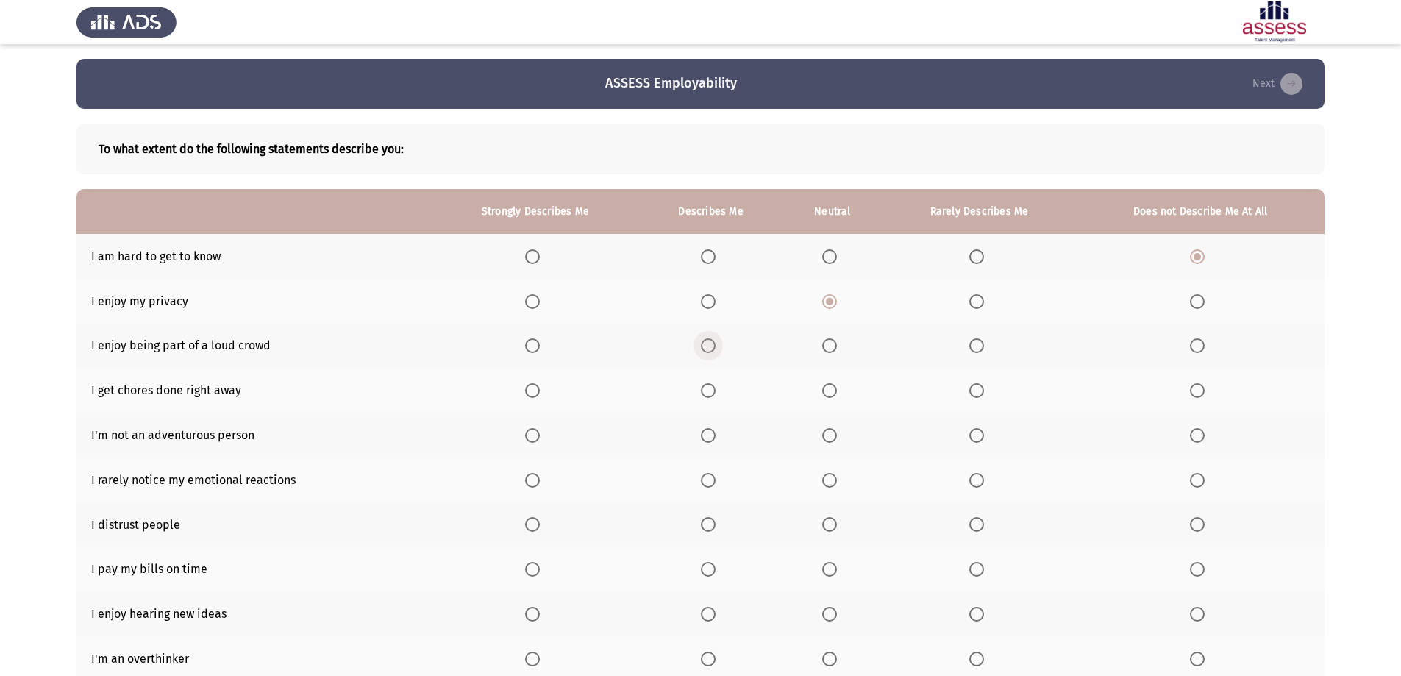
click at [713, 345] on input "Select an option" at bounding box center [708, 345] width 15 height 15
click at [833, 391] on span "Select an option" at bounding box center [829, 390] width 15 height 15
click at [833, 391] on input "Select an option" at bounding box center [829, 390] width 15 height 15
click at [1192, 437] on span "Select an option" at bounding box center [1197, 435] width 15 height 15
click at [1192, 437] on input "Select an option" at bounding box center [1197, 435] width 15 height 15
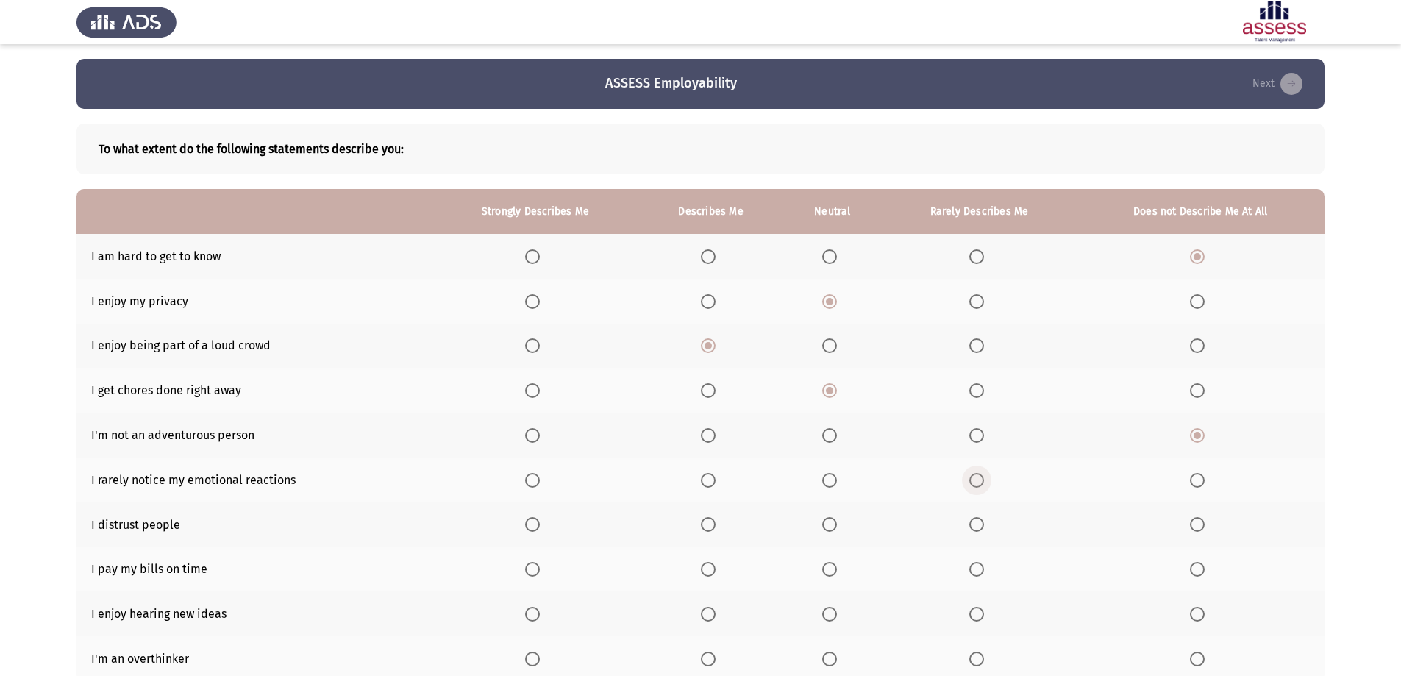
click at [980, 481] on span "Select an option" at bounding box center [976, 480] width 15 height 15
click at [980, 481] on input "Select an option" at bounding box center [976, 480] width 15 height 15
click at [1203, 521] on span "Select an option" at bounding box center [1197, 524] width 15 height 15
click at [1203, 521] on input "Select an option" at bounding box center [1197, 524] width 15 height 15
click at [705, 566] on span "Select an option" at bounding box center [708, 569] width 15 height 15
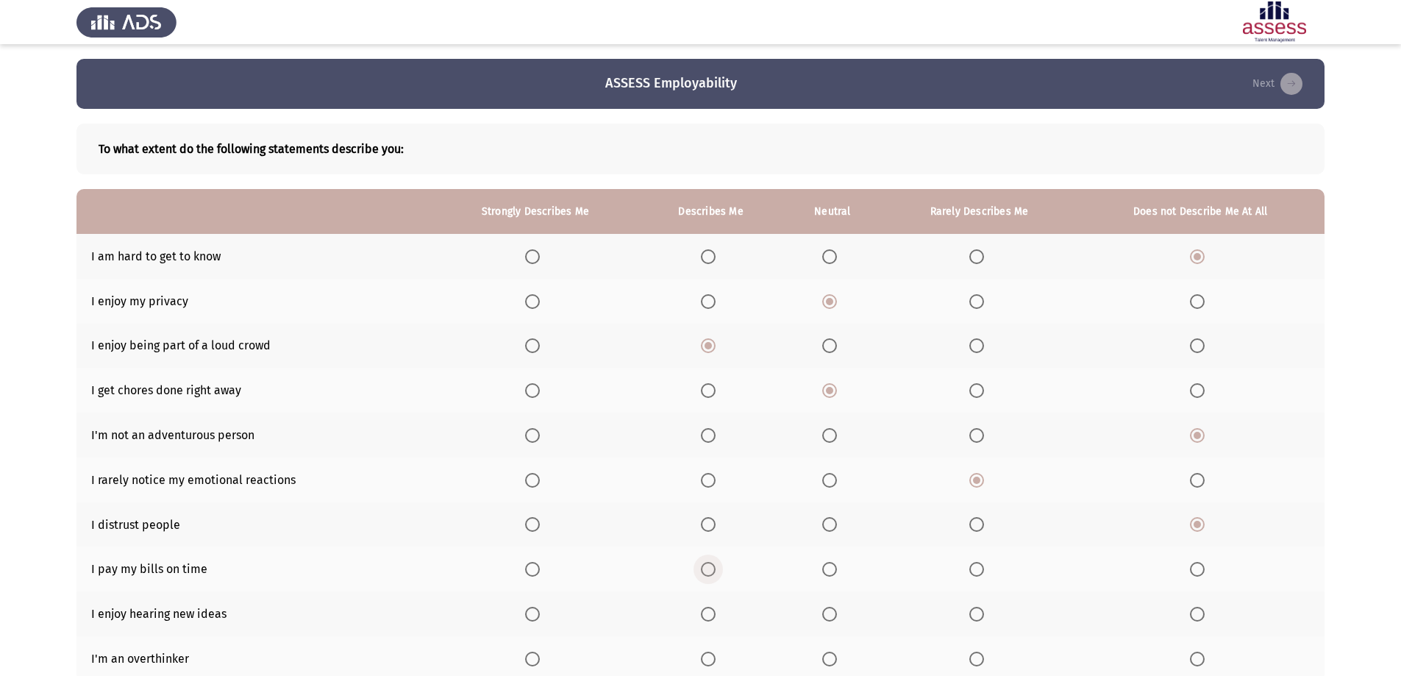
click at [705, 566] on input "Select an option" at bounding box center [708, 569] width 15 height 15
click at [714, 616] on span "Select an option" at bounding box center [708, 614] width 15 height 15
click at [714, 616] on input "Select an option" at bounding box center [708, 614] width 15 height 15
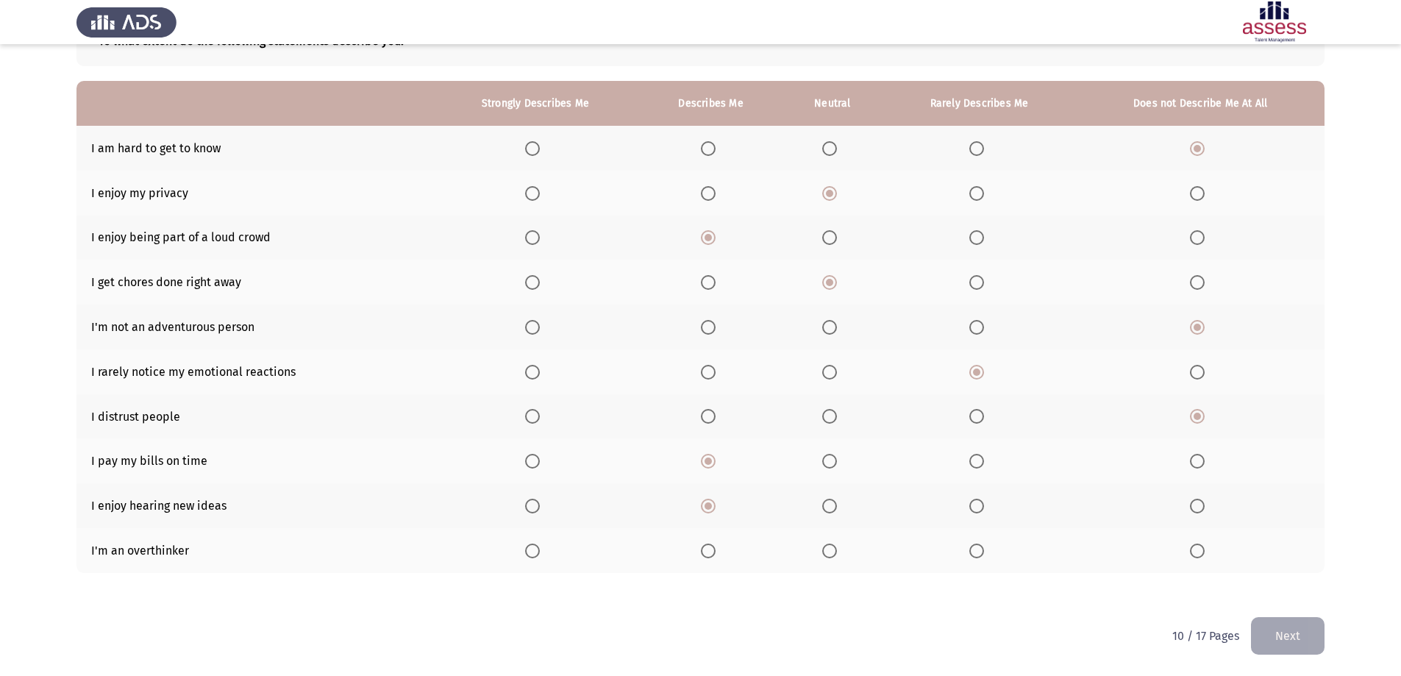
click at [1199, 547] on span "Select an option" at bounding box center [1197, 550] width 15 height 15
click at [1199, 547] on input "Select an option" at bounding box center [1197, 550] width 15 height 15
click at [1297, 621] on button "Next" at bounding box center [1288, 636] width 74 height 38
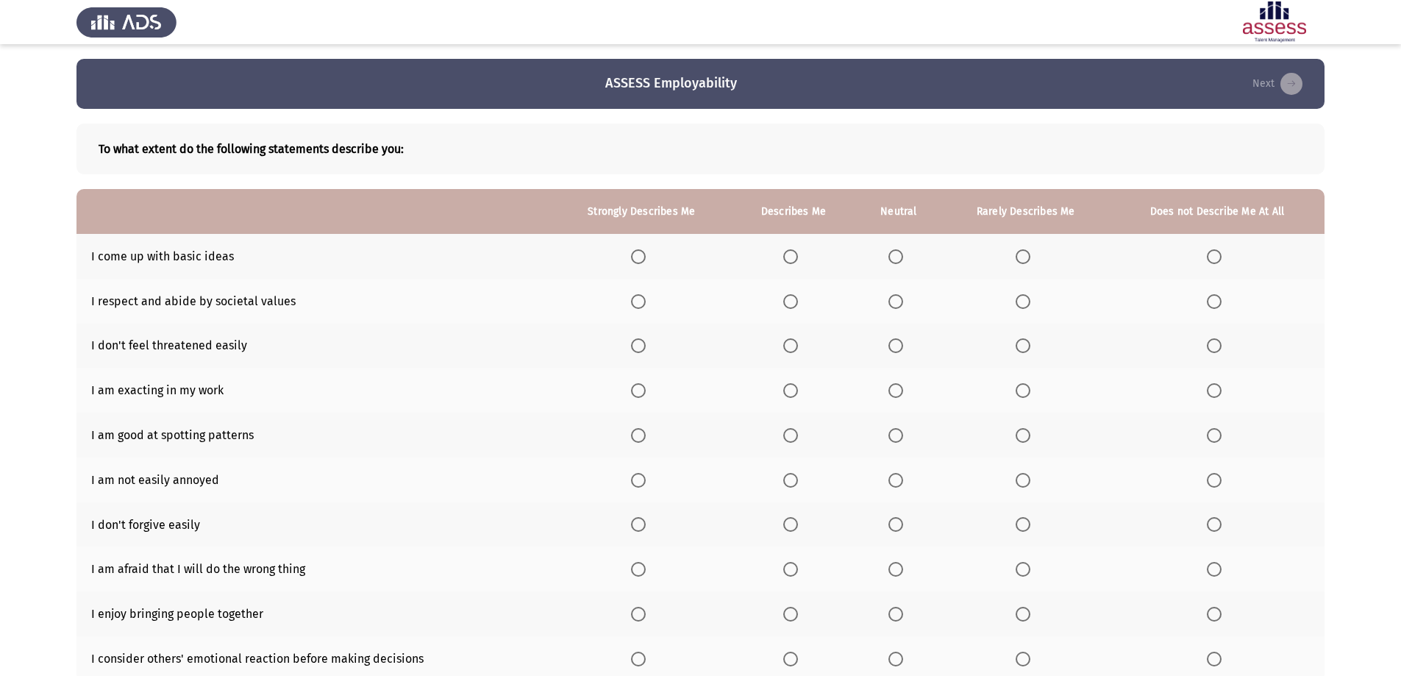
click at [794, 261] on span "Select an option" at bounding box center [790, 256] width 15 height 15
click at [794, 261] on input "Select an option" at bounding box center [790, 256] width 15 height 15
click at [794, 306] on span "Select an option" at bounding box center [790, 301] width 15 height 15
click at [794, 306] on input "Select an option" at bounding box center [790, 301] width 15 height 15
click at [796, 344] on span "Select an option" at bounding box center [790, 345] width 15 height 15
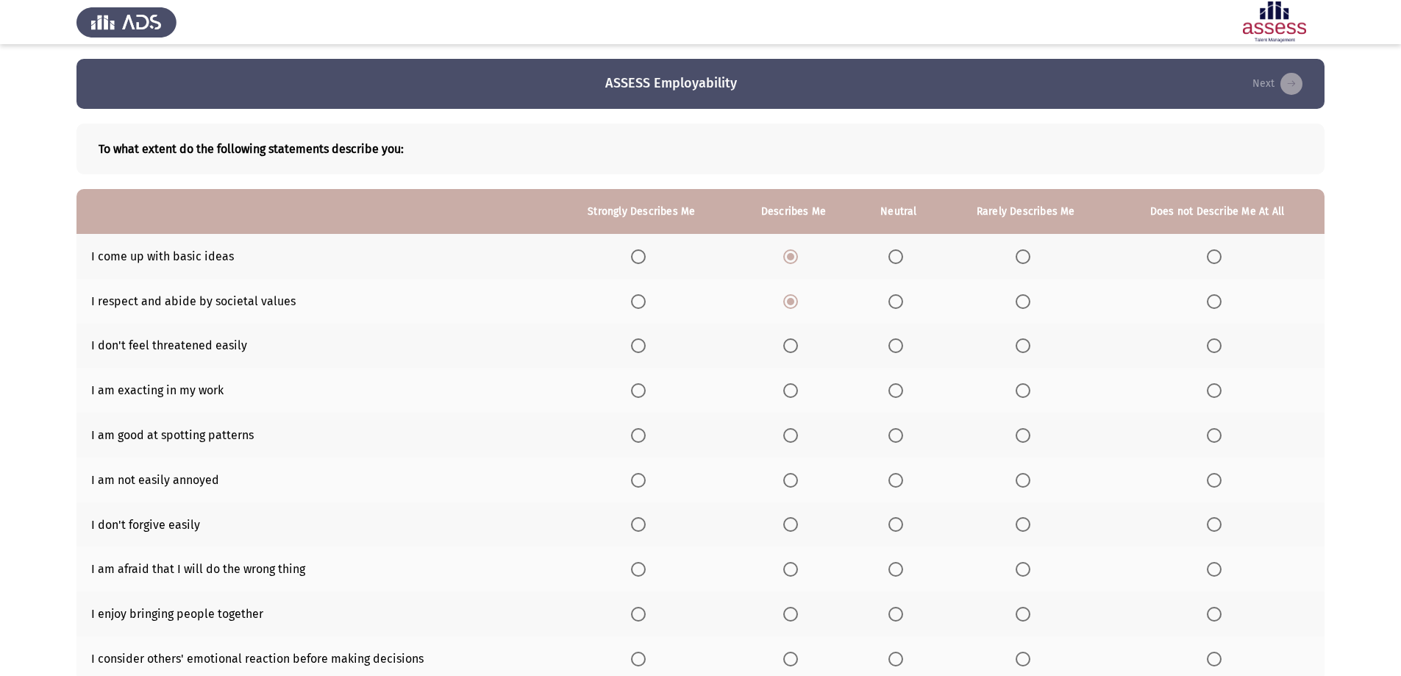
click at [796, 344] on input "Select an option" at bounding box center [790, 345] width 15 height 15
click at [788, 394] on span "Select an option" at bounding box center [790, 390] width 15 height 15
click at [788, 394] on input "Select an option" at bounding box center [790, 390] width 15 height 15
click at [797, 437] on span "Select an option" at bounding box center [790, 435] width 15 height 15
click at [797, 437] on input "Select an option" at bounding box center [790, 435] width 15 height 15
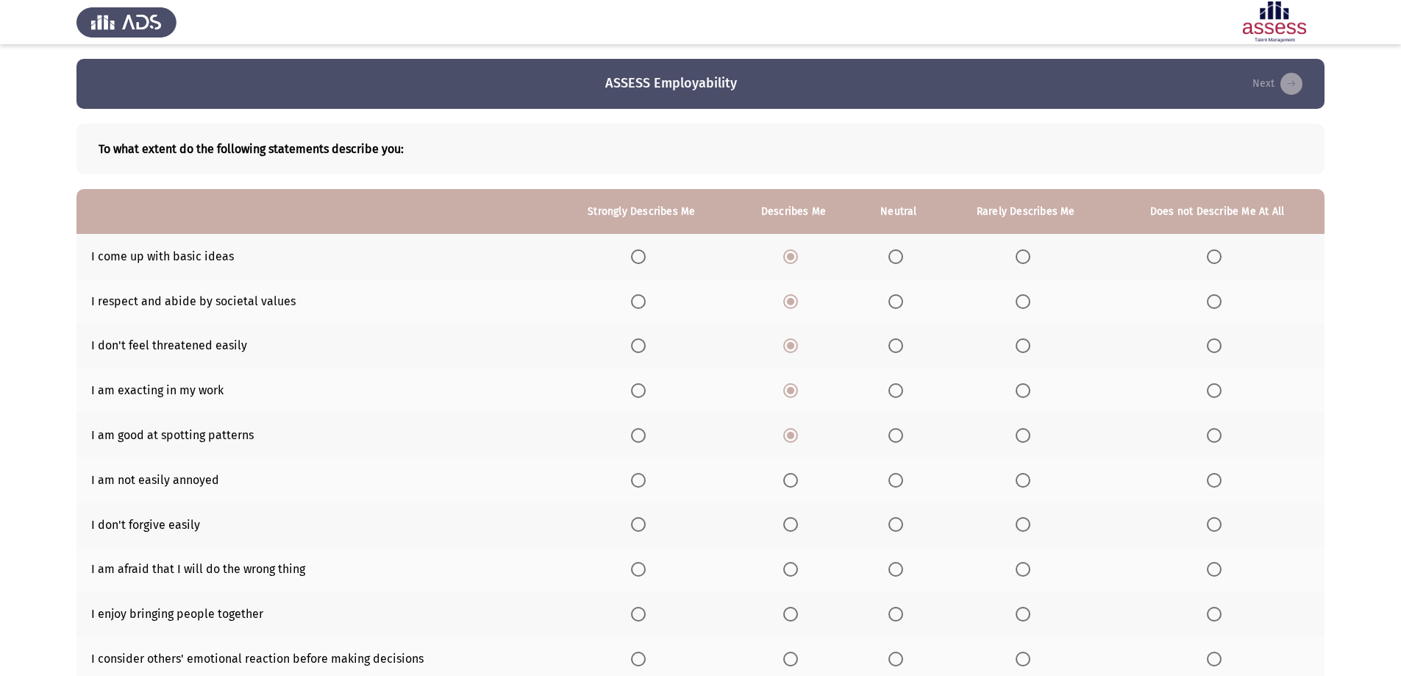
click at [796, 480] on span "Select an option" at bounding box center [790, 480] width 15 height 15
click at [796, 480] on input "Select an option" at bounding box center [790, 480] width 15 height 15
click at [1218, 521] on span "Select an option" at bounding box center [1214, 524] width 15 height 15
click at [1218, 521] on input "Select an option" at bounding box center [1214, 524] width 15 height 15
click at [1027, 571] on span "Select an option" at bounding box center [1023, 569] width 15 height 15
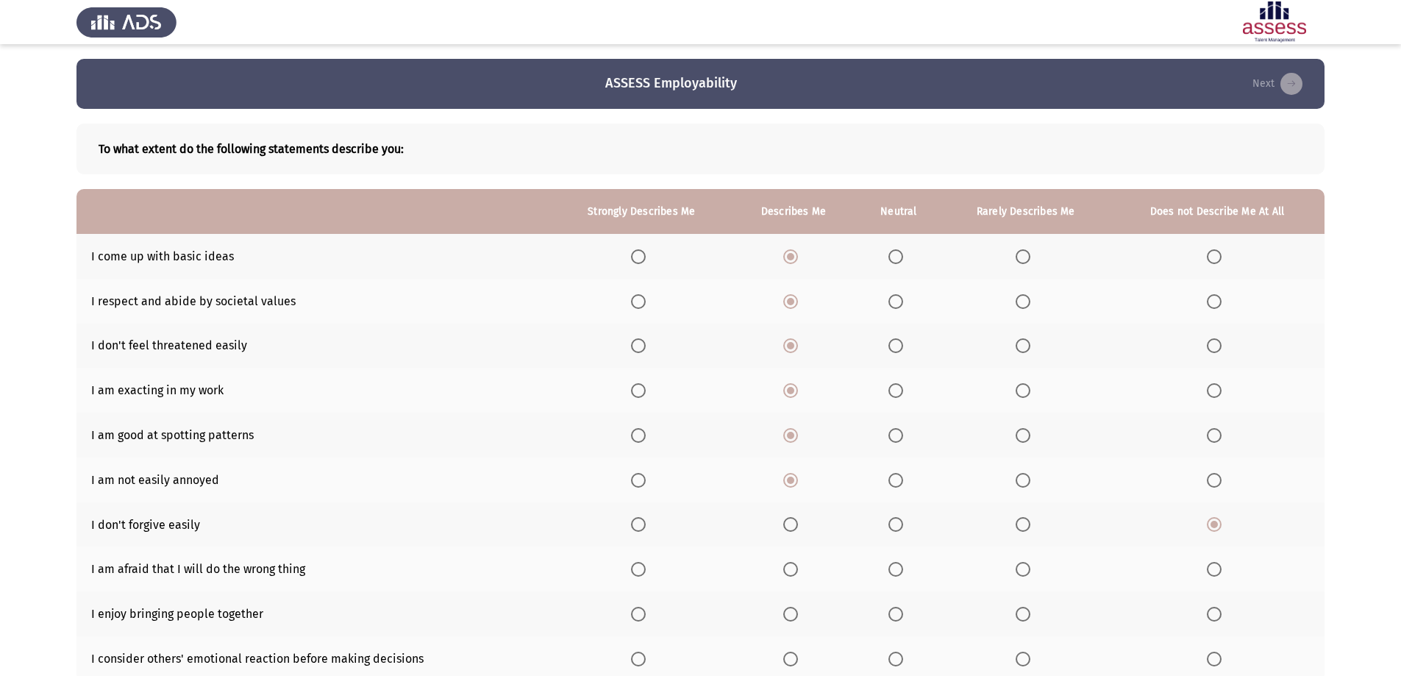
click at [1027, 571] on input "Select an option" at bounding box center [1023, 569] width 15 height 15
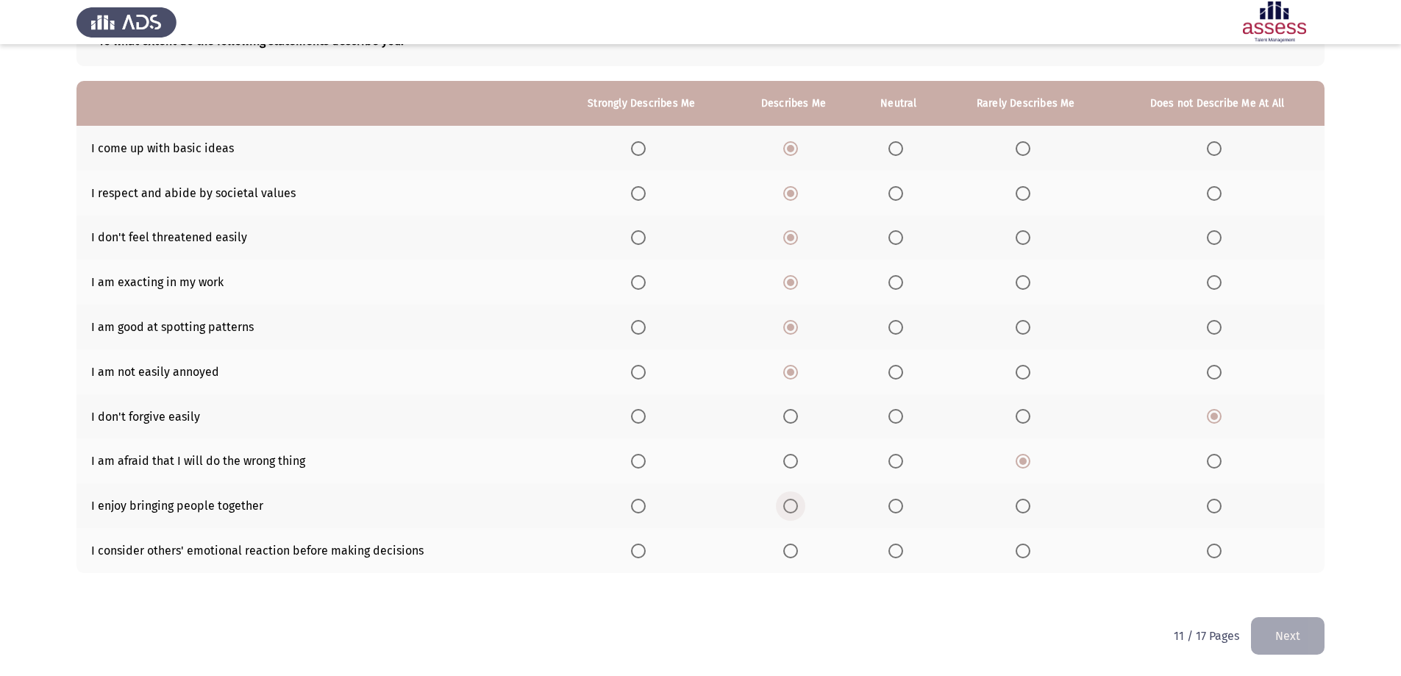
click at [790, 512] on span "Select an option" at bounding box center [790, 506] width 15 height 15
click at [790, 512] on input "Select an option" at bounding box center [790, 506] width 15 height 15
click at [898, 504] on span "Select an option" at bounding box center [895, 506] width 15 height 15
click at [898, 504] on input "Select an option" at bounding box center [895, 506] width 15 height 15
click at [908, 552] on label "Select an option" at bounding box center [898, 550] width 21 height 15
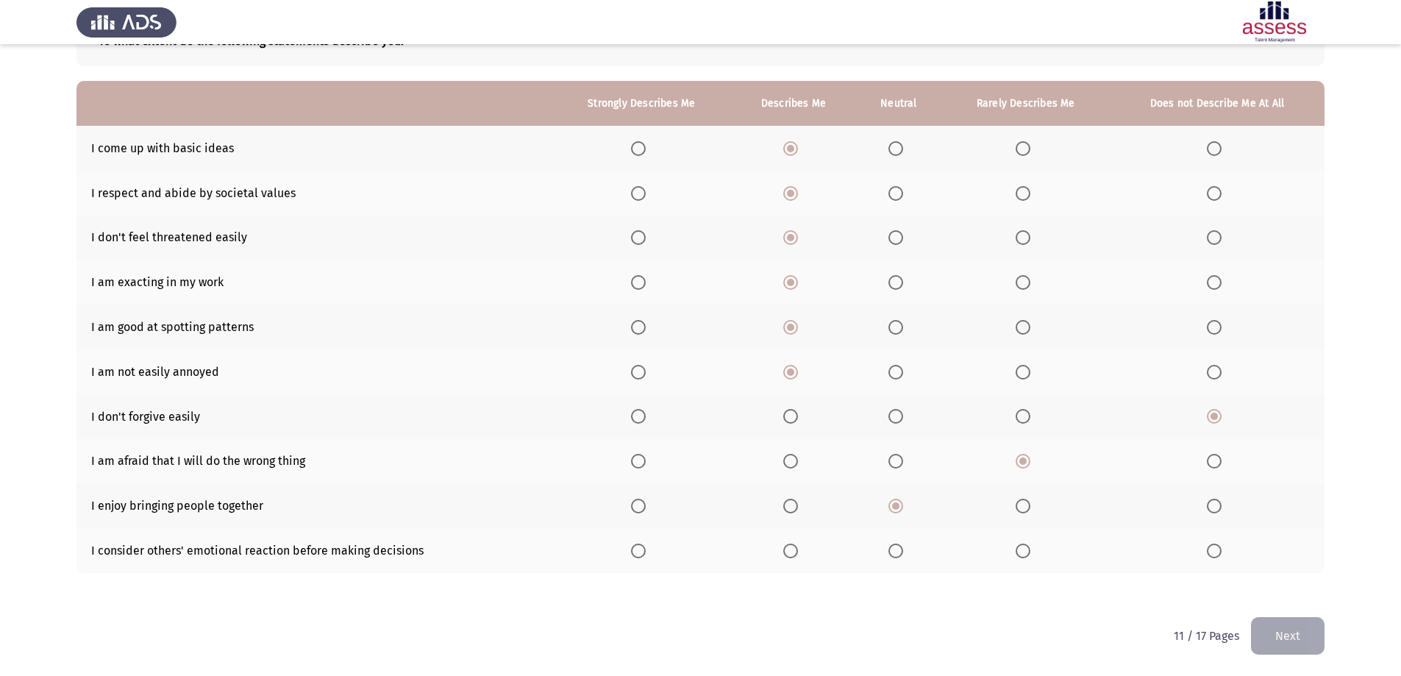
click at [903, 552] on input "Select an option" at bounding box center [895, 550] width 15 height 15
click at [1285, 631] on button "Next" at bounding box center [1288, 636] width 74 height 38
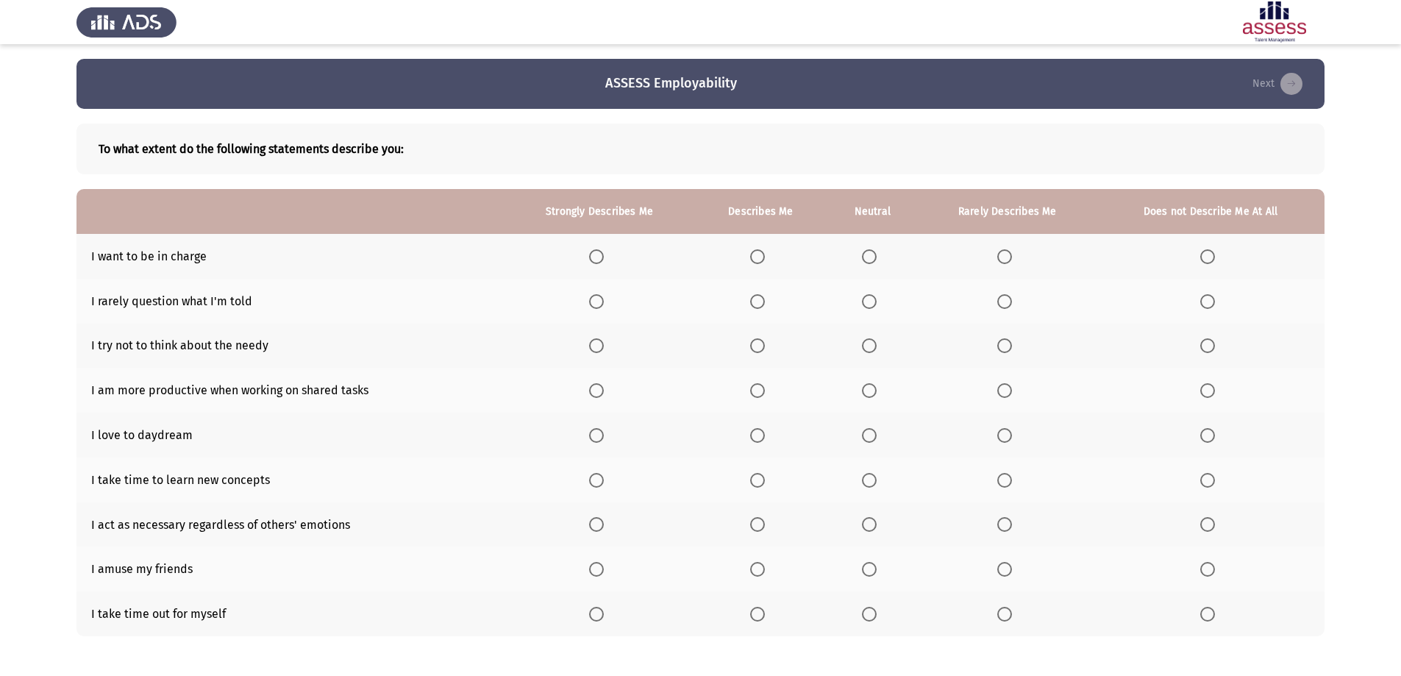
scroll to position [63, 0]
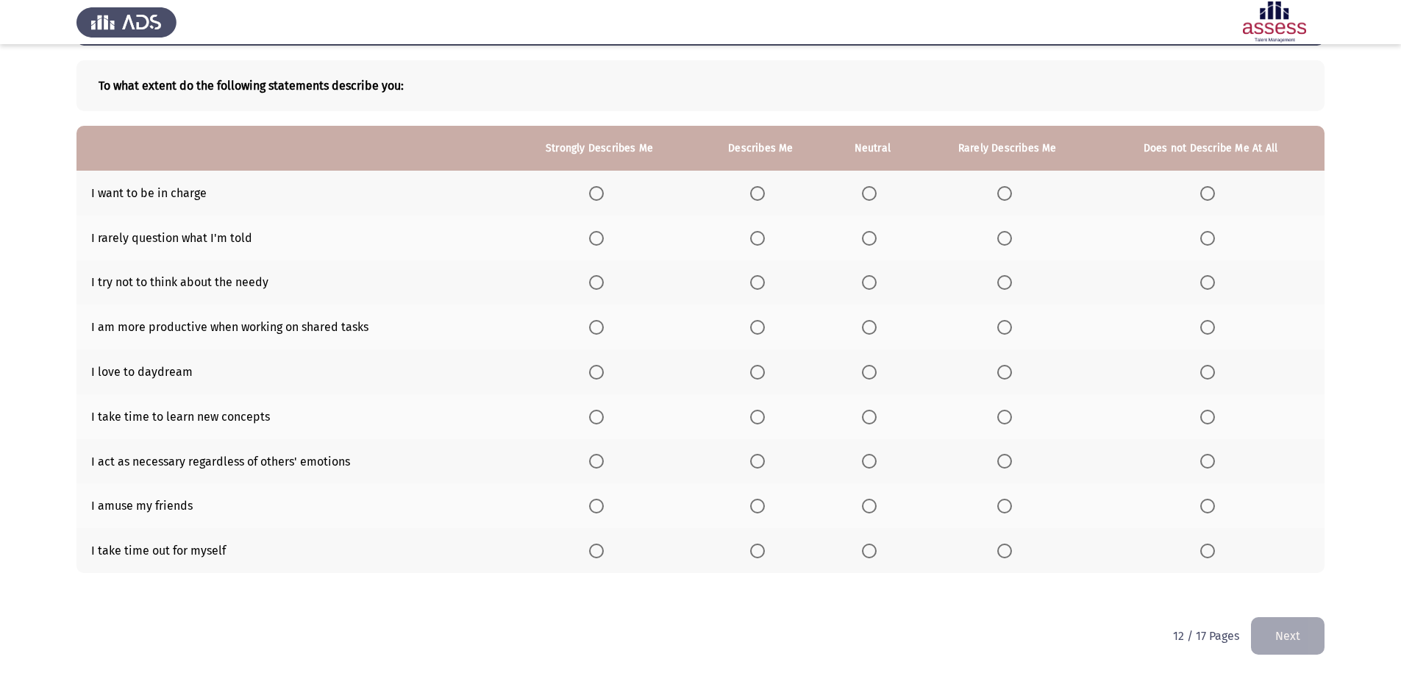
click at [763, 191] on span "Select an option" at bounding box center [757, 193] width 15 height 15
click at [763, 191] on input "Select an option" at bounding box center [757, 193] width 15 height 15
click at [877, 235] on span "Select an option" at bounding box center [869, 238] width 15 height 15
click at [877, 235] on input "Select an option" at bounding box center [869, 238] width 15 height 15
click at [1215, 282] on span "Select an option" at bounding box center [1207, 282] width 15 height 15
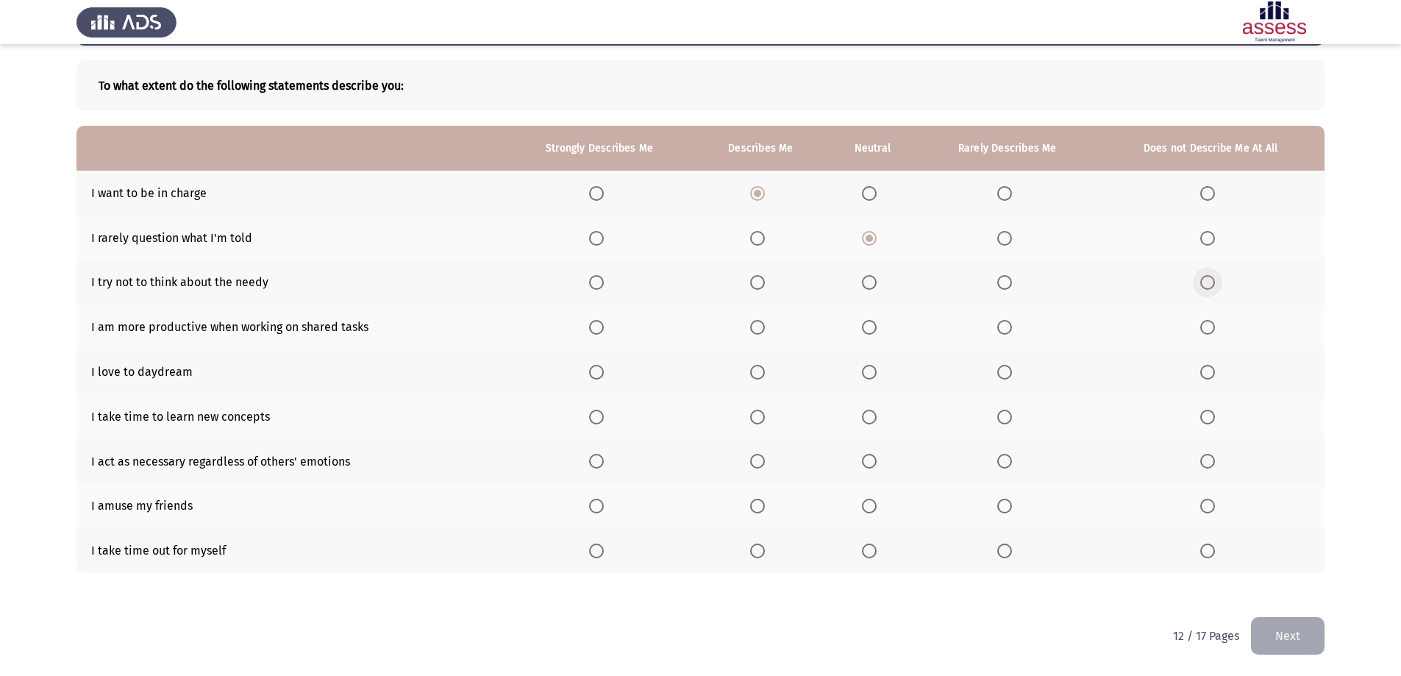
click at [1215, 282] on input "Select an option" at bounding box center [1207, 282] width 15 height 15
click at [765, 284] on span "Select an option" at bounding box center [757, 282] width 15 height 15
click at [765, 284] on input "Select an option" at bounding box center [757, 282] width 15 height 15
click at [869, 285] on span "Select an option" at bounding box center [869, 282] width 15 height 15
click at [869, 285] on input "Select an option" at bounding box center [869, 282] width 15 height 15
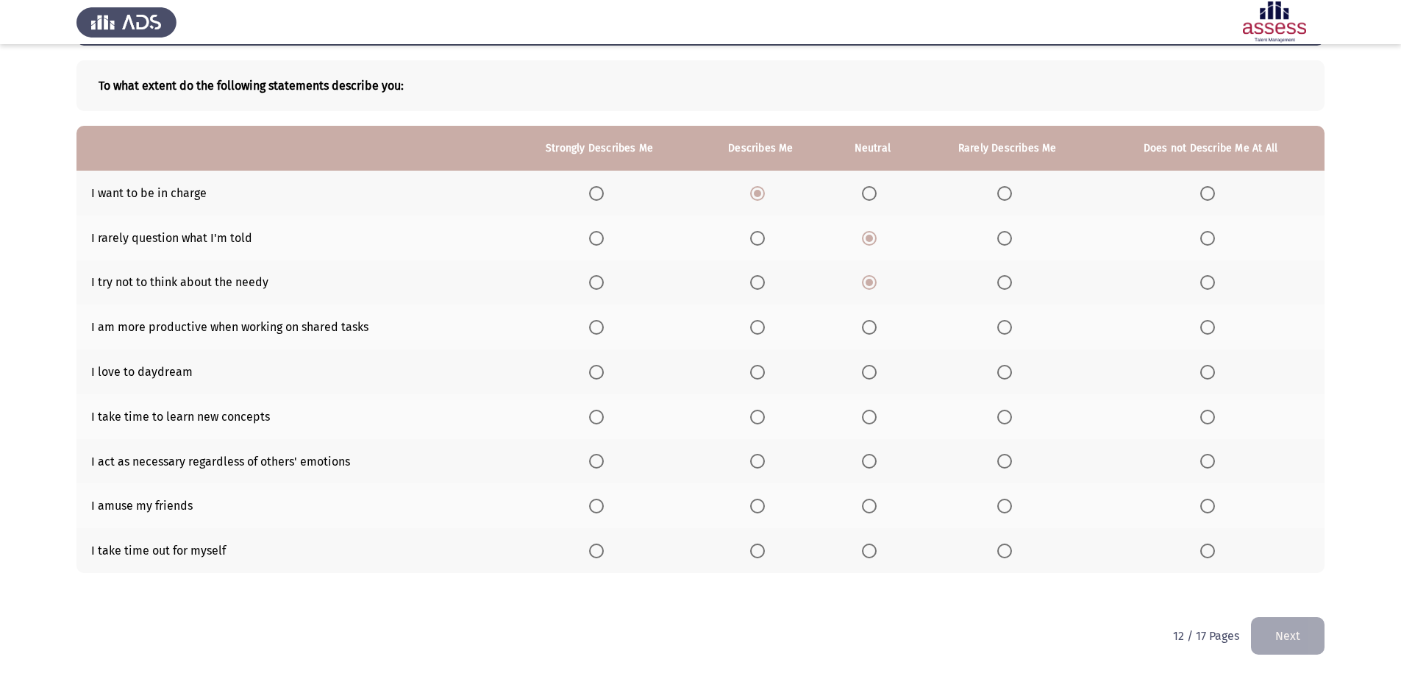
click at [867, 324] on span "Select an option" at bounding box center [869, 327] width 15 height 15
click at [867, 324] on input "Select an option" at bounding box center [869, 327] width 15 height 15
click at [1009, 369] on span "Select an option" at bounding box center [1004, 372] width 15 height 15
click at [1009, 369] on input "Select an option" at bounding box center [1004, 372] width 15 height 15
click at [771, 419] on label "Select an option" at bounding box center [760, 417] width 21 height 15
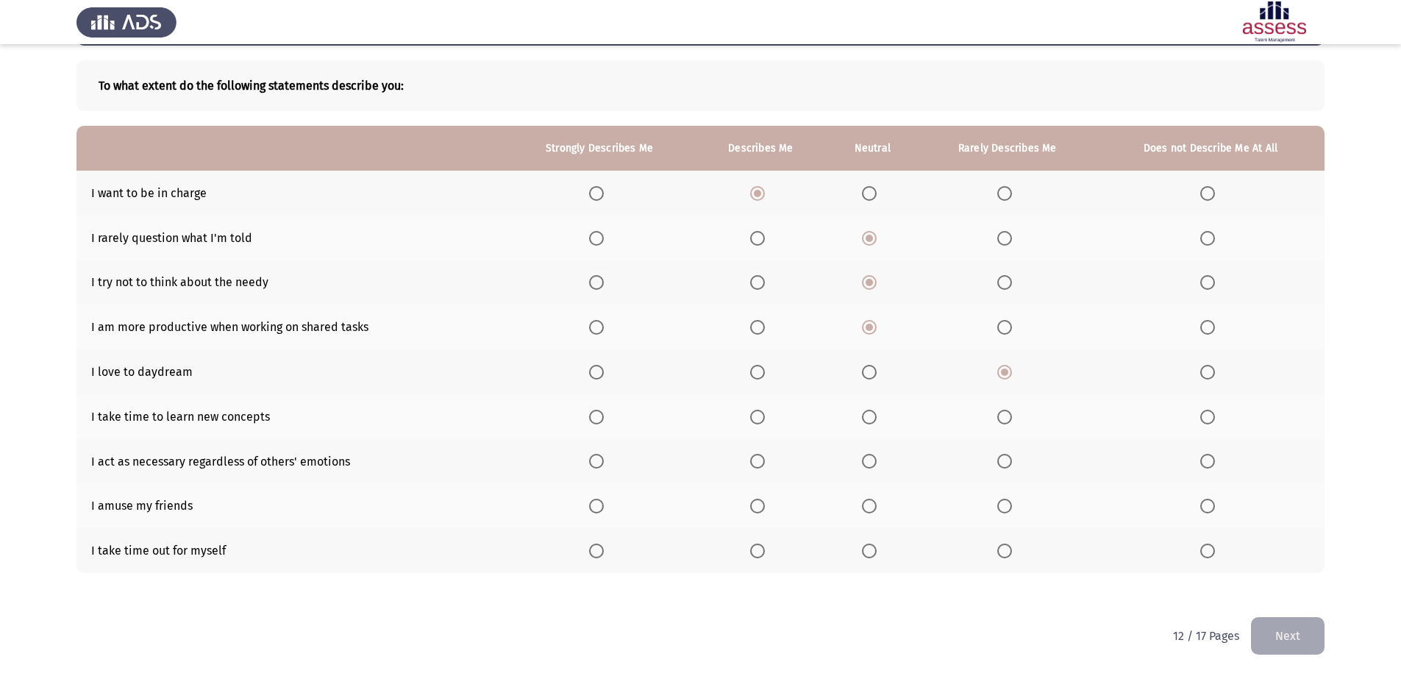
click at [765, 419] on input "Select an option" at bounding box center [757, 417] width 15 height 15
click at [1008, 465] on span "Select an option" at bounding box center [1004, 461] width 15 height 15
click at [1008, 465] on input "Select an option" at bounding box center [1004, 461] width 15 height 15
click at [1009, 507] on span "Select an option" at bounding box center [1004, 506] width 15 height 15
click at [1009, 507] on input "Select an option" at bounding box center [1004, 506] width 15 height 15
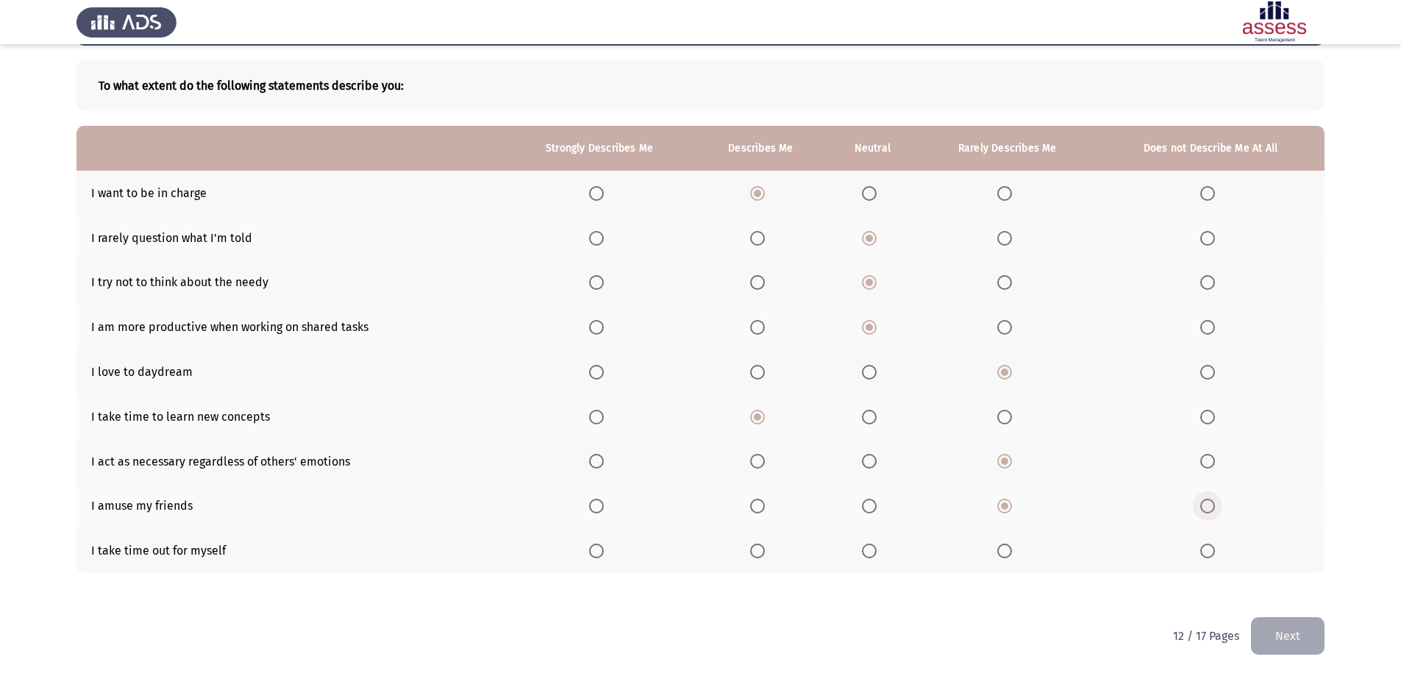
click at [1216, 508] on label "Select an option" at bounding box center [1210, 506] width 21 height 15
click at [1215, 508] on input "Select an option" at bounding box center [1207, 506] width 15 height 15
click at [765, 557] on span "Select an option" at bounding box center [757, 550] width 15 height 15
click at [765, 557] on input "Select an option" at bounding box center [757, 550] width 15 height 15
click at [1277, 628] on button "Next" at bounding box center [1288, 636] width 74 height 38
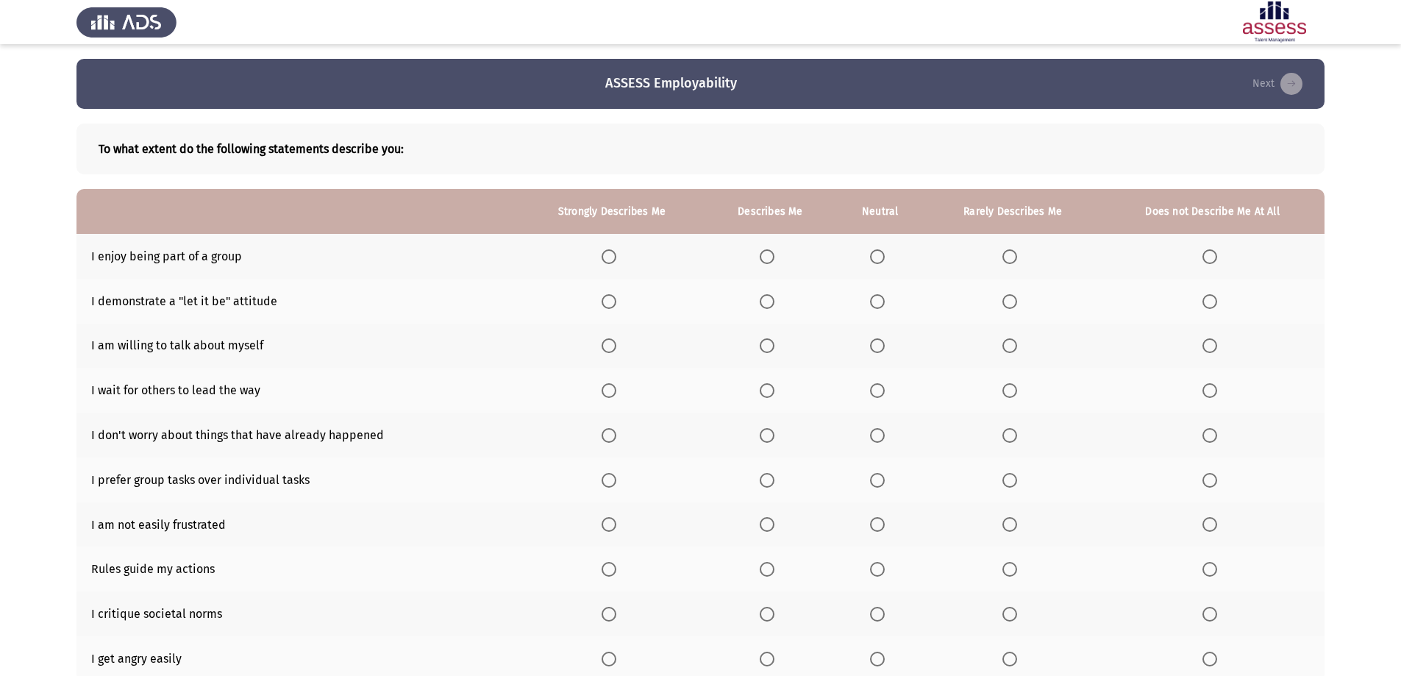
scroll to position [74, 0]
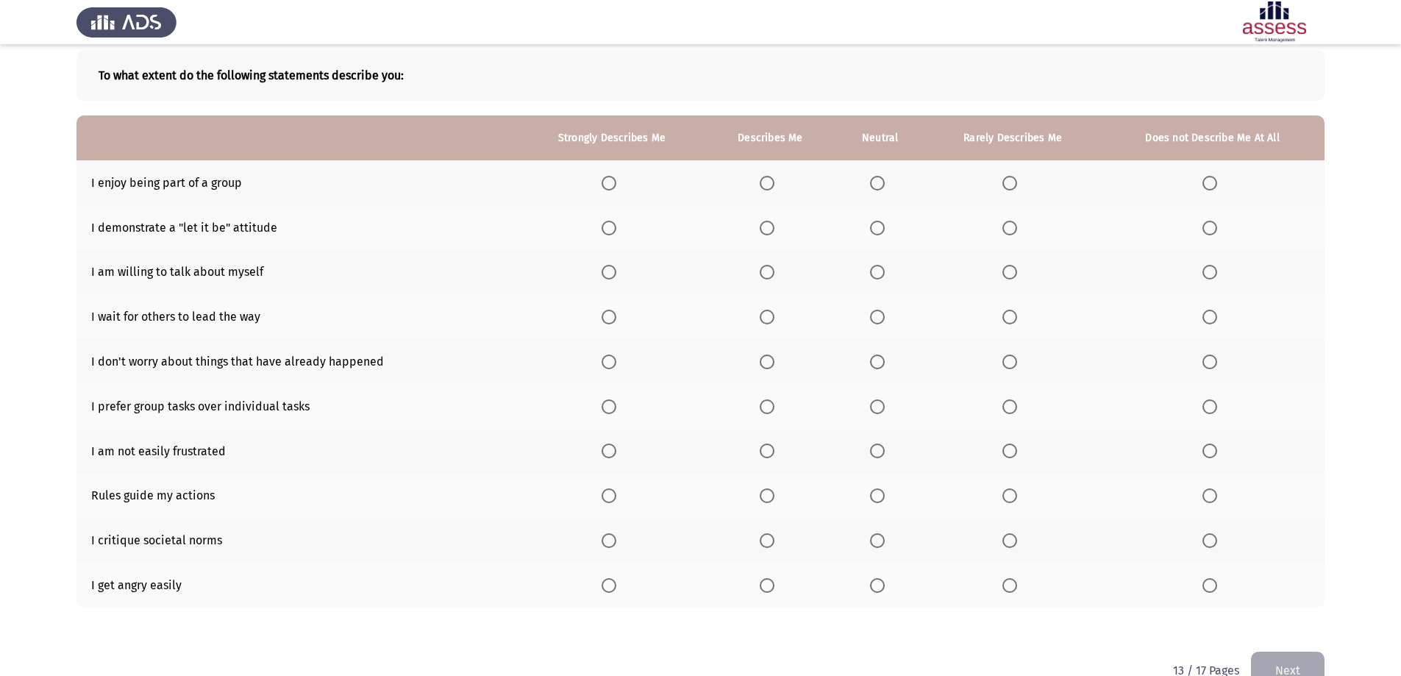
click at [774, 185] on span "Select an option" at bounding box center [767, 183] width 15 height 15
click at [774, 185] on input "Select an option" at bounding box center [767, 183] width 15 height 15
click at [1216, 227] on span "Select an option" at bounding box center [1209, 228] width 15 height 15
click at [1216, 227] on input "Select an option" at bounding box center [1209, 228] width 15 height 15
click at [766, 274] on span "Select an option" at bounding box center [767, 272] width 15 height 15
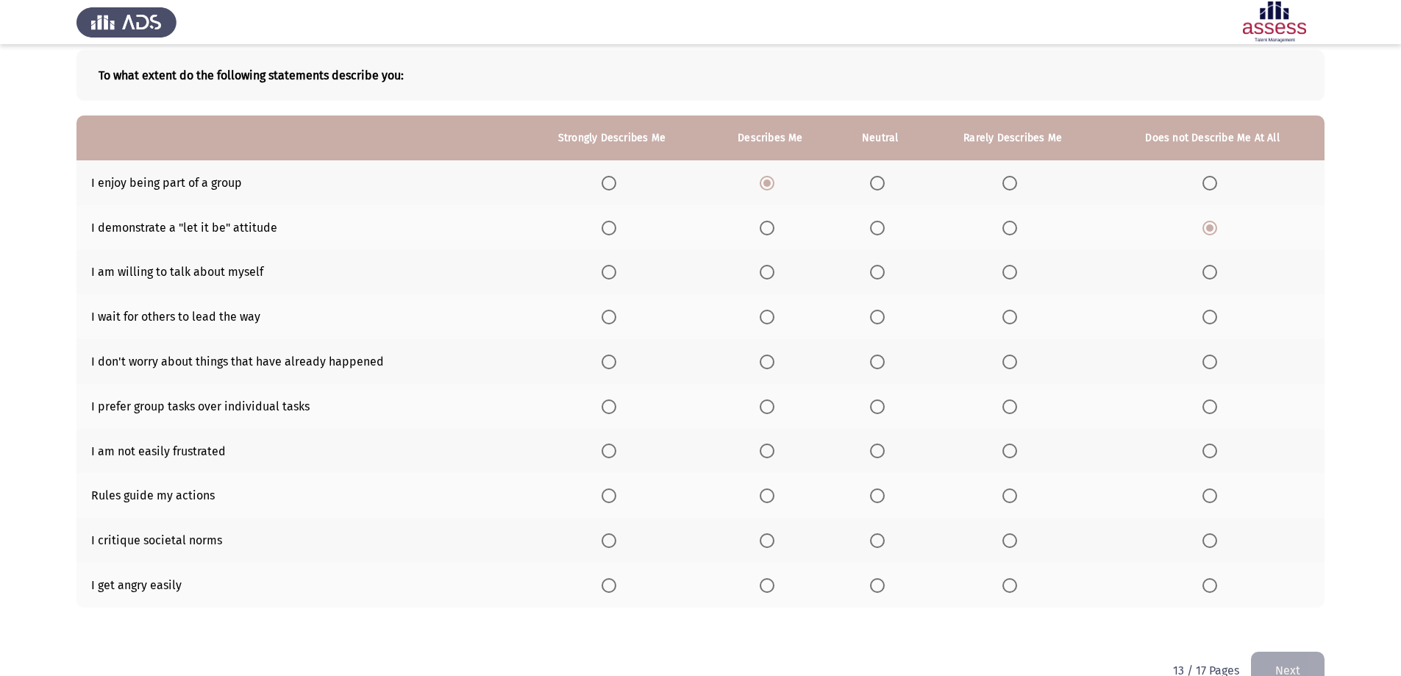
click at [766, 274] on input "Select an option" at bounding box center [767, 272] width 15 height 15
click at [1214, 313] on span "Select an option" at bounding box center [1209, 317] width 15 height 15
click at [1214, 313] on input "Select an option" at bounding box center [1209, 317] width 15 height 15
click at [1202, 360] on span "Select an option" at bounding box center [1209, 361] width 15 height 15
click at [1202, 360] on input "Select an option" at bounding box center [1209, 361] width 15 height 15
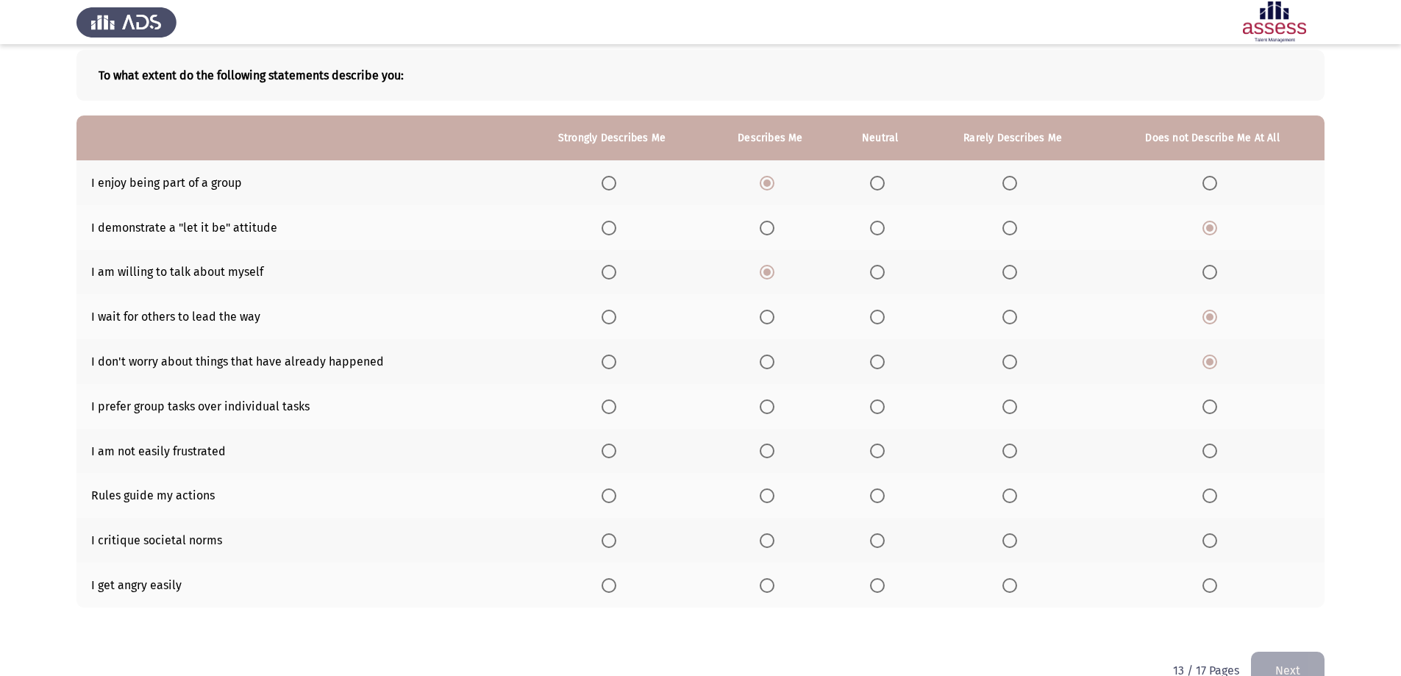
click at [1009, 404] on span "Select an option" at bounding box center [1009, 406] width 15 height 15
click at [1009, 404] on input "Select an option" at bounding box center [1009, 406] width 15 height 15
click at [1212, 453] on span "Select an option" at bounding box center [1209, 450] width 15 height 15
click at [1212, 453] on input "Select an option" at bounding box center [1209, 450] width 15 height 15
click at [765, 501] on span "Select an option" at bounding box center [767, 495] width 15 height 15
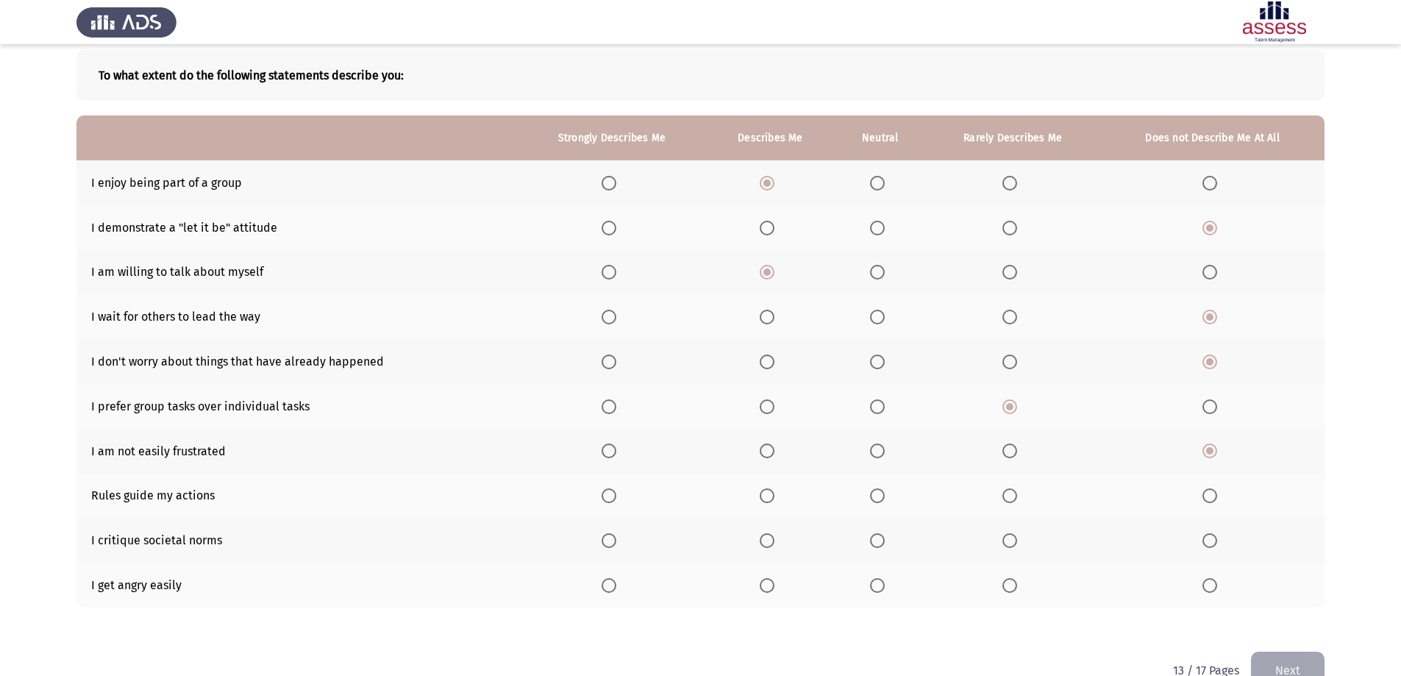
click at [765, 501] on input "Select an option" at bounding box center [767, 495] width 15 height 15
click at [1203, 545] on span "Select an option" at bounding box center [1209, 540] width 15 height 15
click at [1203, 545] on input "Select an option" at bounding box center [1209, 540] width 15 height 15
click at [1219, 593] on th at bounding box center [1212, 585] width 224 height 45
click at [1213, 588] on span "Select an option" at bounding box center [1209, 585] width 15 height 15
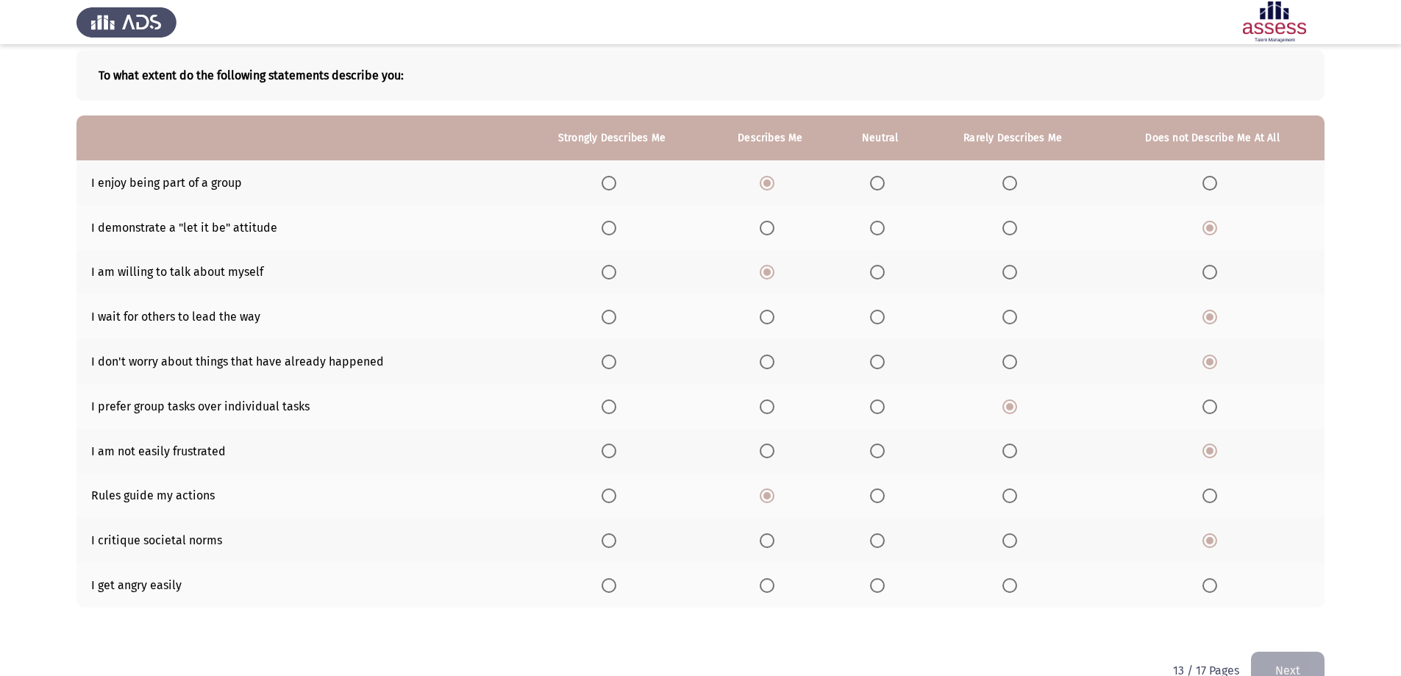
click at [1213, 588] on input "Select an option" at bounding box center [1209, 585] width 15 height 15
click at [1299, 656] on button "Next" at bounding box center [1288, 671] width 74 height 38
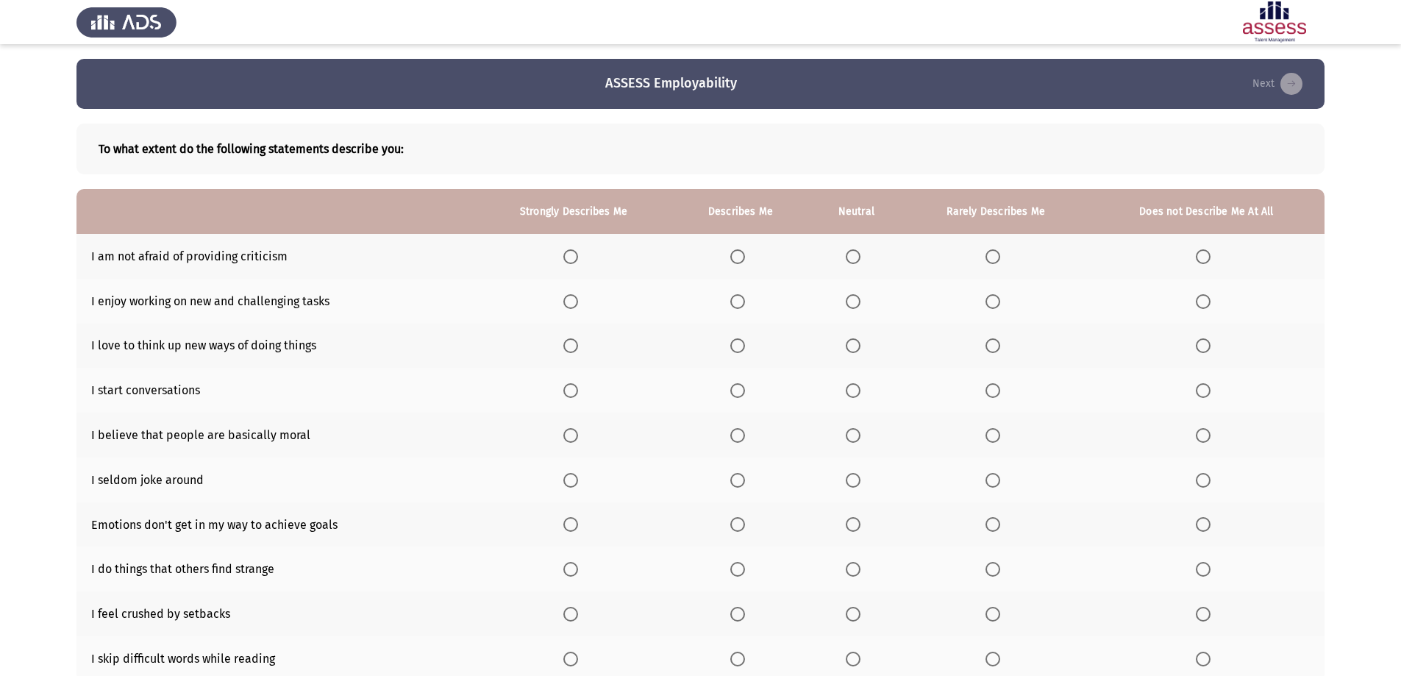
click at [741, 264] on th at bounding box center [740, 256] width 136 height 45
click at [738, 257] on span "Select an option" at bounding box center [738, 257] width 0 height 0
click at [740, 256] on input "Select an option" at bounding box center [737, 256] width 15 height 15
click at [741, 307] on span "Select an option" at bounding box center [737, 301] width 15 height 15
click at [741, 307] on input "Select an option" at bounding box center [737, 301] width 15 height 15
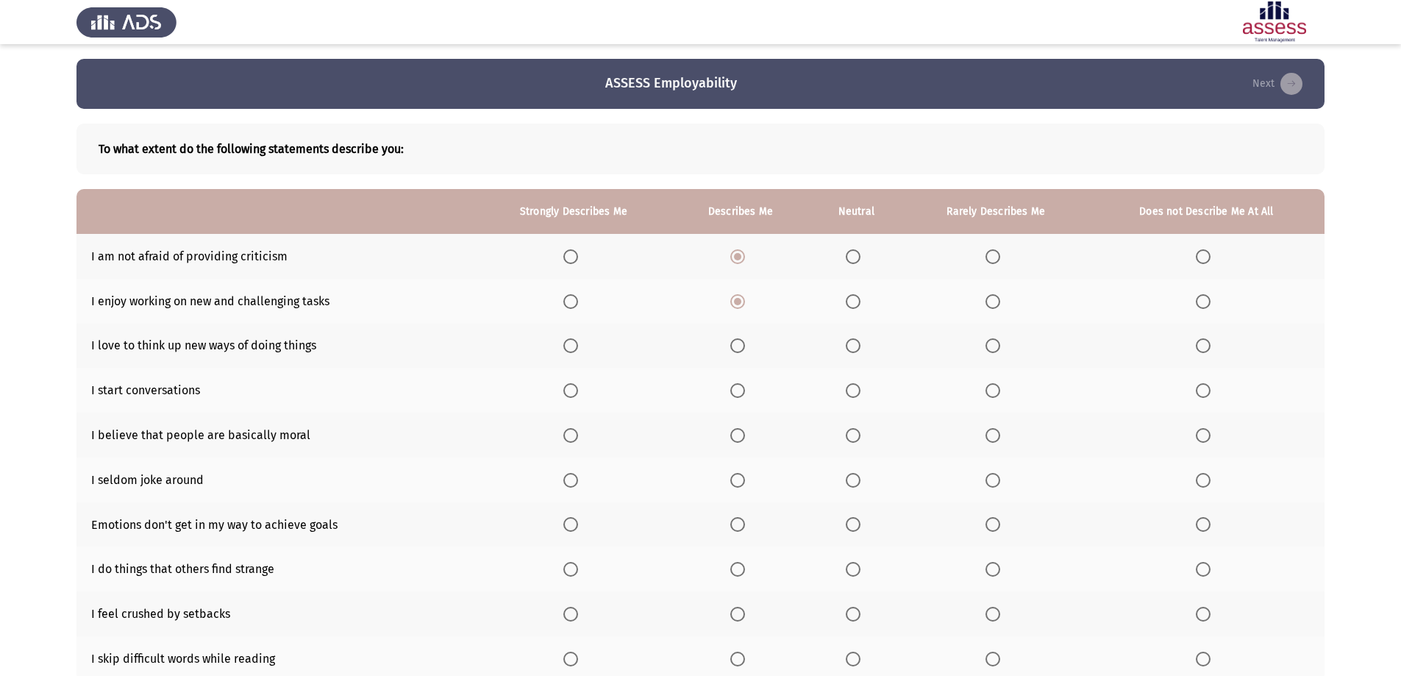
click at [744, 349] on span "Select an option" at bounding box center [737, 345] width 15 height 15
click at [744, 349] on input "Select an option" at bounding box center [737, 345] width 15 height 15
click at [736, 389] on span "Select an option" at bounding box center [737, 390] width 15 height 15
click at [736, 389] on input "Select an option" at bounding box center [737, 390] width 15 height 15
click at [857, 430] on span "Select an option" at bounding box center [853, 435] width 15 height 15
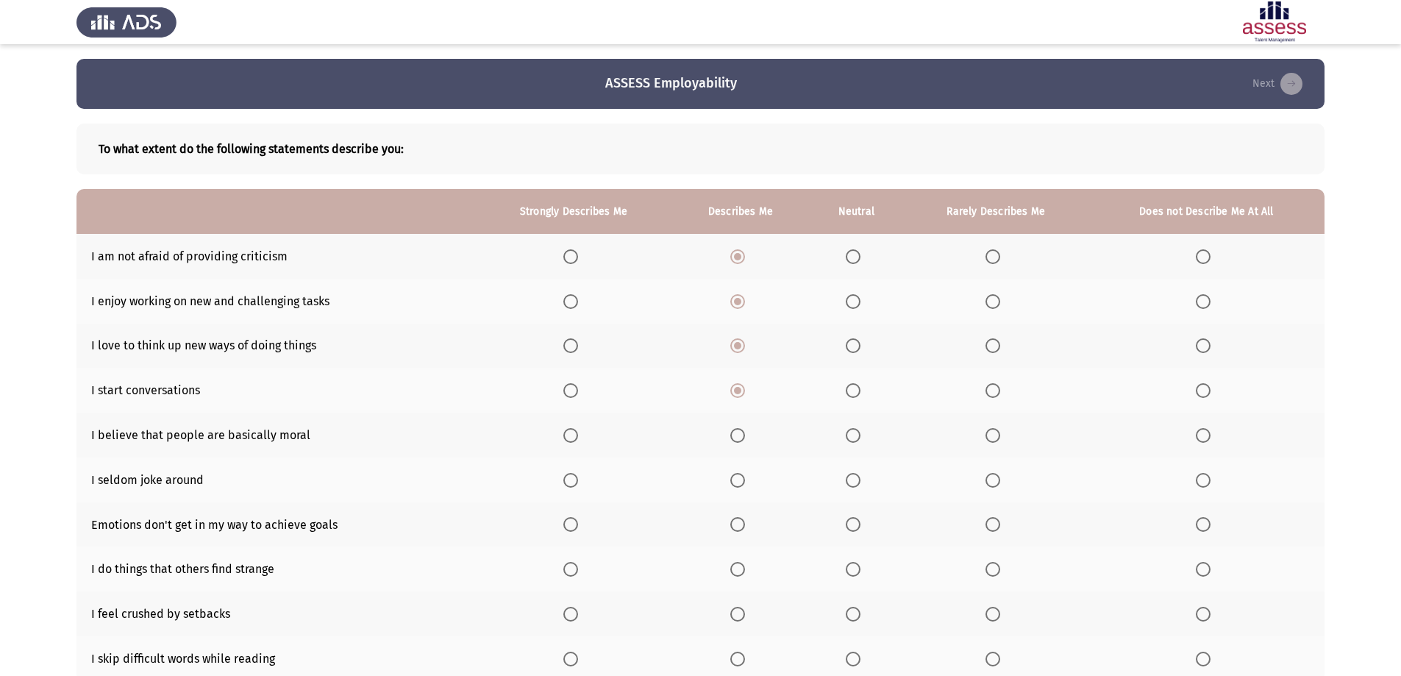
click at [857, 430] on input "Select an option" at bounding box center [853, 435] width 15 height 15
click at [1199, 479] on span "Select an option" at bounding box center [1203, 480] width 15 height 15
click at [1199, 479] on input "Select an option" at bounding box center [1203, 480] width 15 height 15
click at [726, 524] on th at bounding box center [740, 524] width 136 height 45
click at [733, 526] on span "Select an option" at bounding box center [737, 524] width 15 height 15
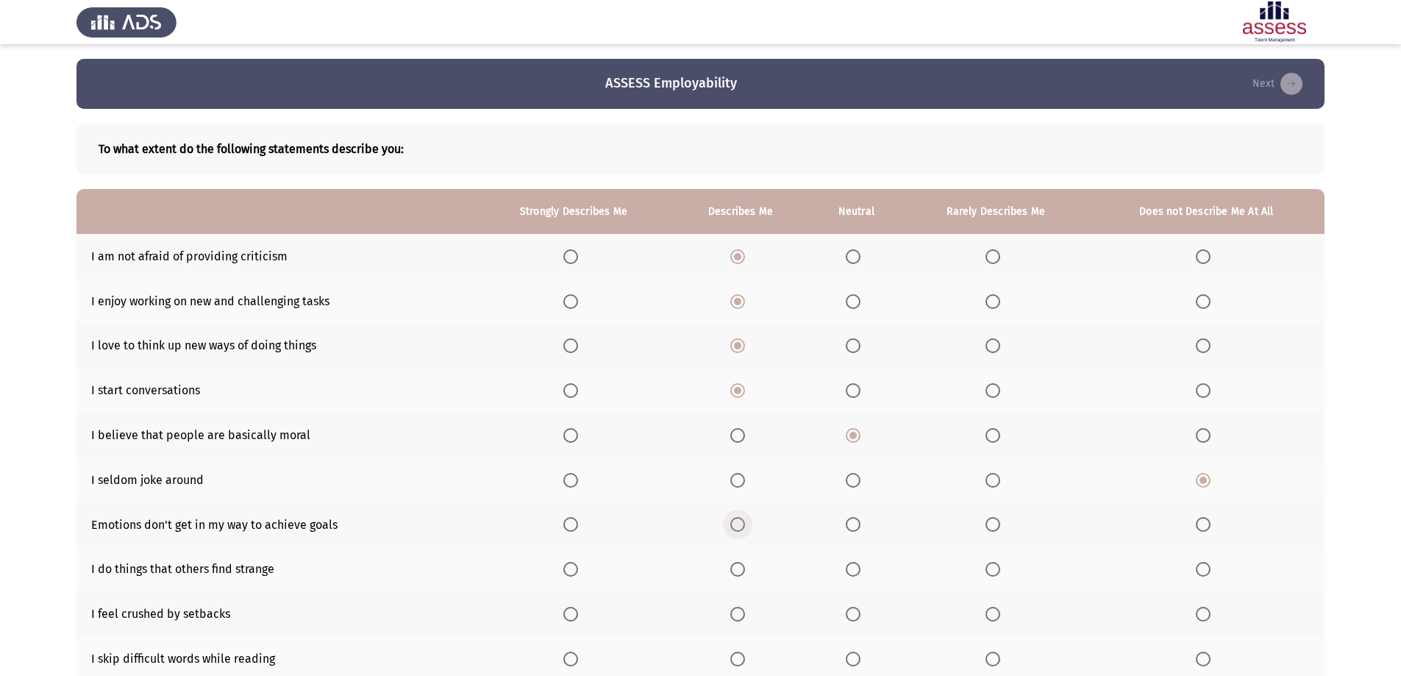
click at [733, 526] on input "Select an option" at bounding box center [737, 524] width 15 height 15
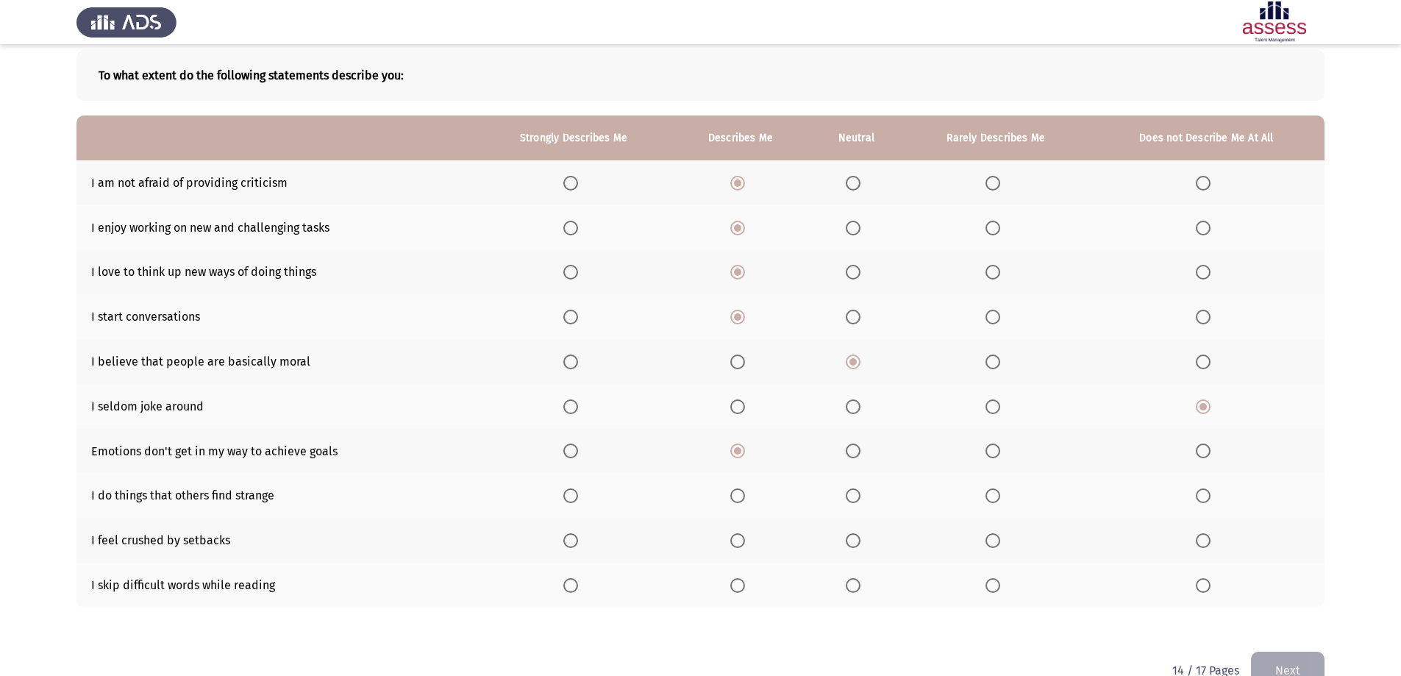
click at [738, 493] on span "Select an option" at bounding box center [737, 495] width 15 height 15
click at [738, 493] on input "Select an option" at bounding box center [737, 495] width 15 height 15
click at [859, 490] on span "Select an option" at bounding box center [853, 495] width 15 height 15
click at [859, 490] on input "Select an option" at bounding box center [853, 495] width 15 height 15
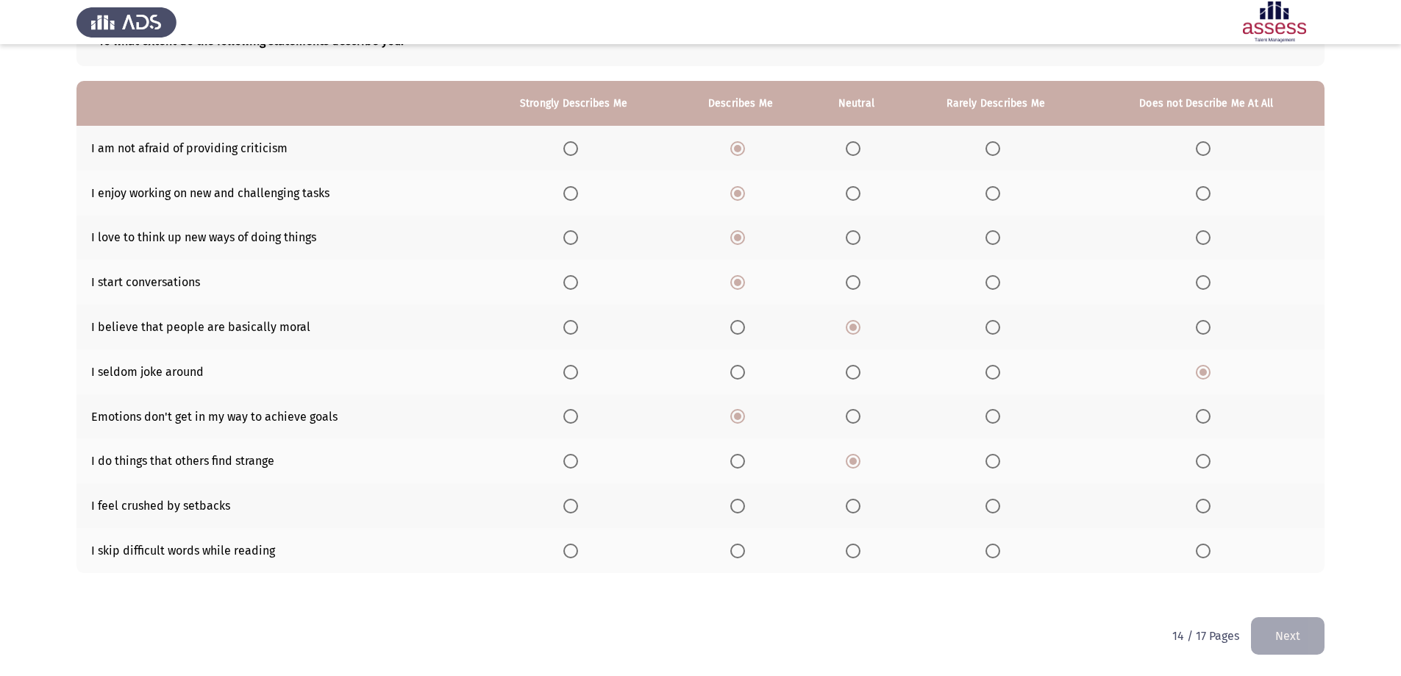
click at [1200, 508] on span "Select an option" at bounding box center [1203, 506] width 15 height 15
click at [1200, 508] on input "Select an option" at bounding box center [1203, 506] width 15 height 15
click at [1204, 546] on span "Select an option" at bounding box center [1203, 550] width 15 height 15
click at [1204, 546] on input "Select an option" at bounding box center [1203, 550] width 15 height 15
click at [1276, 630] on button "Next" at bounding box center [1288, 636] width 74 height 38
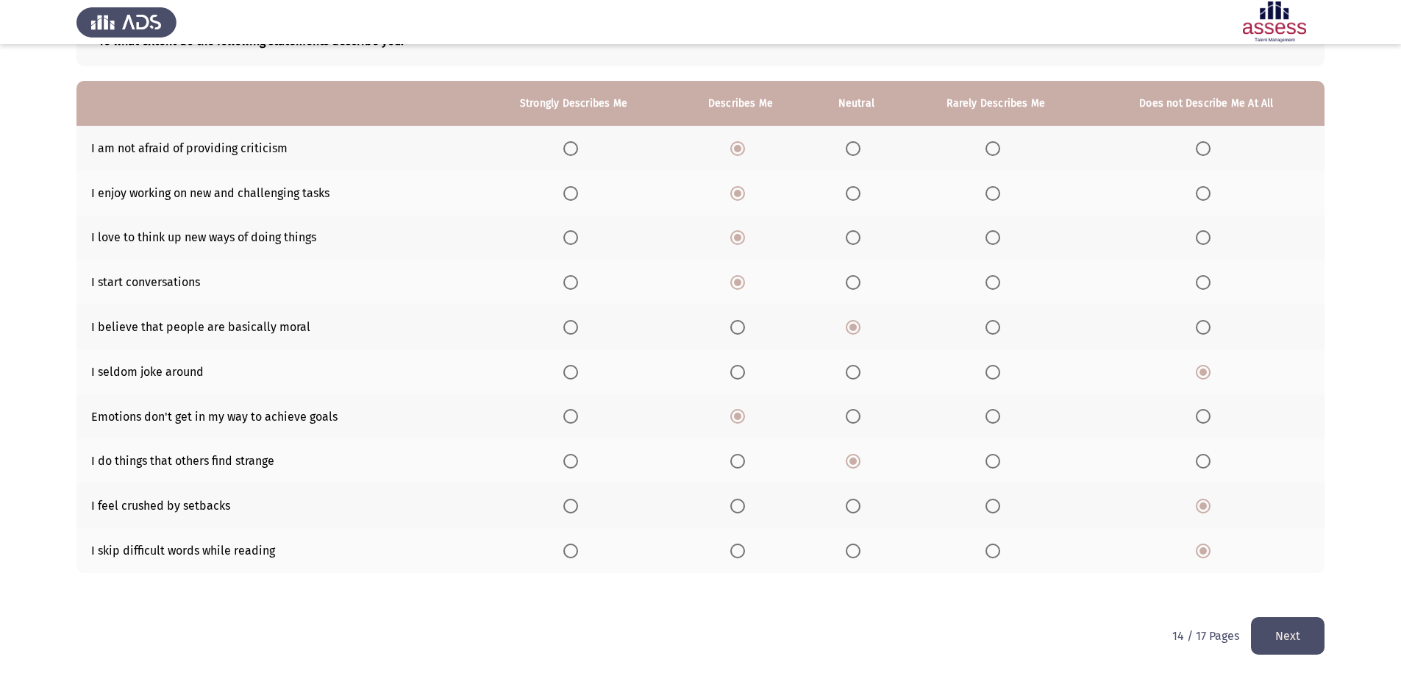
scroll to position [0, 0]
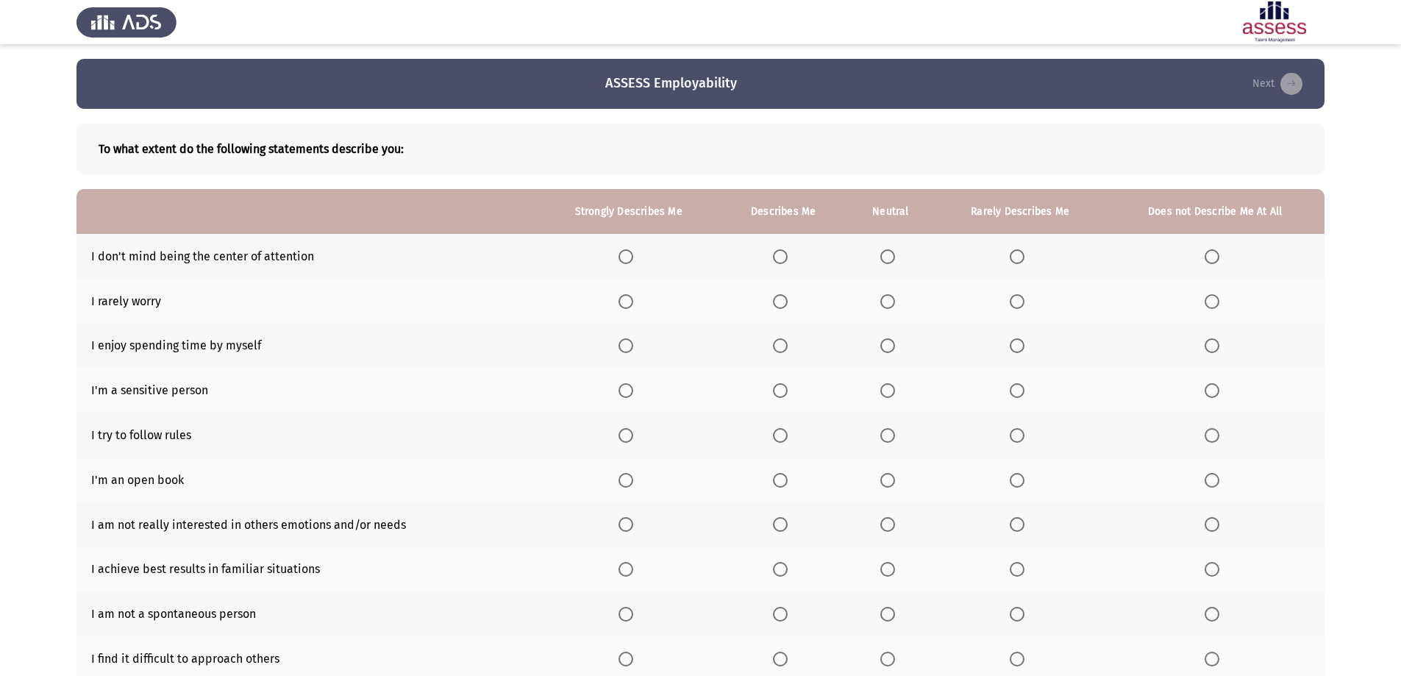
click at [783, 263] on span "Select an option" at bounding box center [780, 256] width 15 height 15
click at [783, 263] on input "Select an option" at bounding box center [780, 256] width 15 height 15
click at [893, 301] on span "Select an option" at bounding box center [887, 301] width 15 height 15
click at [893, 301] on input "Select an option" at bounding box center [887, 301] width 15 height 15
click at [1012, 302] on span "Select an option" at bounding box center [1017, 301] width 15 height 15
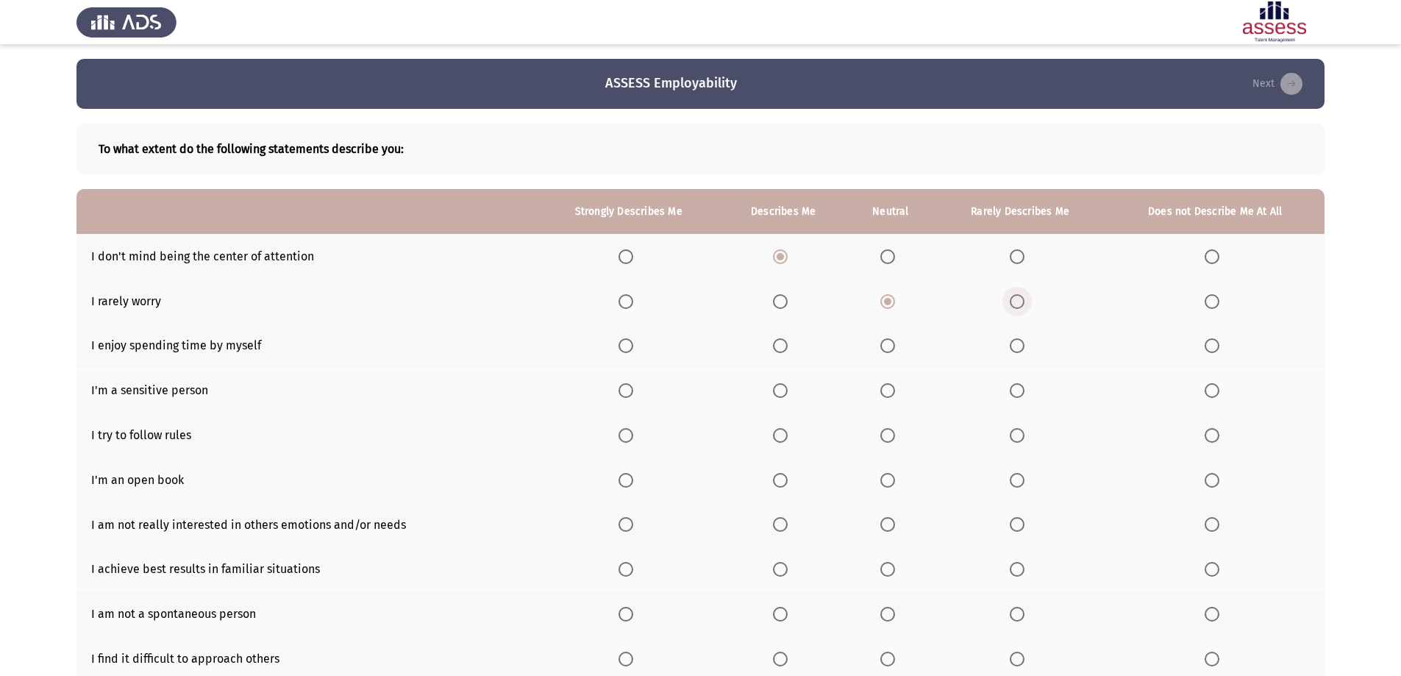
click at [1012, 302] on input "Select an option" at bounding box center [1017, 301] width 15 height 15
click at [1216, 347] on span "Select an option" at bounding box center [1212, 345] width 15 height 15
click at [1216, 347] on input "Select an option" at bounding box center [1212, 345] width 15 height 15
click at [1022, 343] on span "Select an option" at bounding box center [1017, 345] width 15 height 15
click at [1022, 343] on input "Select an option" at bounding box center [1017, 345] width 15 height 15
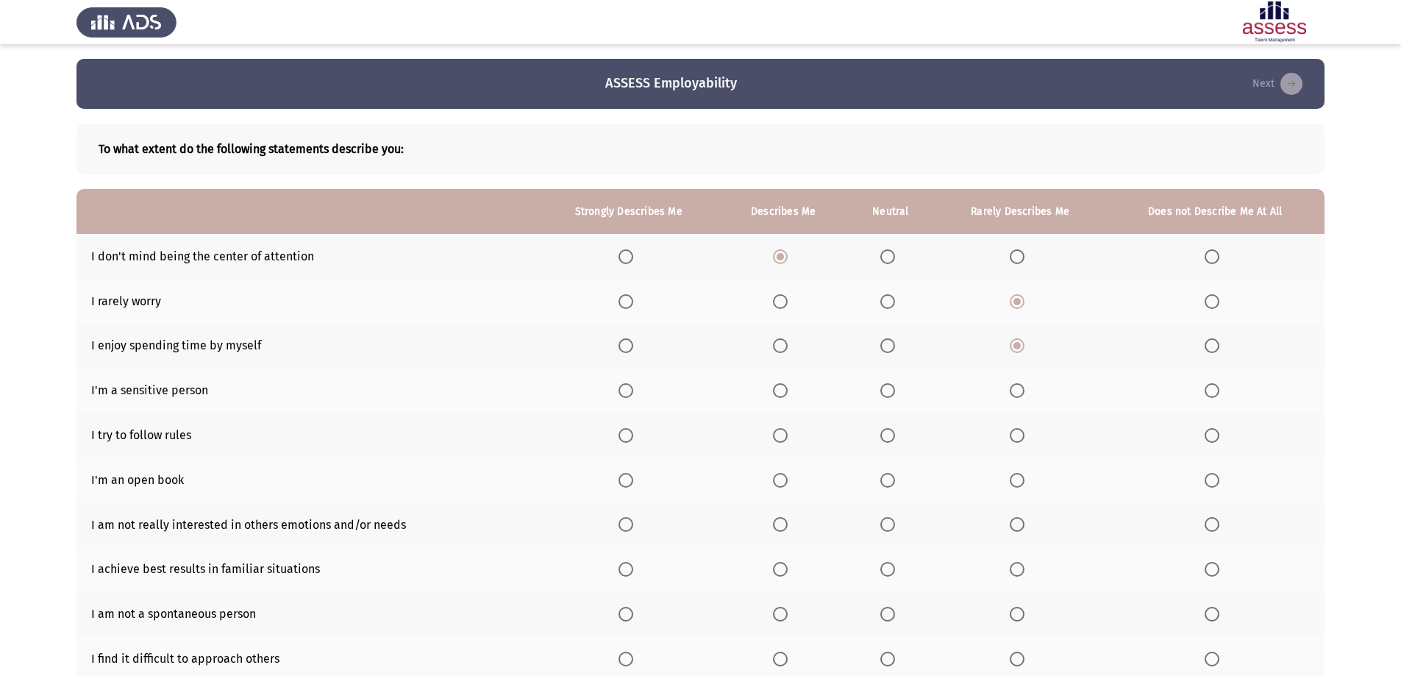
click at [1219, 390] on span "Select an option" at bounding box center [1212, 390] width 15 height 15
click at [1219, 390] on input "Select an option" at bounding box center [1212, 390] width 15 height 15
click at [769, 438] on th at bounding box center [783, 435] width 126 height 45
click at [784, 439] on span "Select an option" at bounding box center [780, 435] width 15 height 15
click at [784, 439] on input "Select an option" at bounding box center [780, 435] width 15 height 15
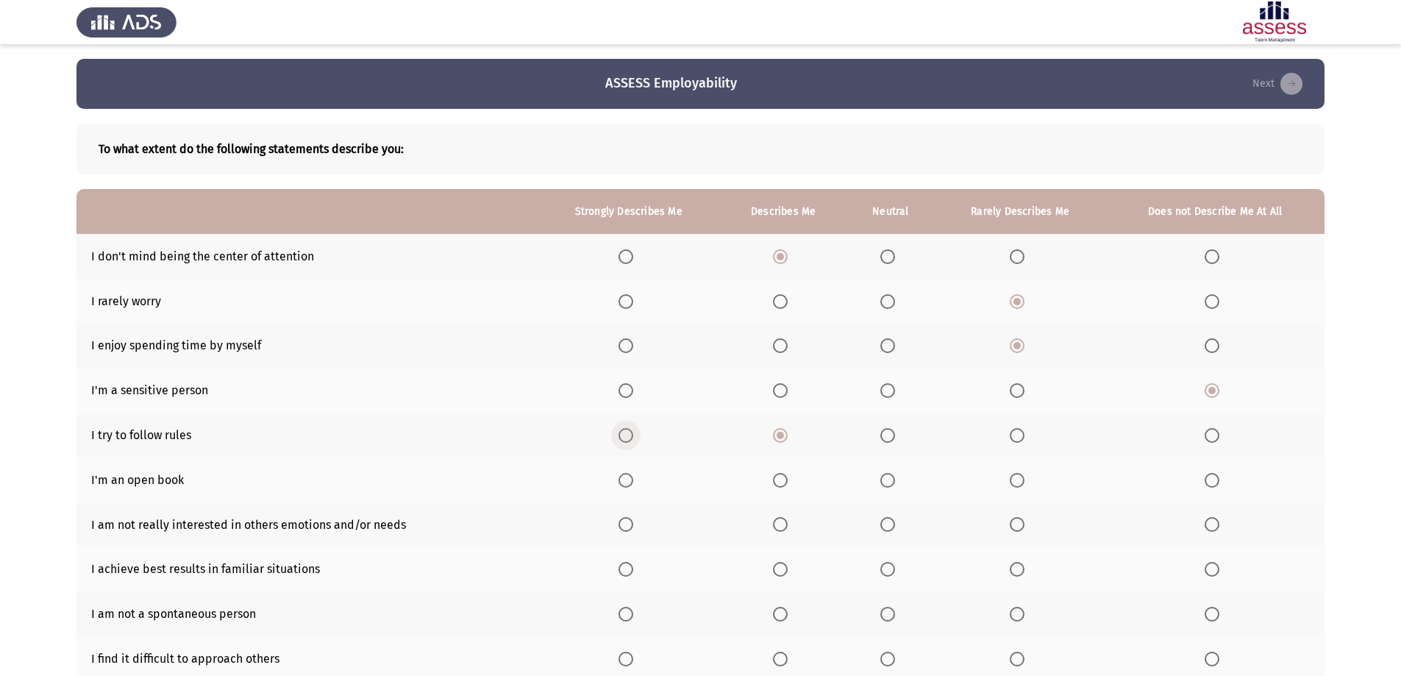
click at [628, 441] on span "Select an option" at bounding box center [625, 435] width 15 height 15
click at [628, 441] on input "Select an option" at bounding box center [625, 435] width 15 height 15
click at [1218, 481] on span "Select an option" at bounding box center [1212, 480] width 15 height 15
click at [1218, 481] on input "Select an option" at bounding box center [1212, 480] width 15 height 15
click at [1217, 525] on span "Select an option" at bounding box center [1212, 524] width 15 height 15
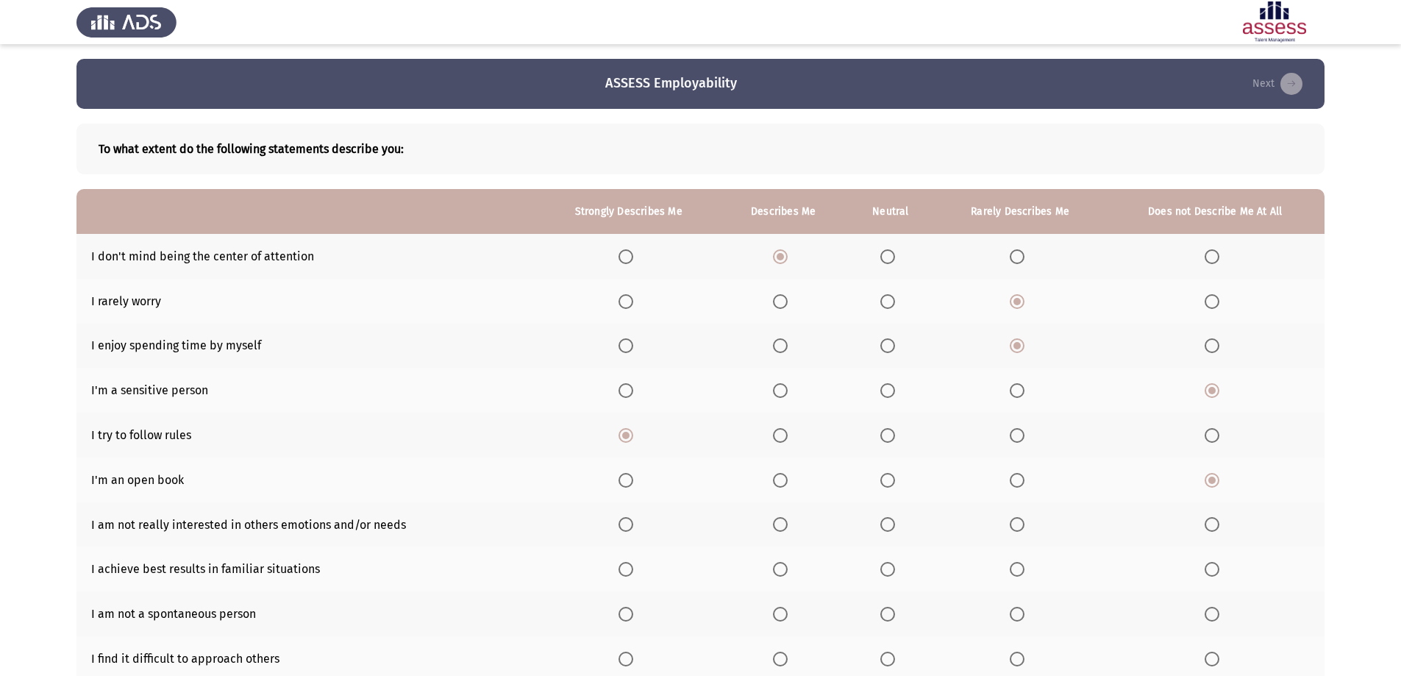
click at [1217, 525] on input "Select an option" at bounding box center [1212, 524] width 15 height 15
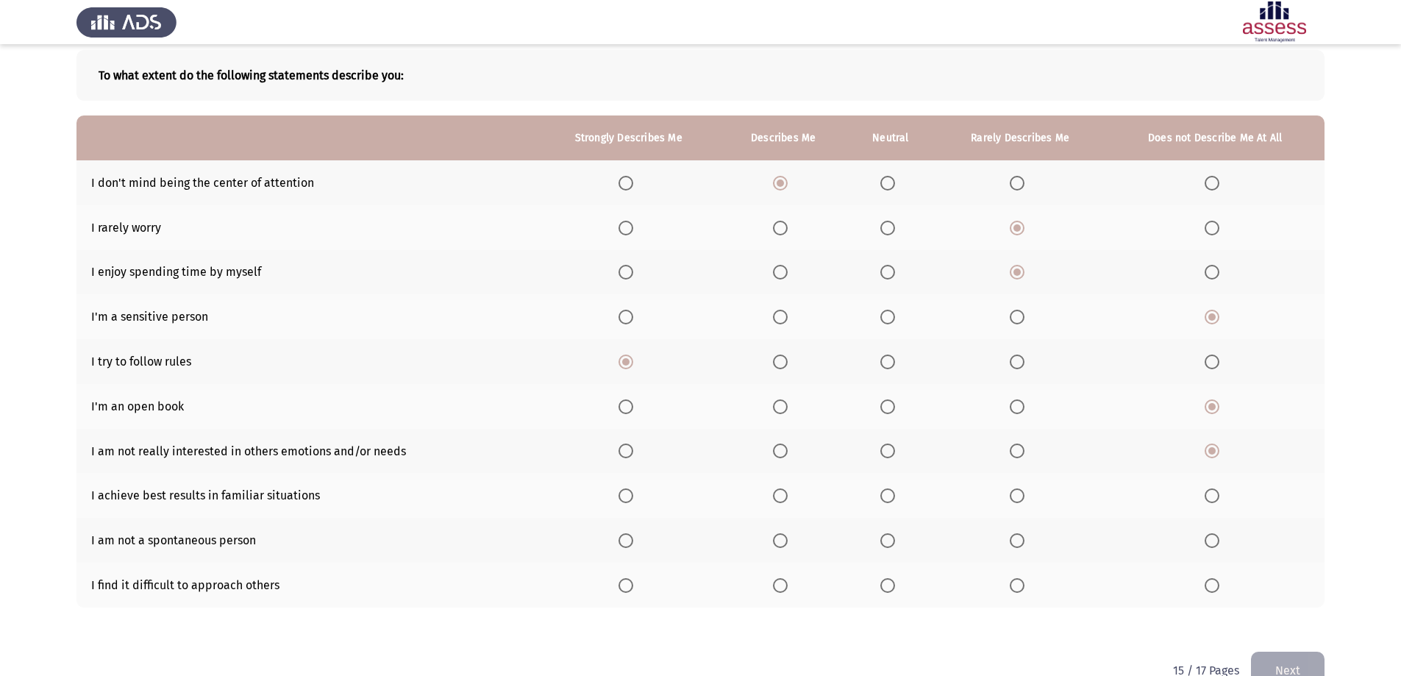
click at [788, 493] on span "Select an option" at bounding box center [780, 495] width 15 height 15
click at [788, 493] on input "Select an option" at bounding box center [780, 495] width 15 height 15
click at [624, 495] on span "Select an option" at bounding box center [625, 495] width 15 height 15
click at [624, 495] on input "Select an option" at bounding box center [625, 495] width 15 height 15
click at [1215, 536] on span "Select an option" at bounding box center [1212, 540] width 15 height 15
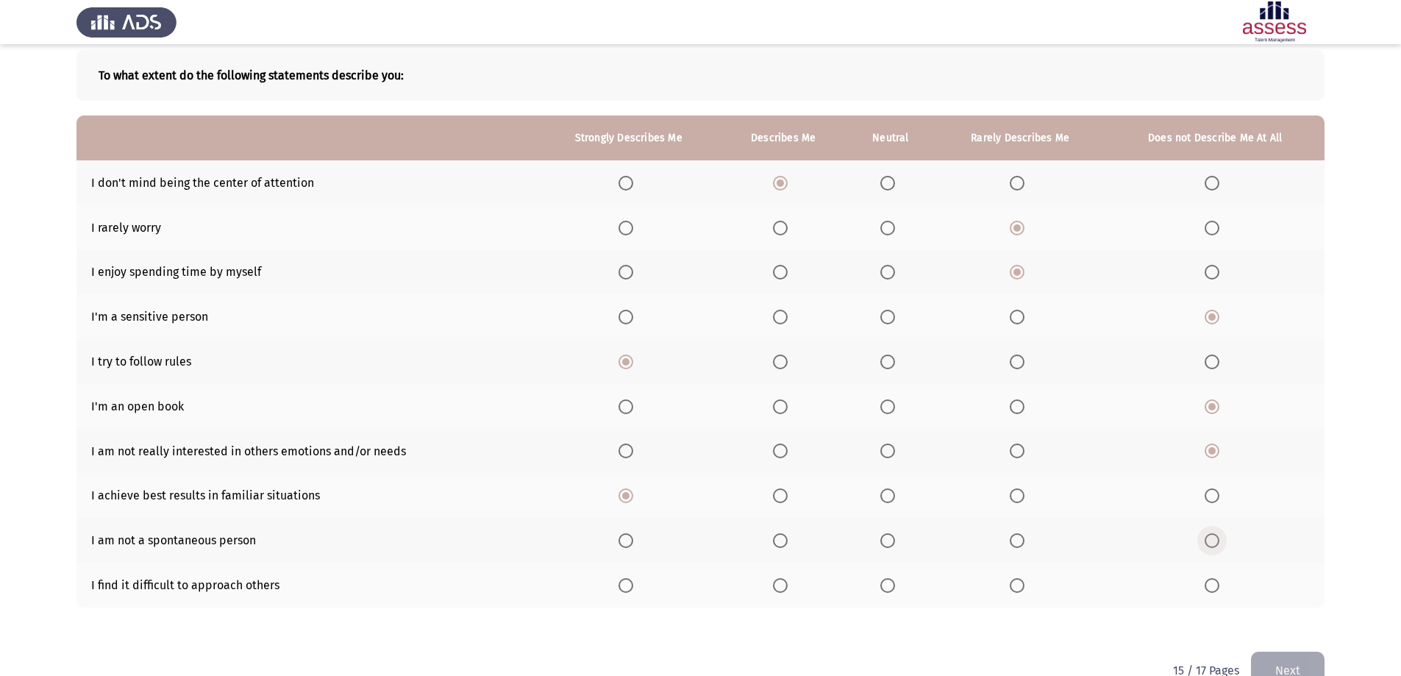
click at [1215, 536] on input "Select an option" at bounding box center [1212, 540] width 15 height 15
click at [888, 541] on span "Select an option" at bounding box center [888, 541] width 0 height 0
click at [889, 541] on input "Select an option" at bounding box center [887, 540] width 15 height 15
click at [1029, 541] on label "Select an option" at bounding box center [1020, 540] width 21 height 15
click at [1024, 541] on input "Select an option" at bounding box center [1017, 540] width 15 height 15
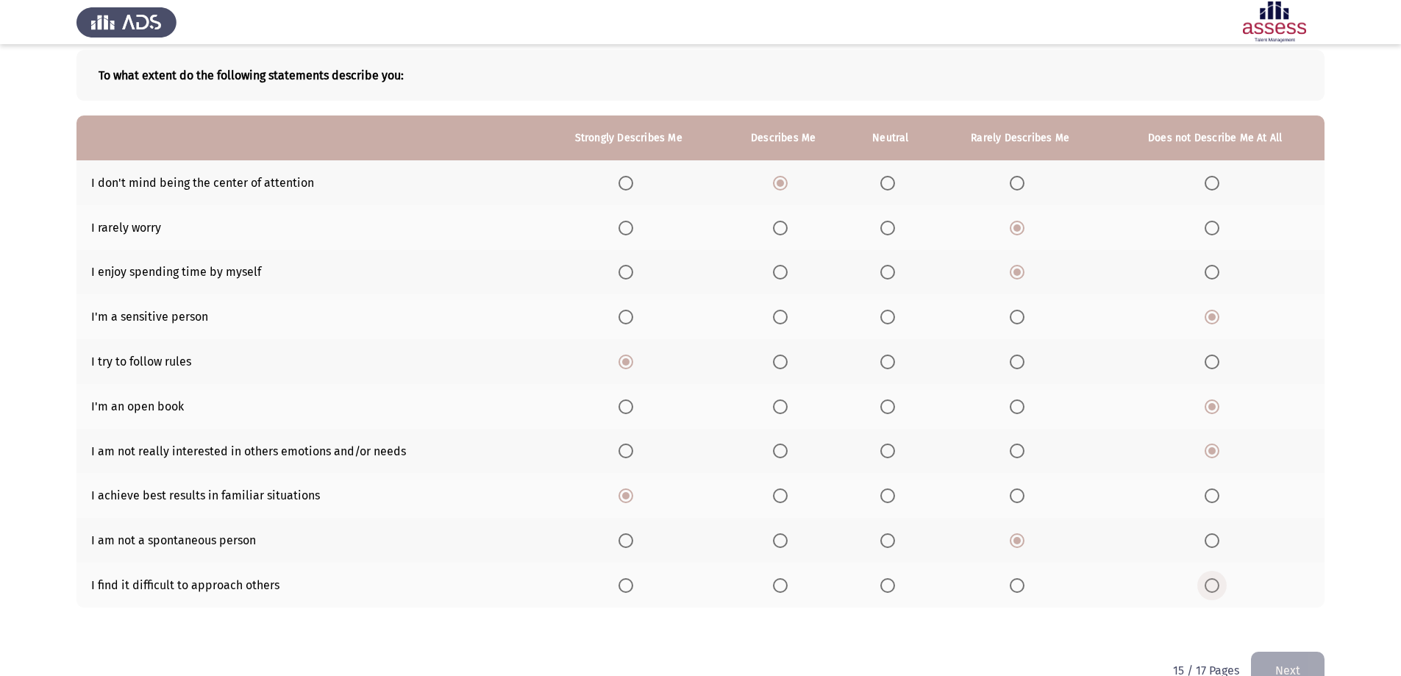
click at [1213, 580] on span "Select an option" at bounding box center [1212, 585] width 15 height 15
click at [1213, 580] on input "Select an option" at bounding box center [1212, 585] width 15 height 15
click at [1282, 660] on button "Next" at bounding box center [1288, 671] width 74 height 38
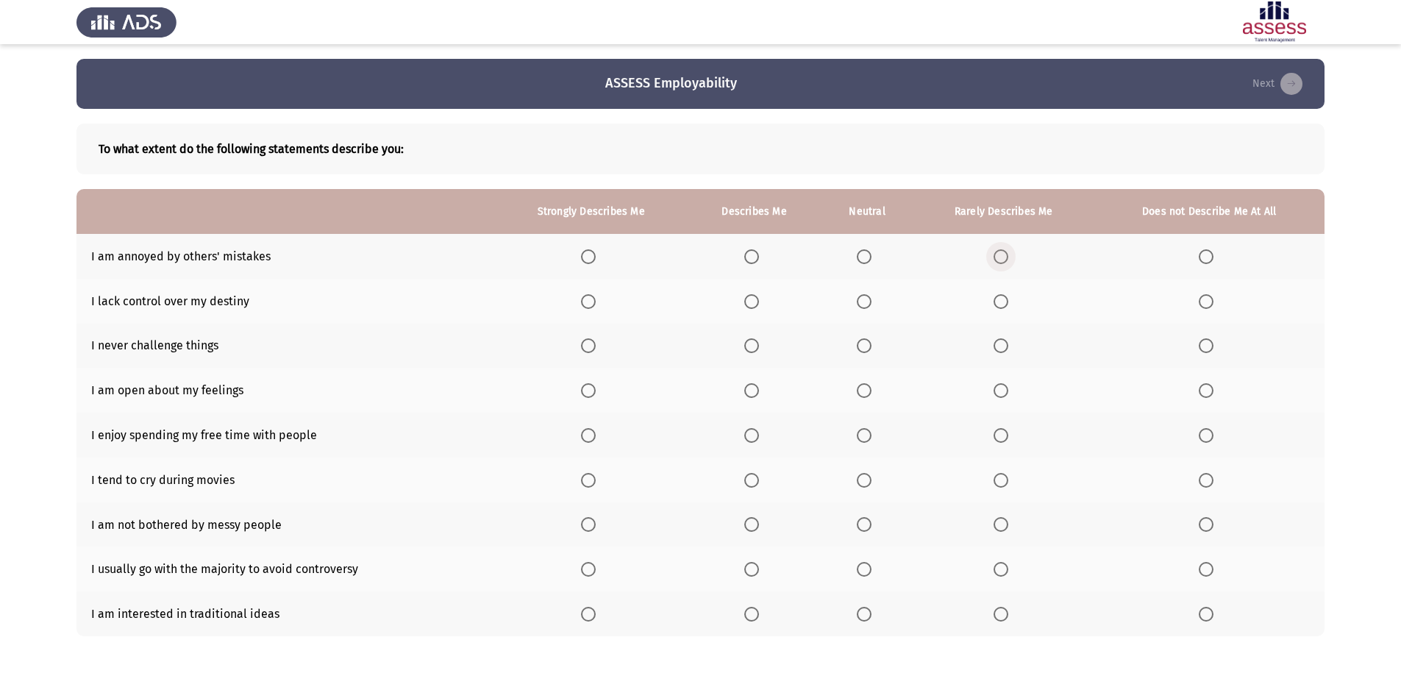
click at [996, 252] on span "Select an option" at bounding box center [1001, 256] width 15 height 15
click at [996, 252] on input "Select an option" at bounding box center [1001, 256] width 15 height 15
click at [1204, 301] on span "Select an option" at bounding box center [1206, 301] width 15 height 15
click at [1204, 301] on input "Select an option" at bounding box center [1206, 301] width 15 height 15
click at [1194, 339] on th at bounding box center [1209, 346] width 231 height 45
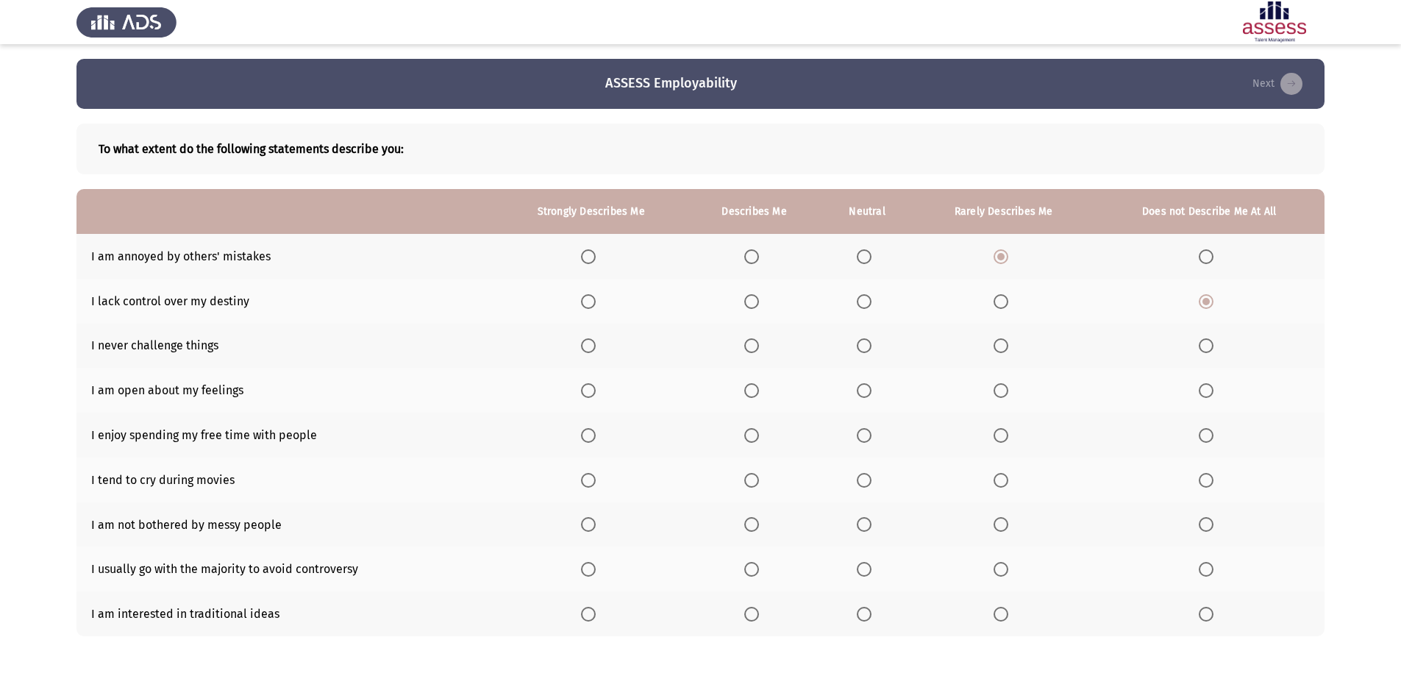
click at [1213, 352] on span "Select an option" at bounding box center [1206, 345] width 15 height 15
click at [1213, 352] on input "Select an option" at bounding box center [1206, 345] width 15 height 15
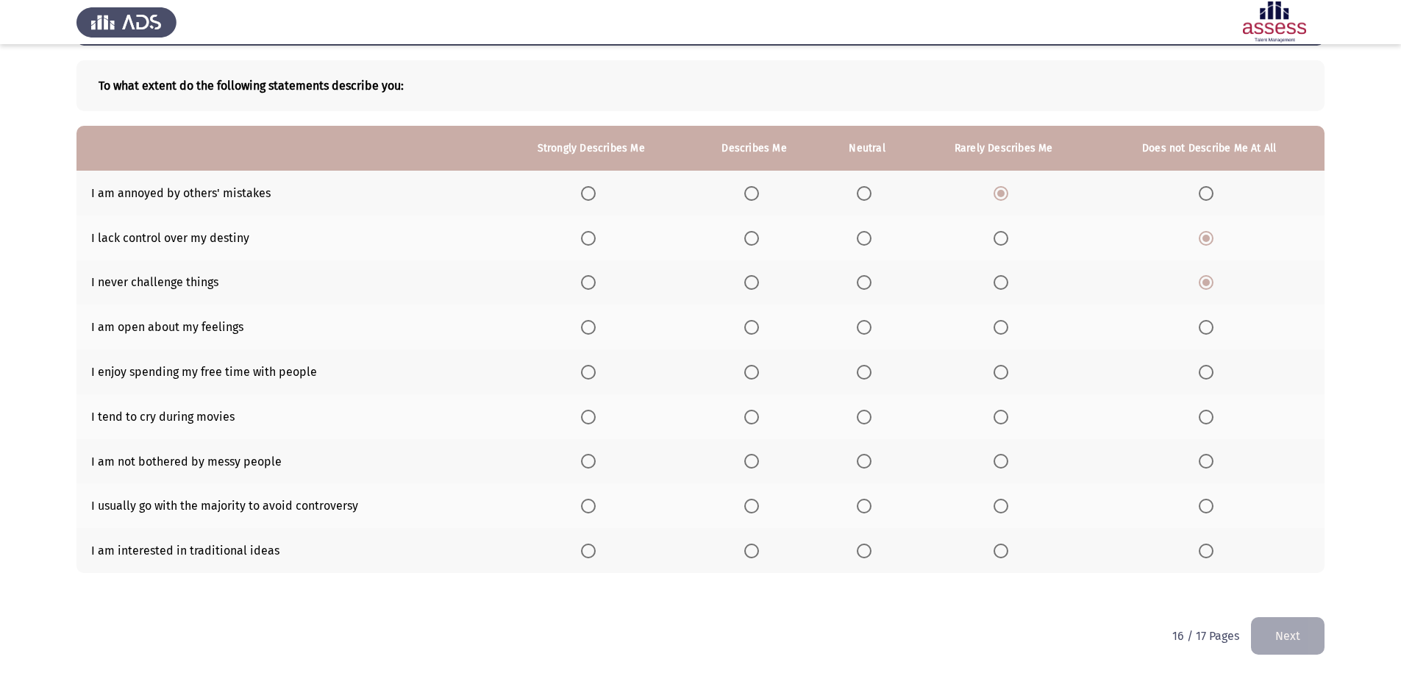
click at [1211, 324] on span "Select an option" at bounding box center [1206, 327] width 15 height 15
click at [1211, 324] on input "Select an option" at bounding box center [1206, 327] width 15 height 15
click at [1007, 365] on span "Select an option" at bounding box center [1001, 372] width 15 height 15
click at [1007, 365] on input "Select an option" at bounding box center [1001, 372] width 15 height 15
click at [1008, 418] on span "Select an option" at bounding box center [1001, 417] width 15 height 15
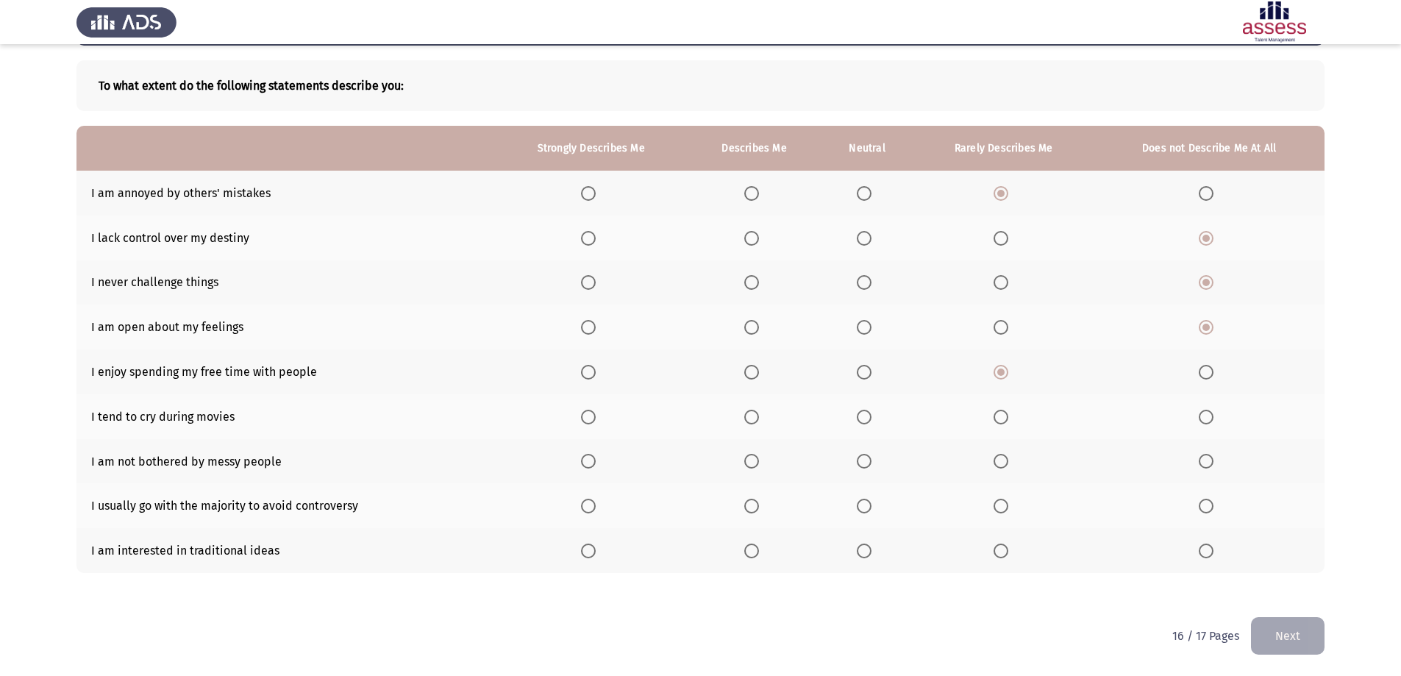
click at [1008, 418] on input "Select an option" at bounding box center [1001, 417] width 15 height 15
click at [1206, 418] on span "Select an option" at bounding box center [1206, 417] width 15 height 15
click at [1206, 418] on input "Select an option" at bounding box center [1206, 417] width 15 height 15
click at [871, 460] on span "Select an option" at bounding box center [864, 461] width 15 height 15
click at [871, 460] on input "Select an option" at bounding box center [864, 461] width 15 height 15
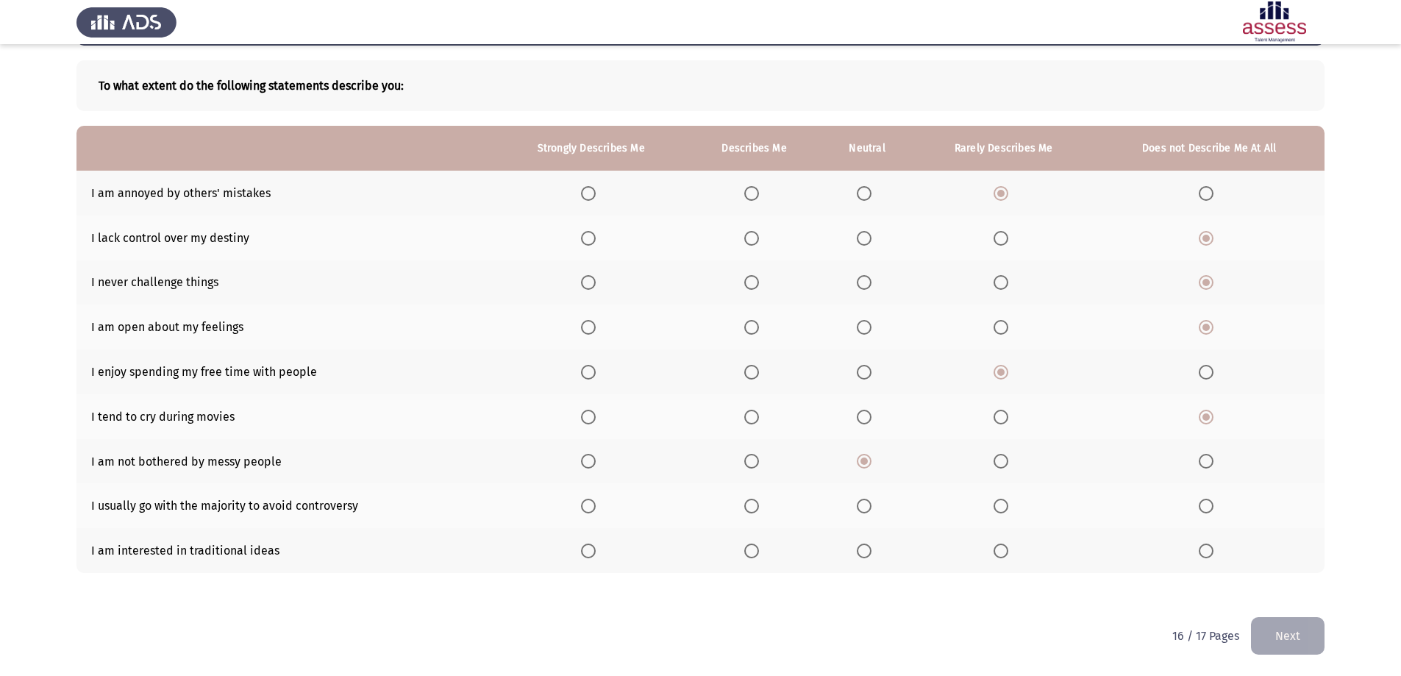
click at [1210, 505] on span "Select an option" at bounding box center [1206, 506] width 15 height 15
click at [1210, 505] on input "Select an option" at bounding box center [1206, 506] width 15 height 15
click at [1005, 549] on span "Select an option" at bounding box center [1001, 550] width 15 height 15
click at [1005, 549] on input "Select an option" at bounding box center [1001, 550] width 15 height 15
click at [1208, 549] on span "Select an option" at bounding box center [1206, 550] width 15 height 15
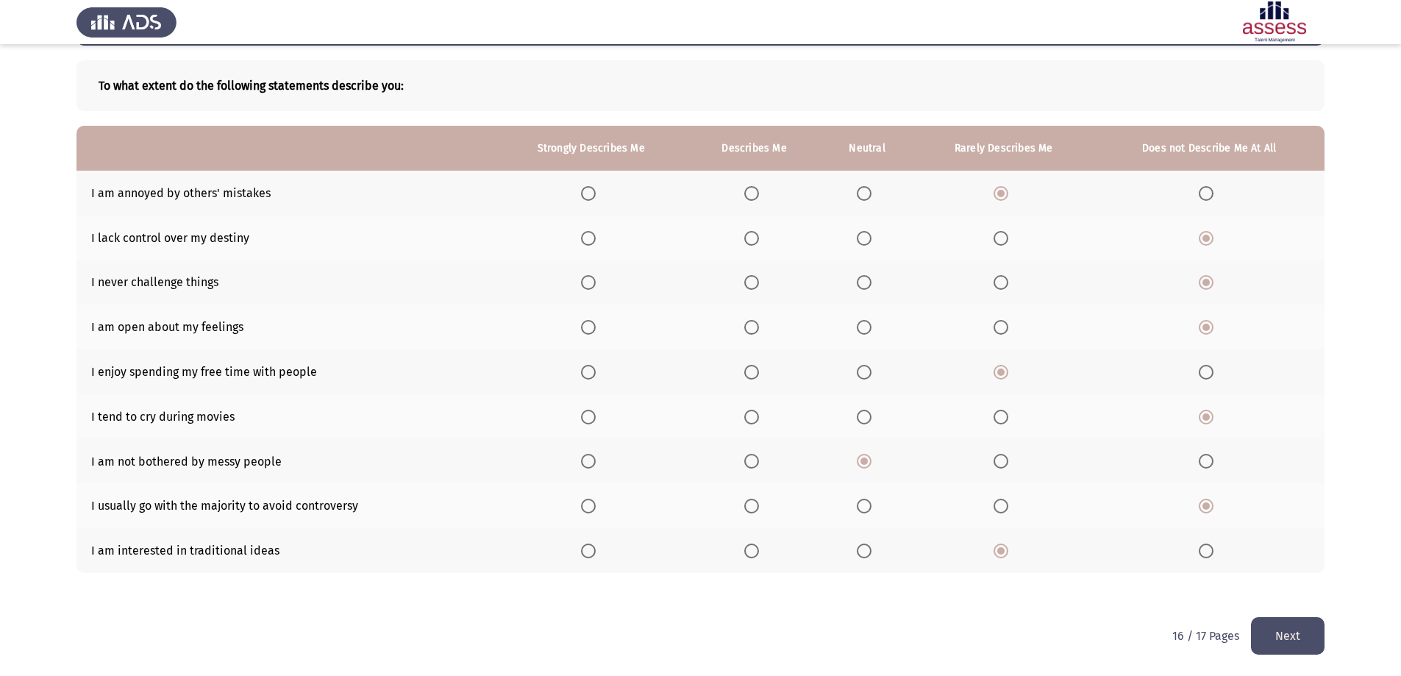
click at [1208, 549] on input "Select an option" at bounding box center [1206, 550] width 15 height 15
click at [1286, 639] on button "Next" at bounding box center [1288, 636] width 74 height 38
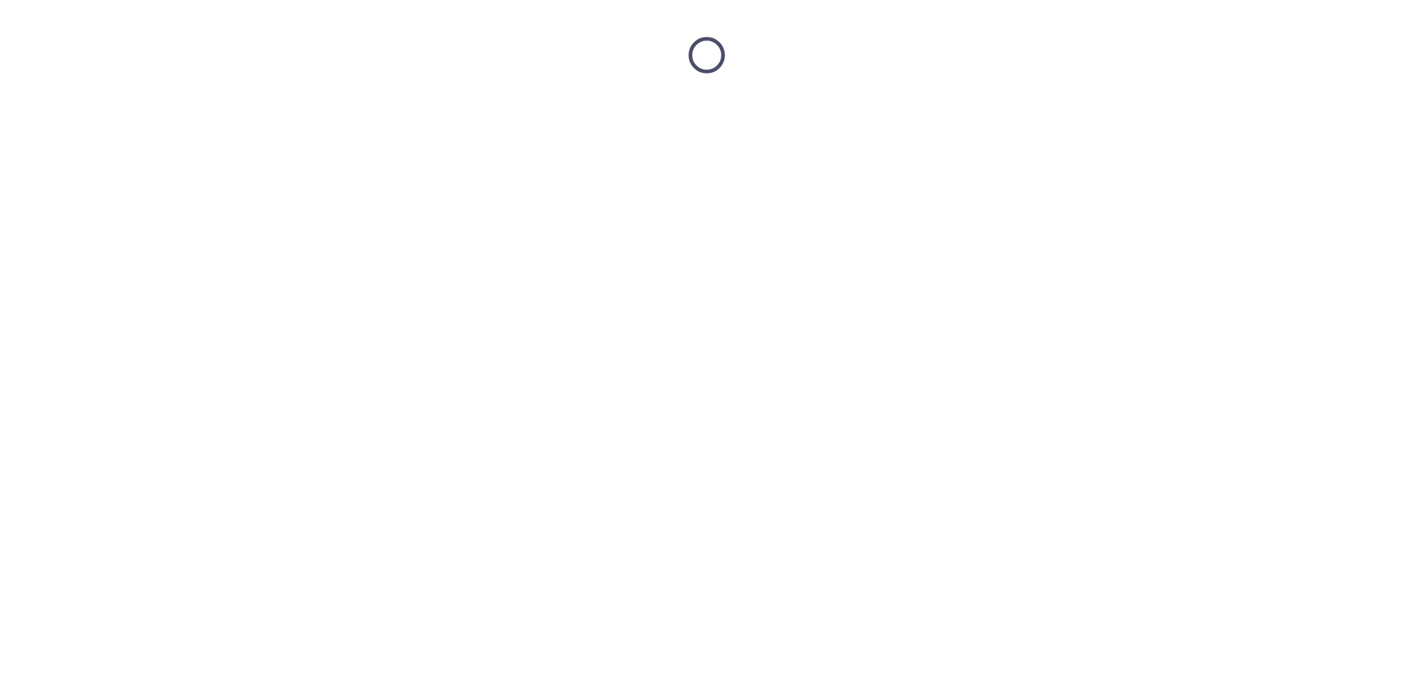
scroll to position [0, 0]
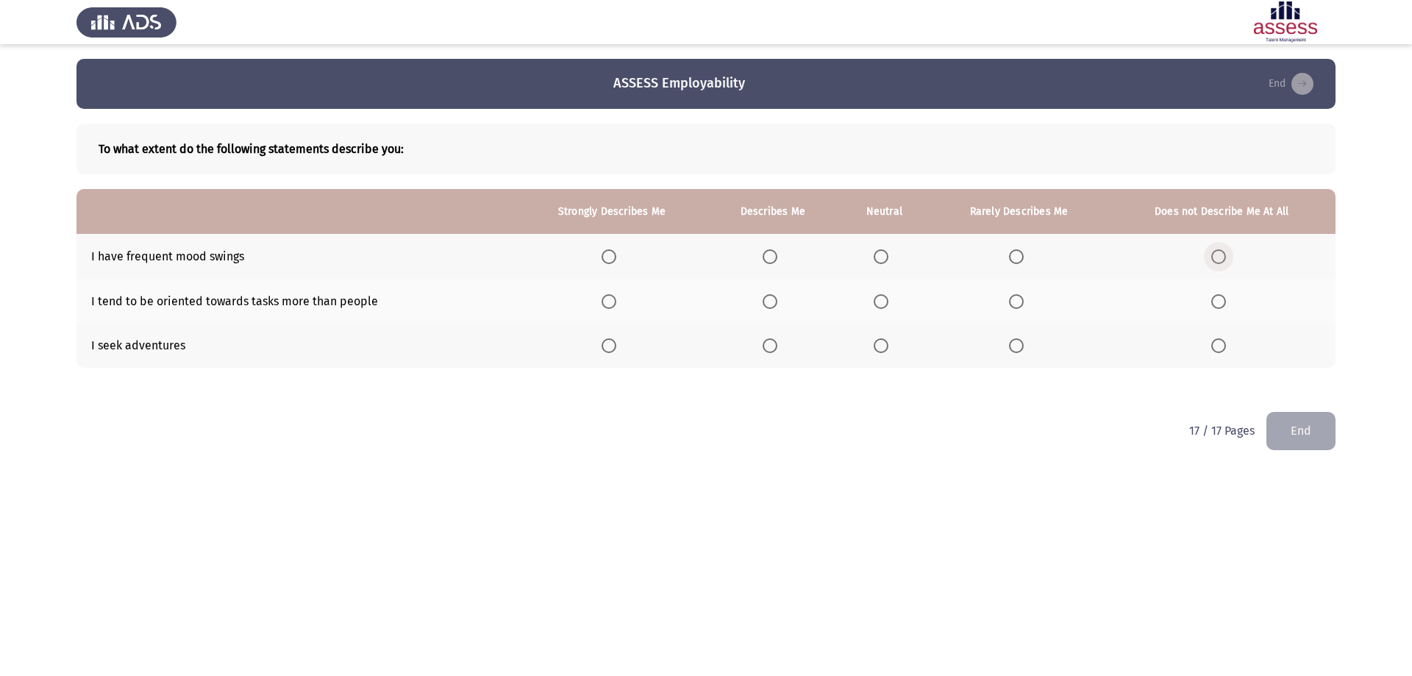
click at [1226, 253] on span "Select an option" at bounding box center [1218, 256] width 15 height 15
click at [1226, 253] on input "Select an option" at bounding box center [1218, 256] width 15 height 15
click at [767, 299] on span "Select an option" at bounding box center [770, 301] width 15 height 15
click at [767, 299] on input "Select an option" at bounding box center [770, 301] width 15 height 15
click at [780, 352] on label "Select an option" at bounding box center [773, 345] width 21 height 15
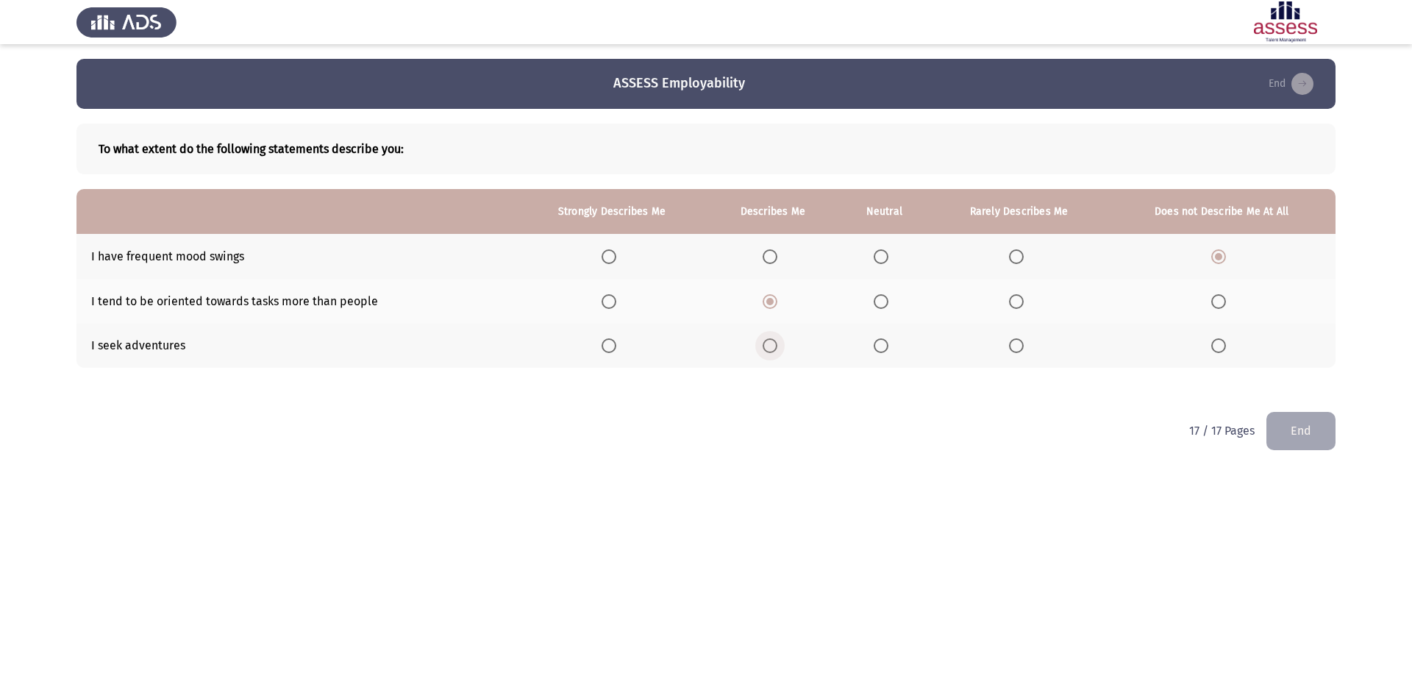
click at [777, 352] on input "Select an option" at bounding box center [770, 345] width 15 height 15
click at [1290, 424] on button "End" at bounding box center [1300, 431] width 69 height 38
